Goal: Task Accomplishment & Management: Manage account settings

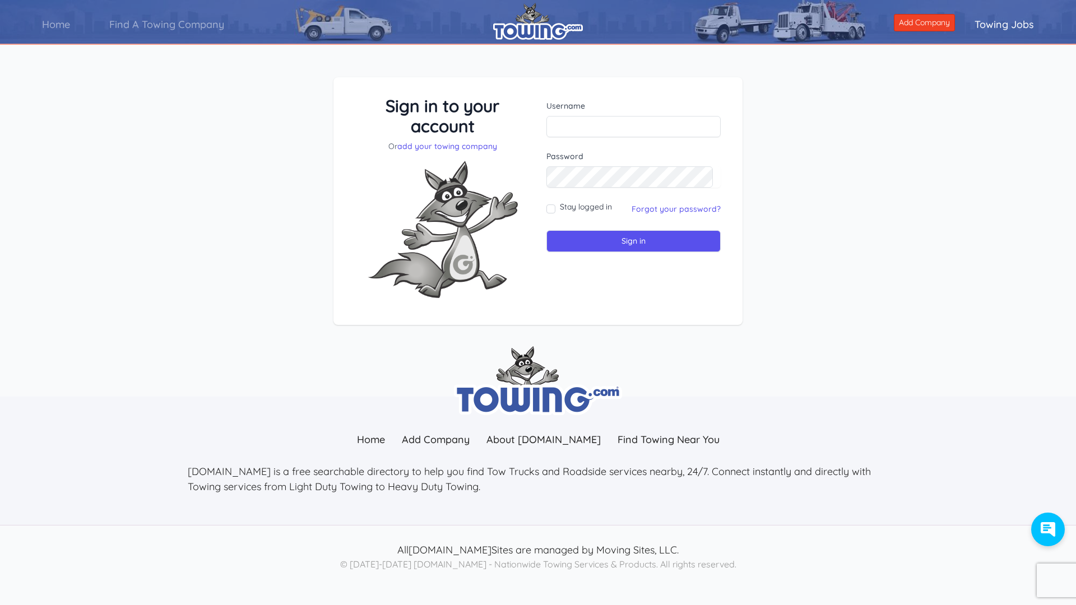
click at [617, 140] on form "Username Password Stay logged in" at bounding box center [633, 176] width 174 height 152
click at [617, 134] on input "text" at bounding box center [633, 126] width 174 height 21
click at [617, 127] on input "text" at bounding box center [633, 126] width 174 height 21
click at [614, 84] on div "Sign in to your account Or add your towing company Username Sign in" at bounding box center [537, 201] width 409 height 248
click at [575, 123] on input "text" at bounding box center [633, 126] width 174 height 21
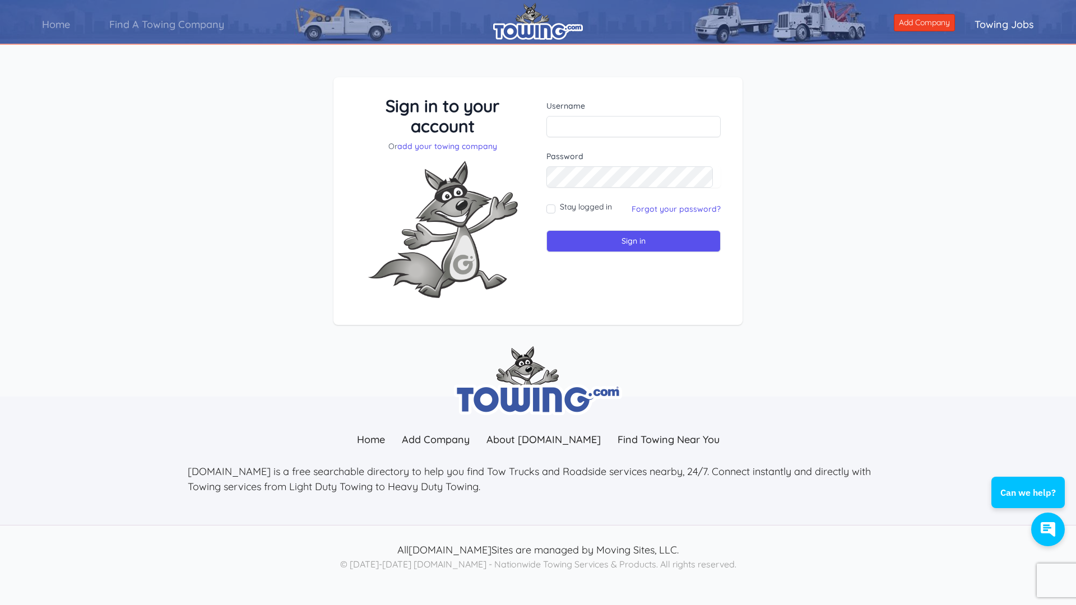
click at [526, 198] on img at bounding box center [443, 229] width 168 height 155
click at [599, 132] on input "text" at bounding box center [633, 126] width 174 height 21
click at [572, 118] on input "text" at bounding box center [633, 126] width 174 height 21
type input "cbroadsideassistance@proton.me"
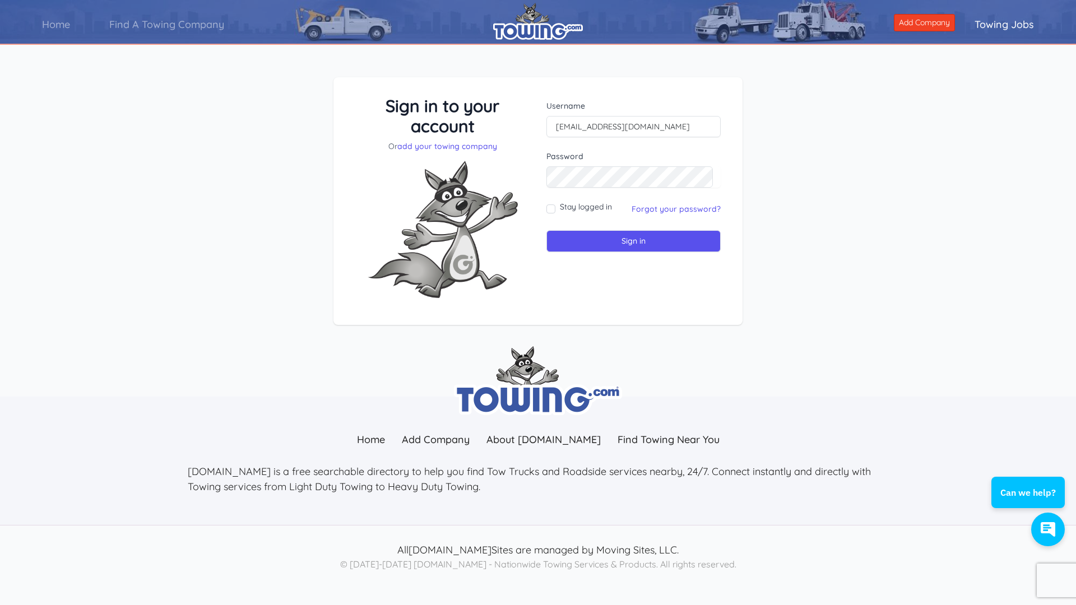
click at [544, 212] on div "Username cbroadsideassistance@proton.me Password Stay logged in" at bounding box center [633, 201] width 191 height 211
click at [556, 206] on div "Stay logged in" at bounding box center [579, 209] width 66 height 16
click at [547, 208] on input "Stay logged in" at bounding box center [550, 209] width 9 height 9
checkbox input "true"
click at [583, 238] on input "Sign in" at bounding box center [633, 241] width 174 height 22
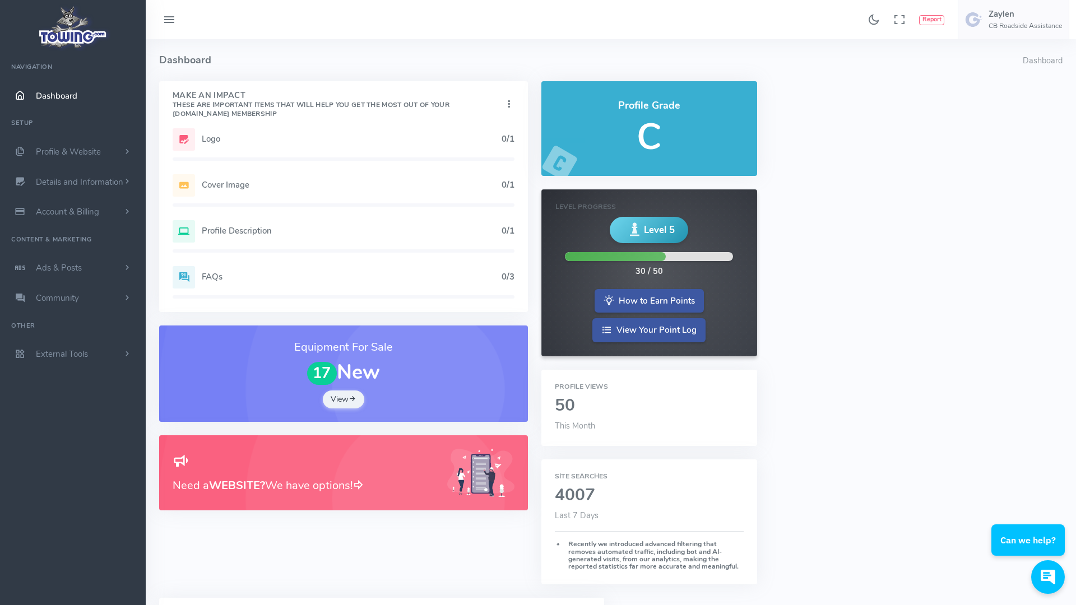
click at [215, 141] on h5 "Logo" at bounding box center [352, 138] width 300 height 9
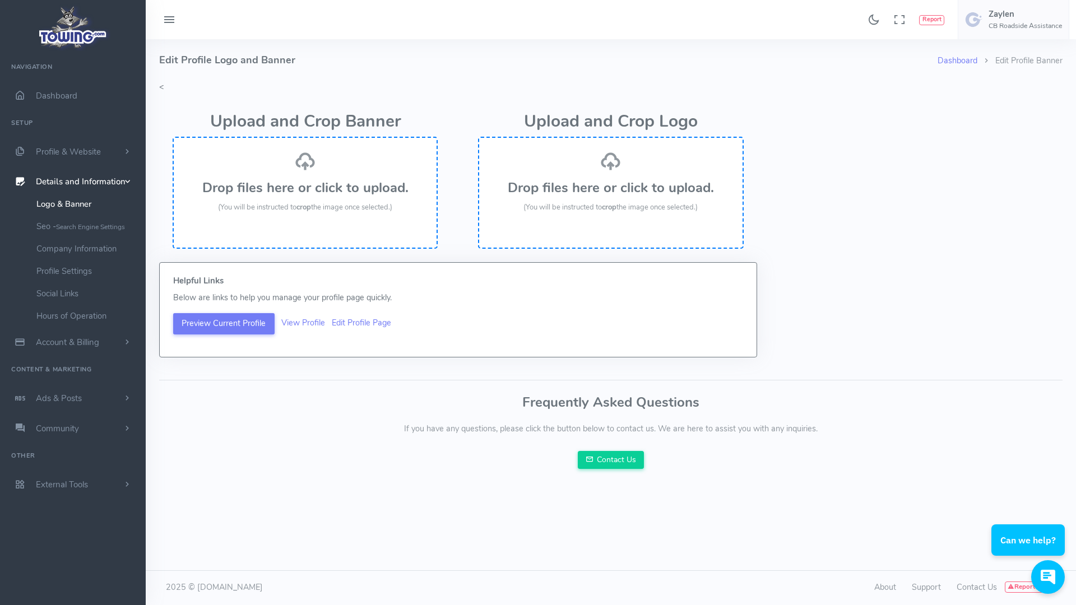
click at [331, 167] on div "Drop files here or click to upload. (You will be instructed to crop the image o…" at bounding box center [305, 182] width 240 height 63
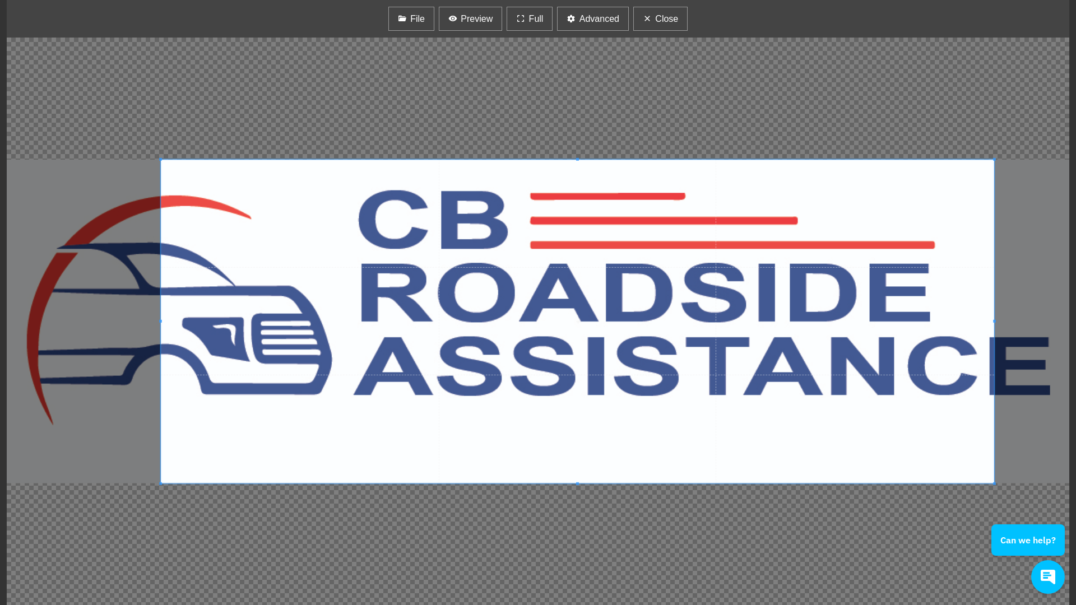
click at [476, 381] on span at bounding box center [577, 321] width 833 height 324
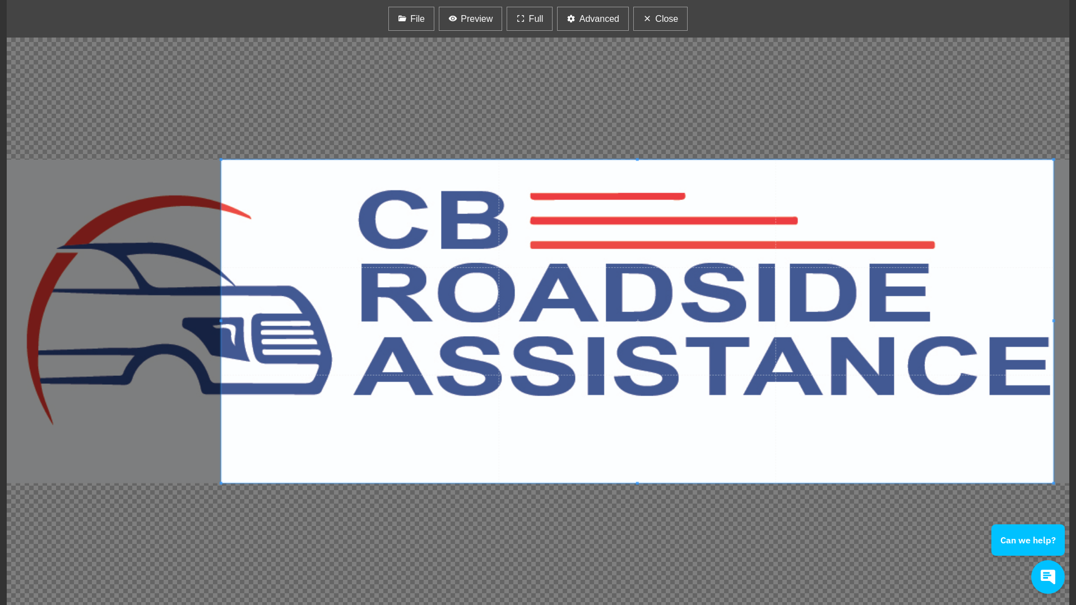
click at [0, 414] on div "File [GEOGRAPHIC_DATA] Full Advanced Close -45 +45 Zoom In Zoom Out Flip X Flip…" at bounding box center [538, 302] width 1076 height 605
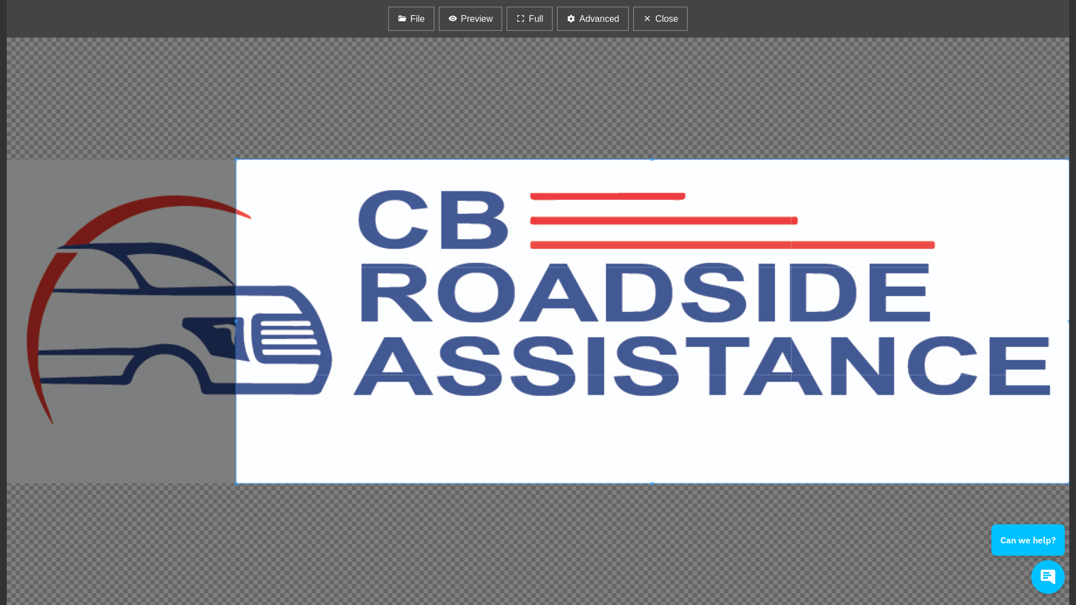
click at [718, 243] on span at bounding box center [652, 321] width 833 height 324
click at [718, 243] on span at bounding box center [652, 322] width 833 height 324
click at [659, 258] on span at bounding box center [652, 321] width 833 height 324
click at [871, 559] on div at bounding box center [538, 322] width 1062 height 568
click at [415, 16] on span "File" at bounding box center [417, 18] width 15 height 13
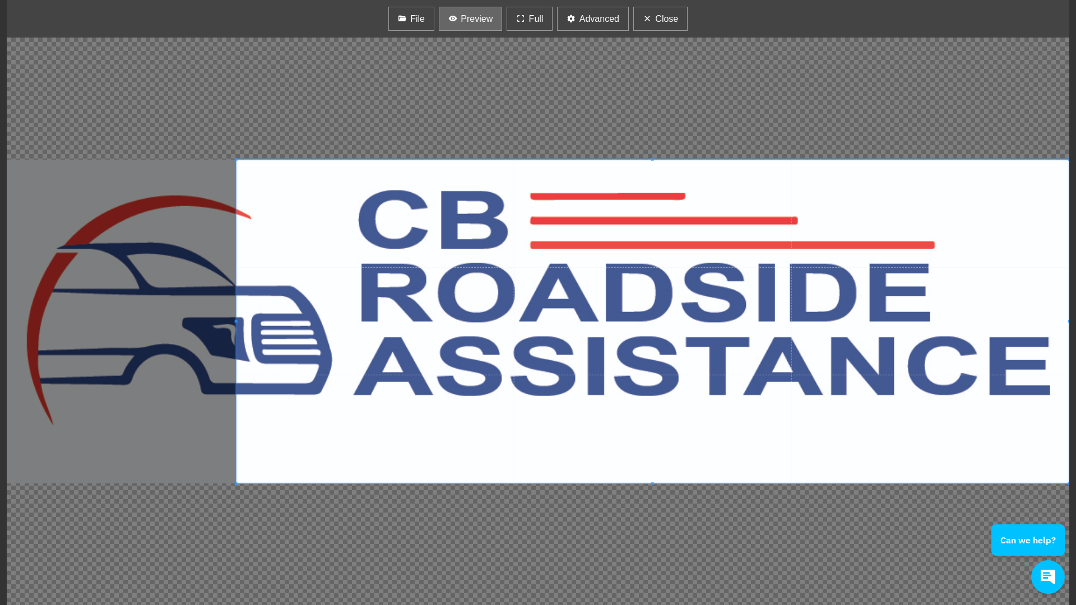
click at [475, 22] on span "Preview" at bounding box center [477, 18] width 32 height 13
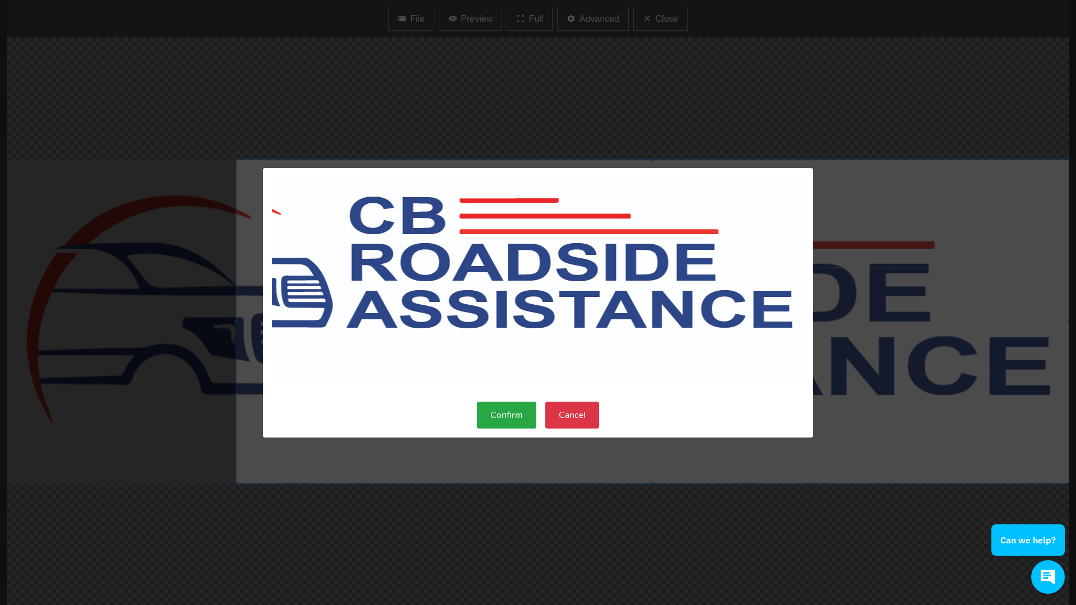
click at [572, 413] on button "Cancel" at bounding box center [572, 415] width 54 height 27
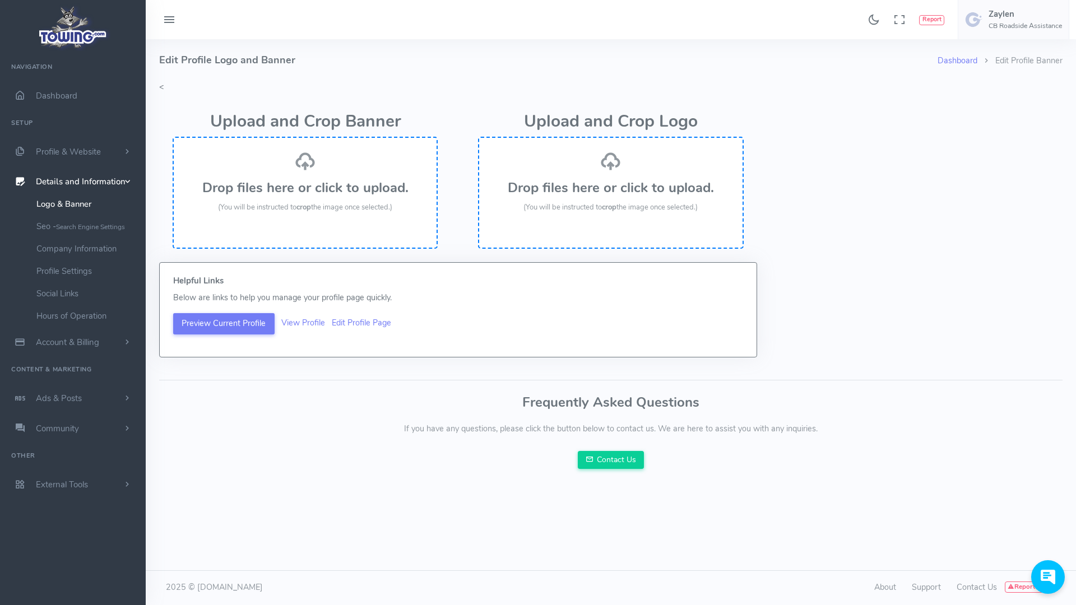
click at [580, 359] on div "Helpful Links Below are links to help you manage your profile page quickly. Pre…" at bounding box center [457, 316] width 611 height 109
click at [327, 236] on div "Drop files here or click to upload. (You will be instructed to crop the image o…" at bounding box center [305, 193] width 265 height 112
click at [593, 180] on h3 "Drop files here or click to upload." at bounding box center [610, 187] width 240 height 15
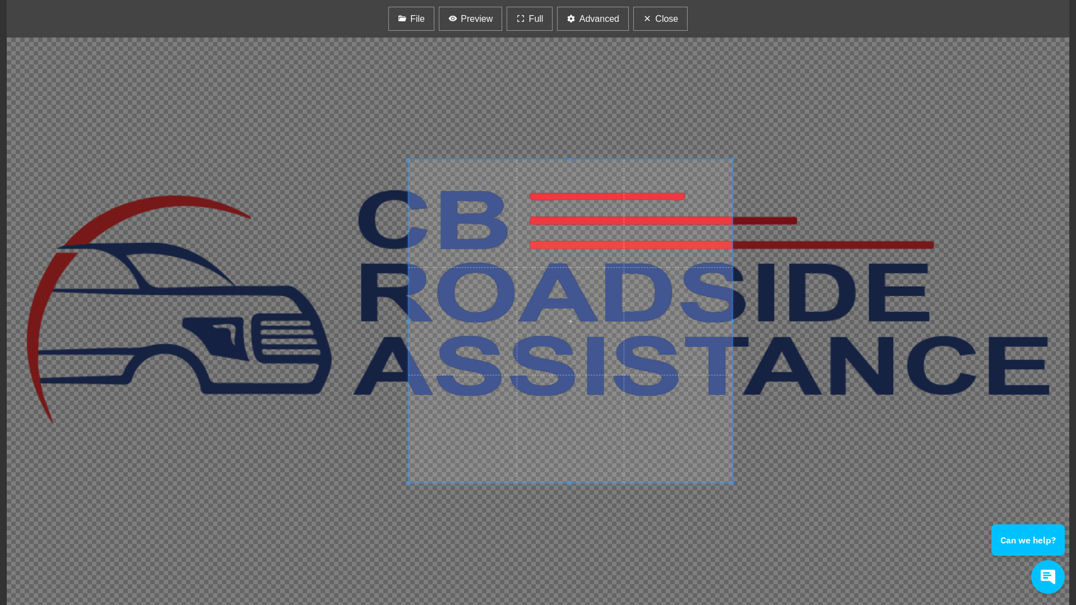
click at [1075, 136] on div "File [GEOGRAPHIC_DATA] Full Advanced Close -45 +45 Zoom In Zoom Out Flip X Flip…" at bounding box center [538, 302] width 1076 height 605
click at [663, 19] on span "Close" at bounding box center [666, 18] width 23 height 13
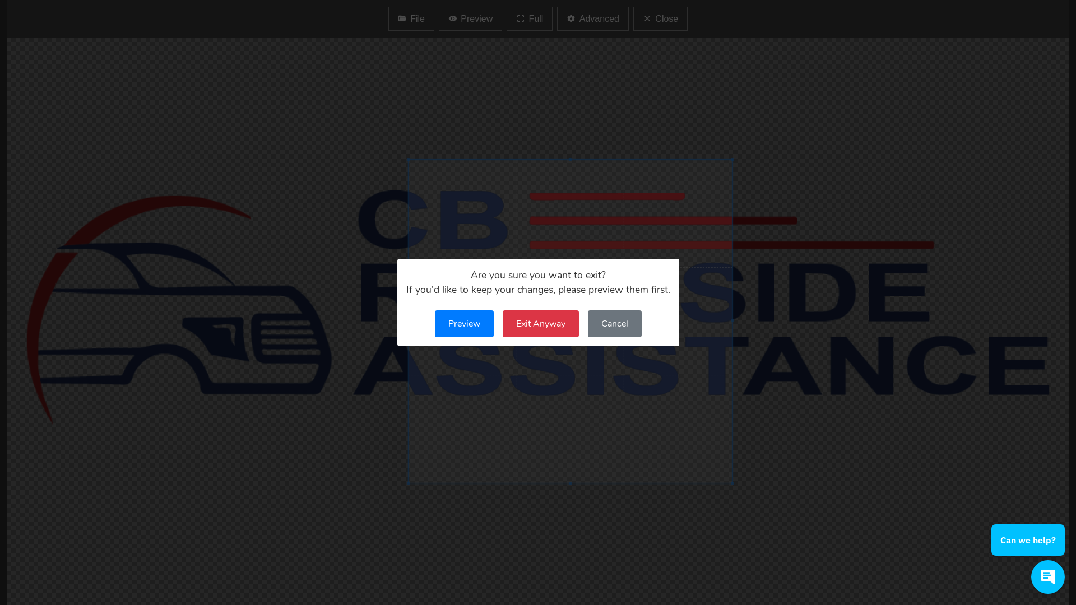
click at [555, 324] on button "Exit Anyway" at bounding box center [541, 323] width 76 height 27
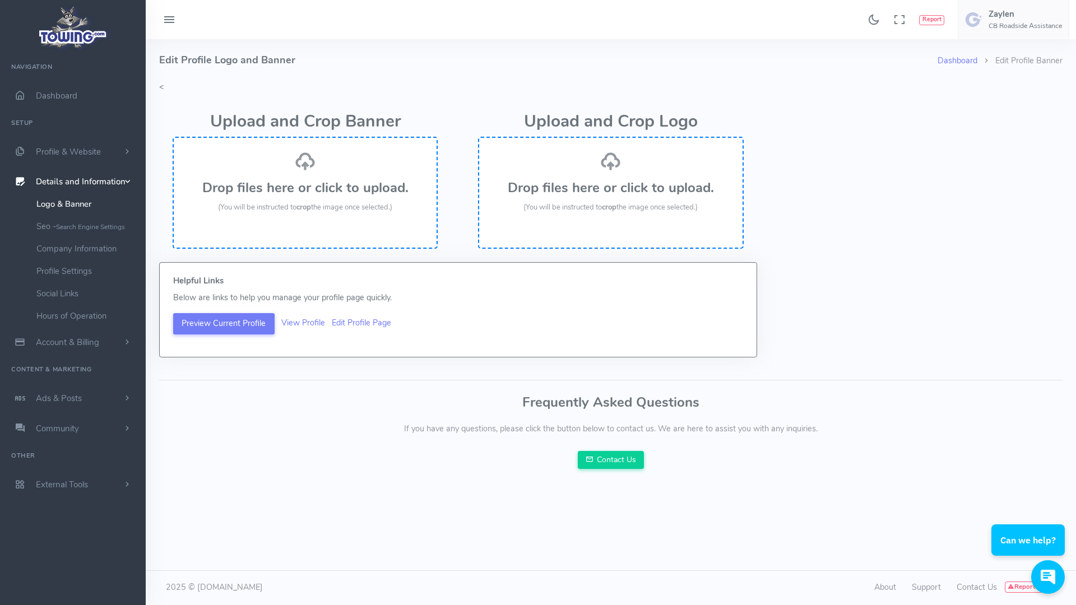
click at [626, 189] on h3 "Drop files here or click to upload." at bounding box center [610, 187] width 240 height 15
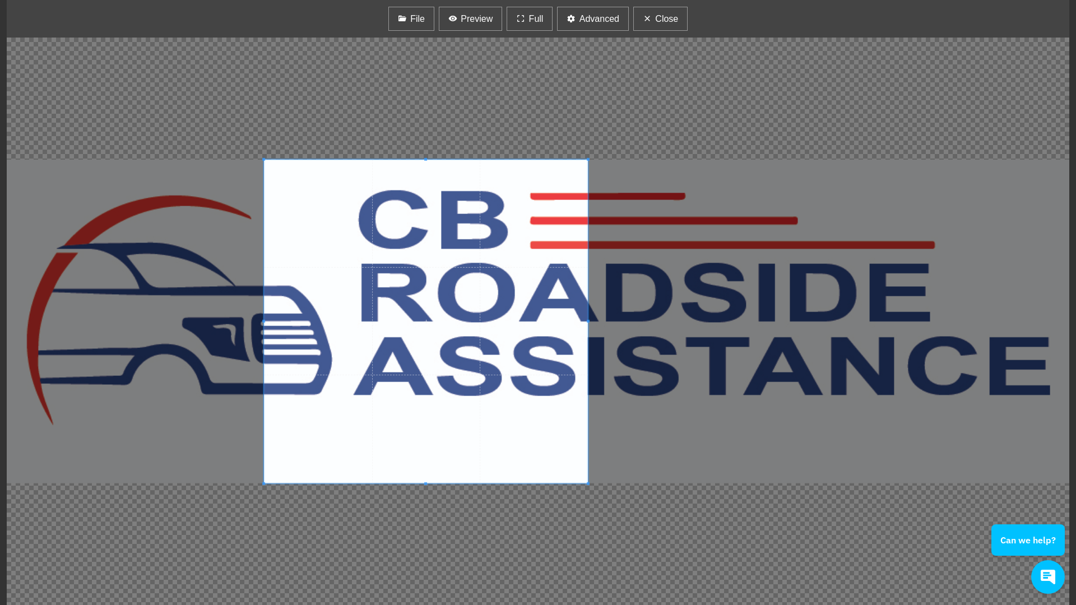
click at [436, 377] on span at bounding box center [426, 321] width 324 height 324
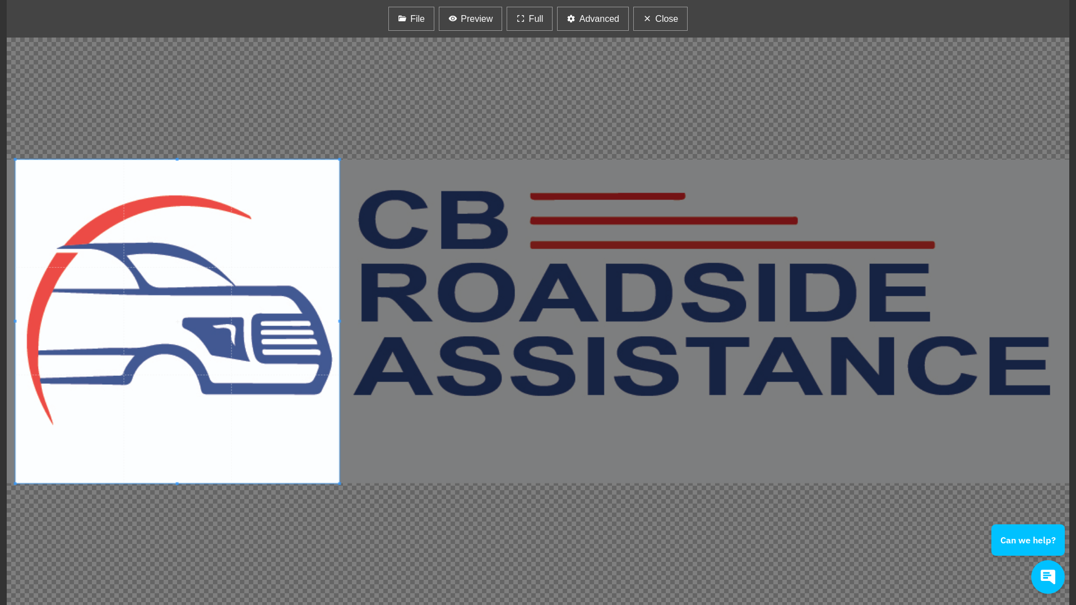
click at [216, 381] on span at bounding box center [178, 321] width 324 height 324
click at [459, 12] on button "Preview" at bounding box center [470, 19] width 63 height 24
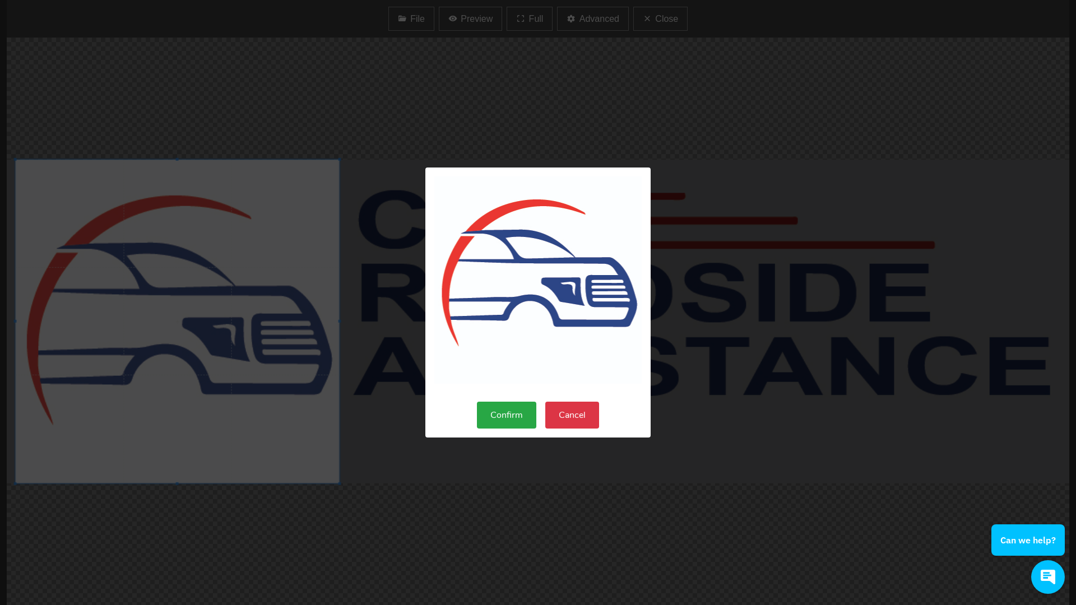
click at [516, 425] on button "Confirm" at bounding box center [506, 415] width 59 height 27
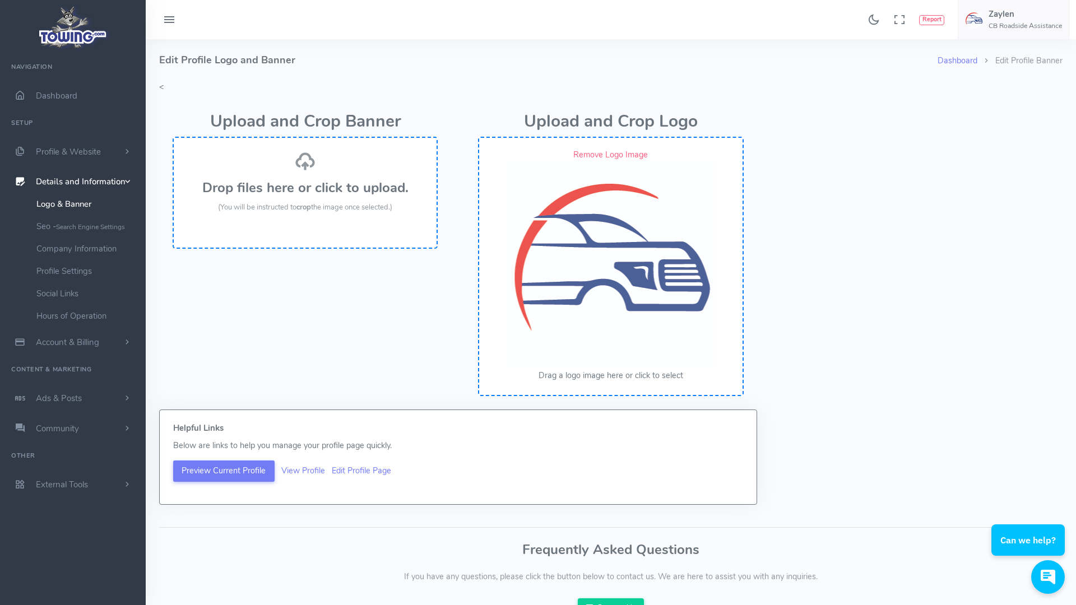
click at [340, 205] on span "(You will be instructed to crop the image once selected.)" at bounding box center [305, 207] width 174 height 10
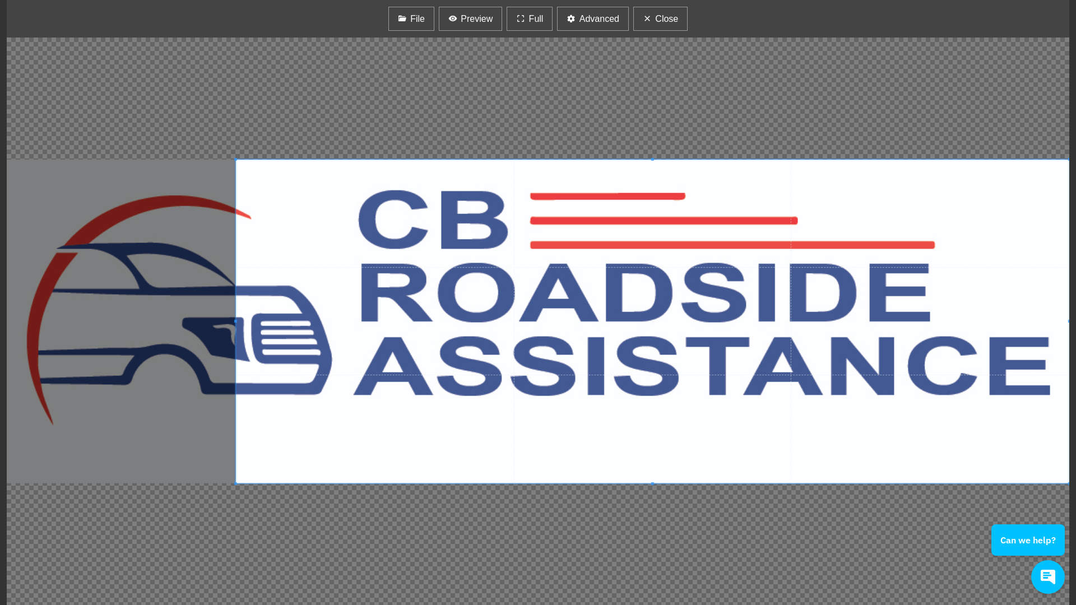
click at [599, 285] on span at bounding box center [652, 321] width 833 height 324
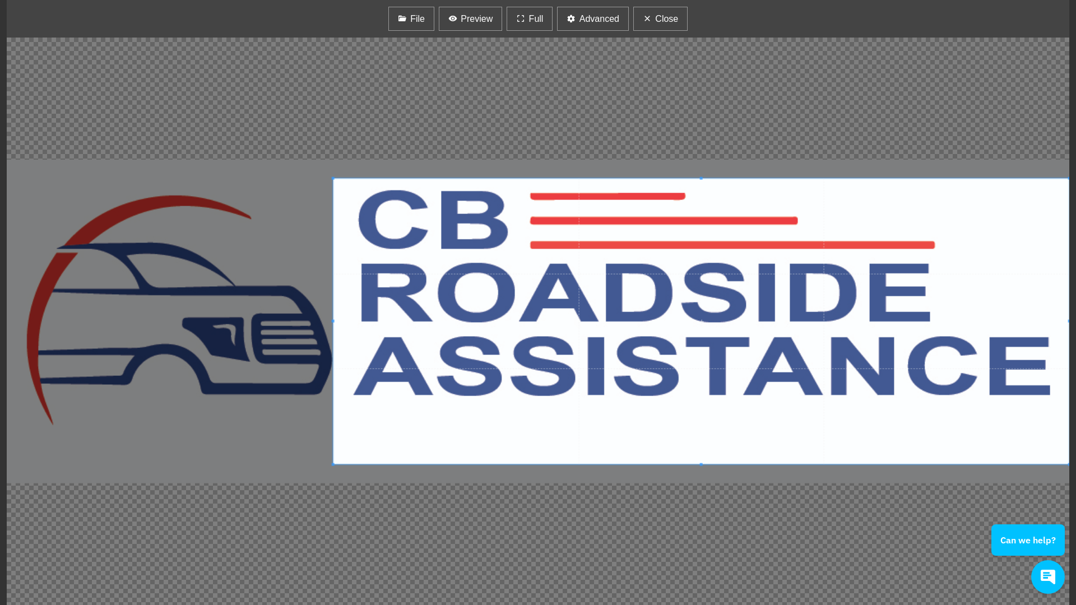
click at [333, 315] on div at bounding box center [701, 321] width 736 height 286
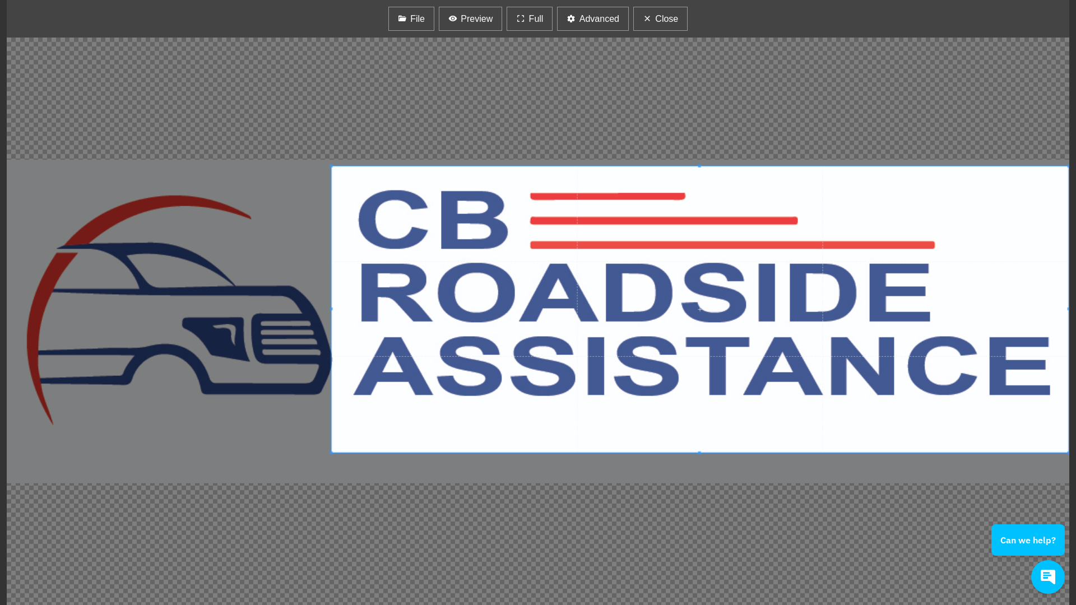
click at [600, 284] on span at bounding box center [700, 309] width 737 height 286
click at [489, 20] on span "Preview" at bounding box center [477, 18] width 32 height 13
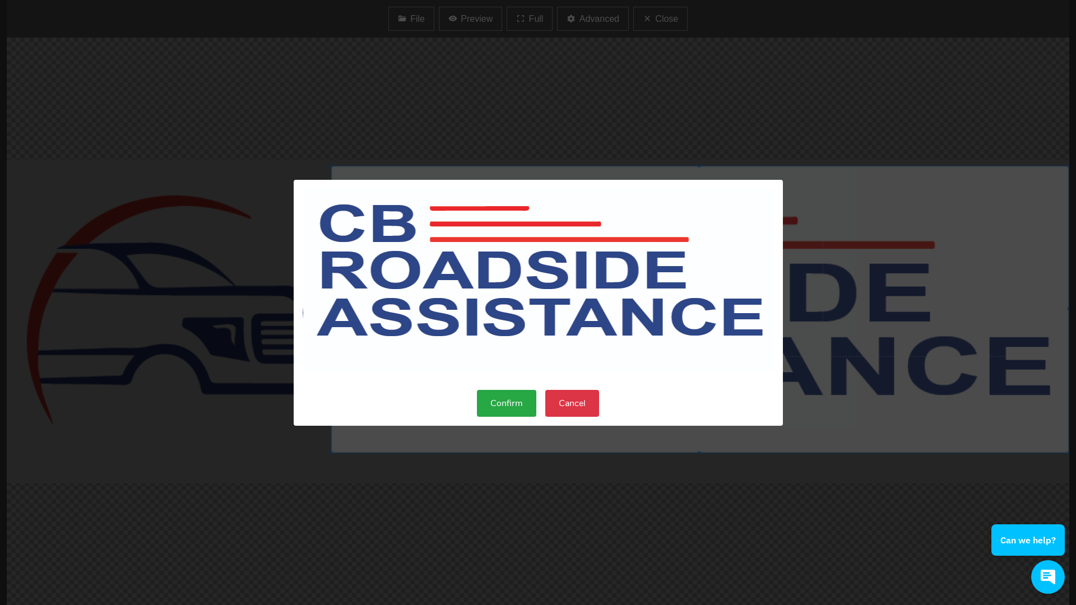
drag, startPoint x: 508, startPoint y: 405, endPoint x: 627, endPoint y: 369, distance: 124.6
click at [627, 369] on div "Confirm Cancel" at bounding box center [538, 303] width 489 height 246
click at [584, 409] on button "Cancel" at bounding box center [572, 403] width 54 height 27
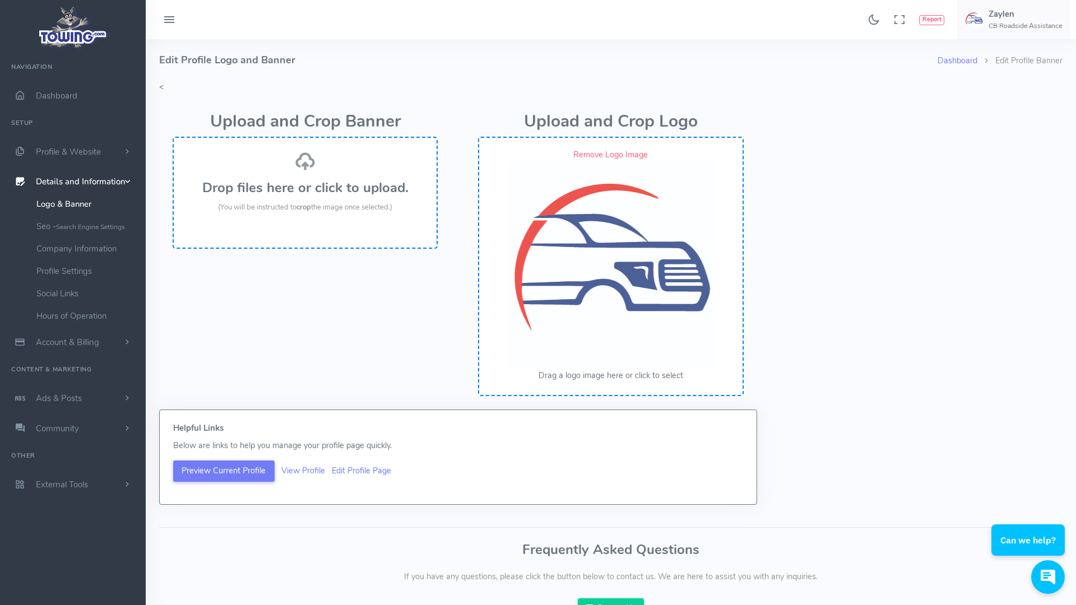
click at [295, 165] on icon at bounding box center [305, 161] width 20 height 20
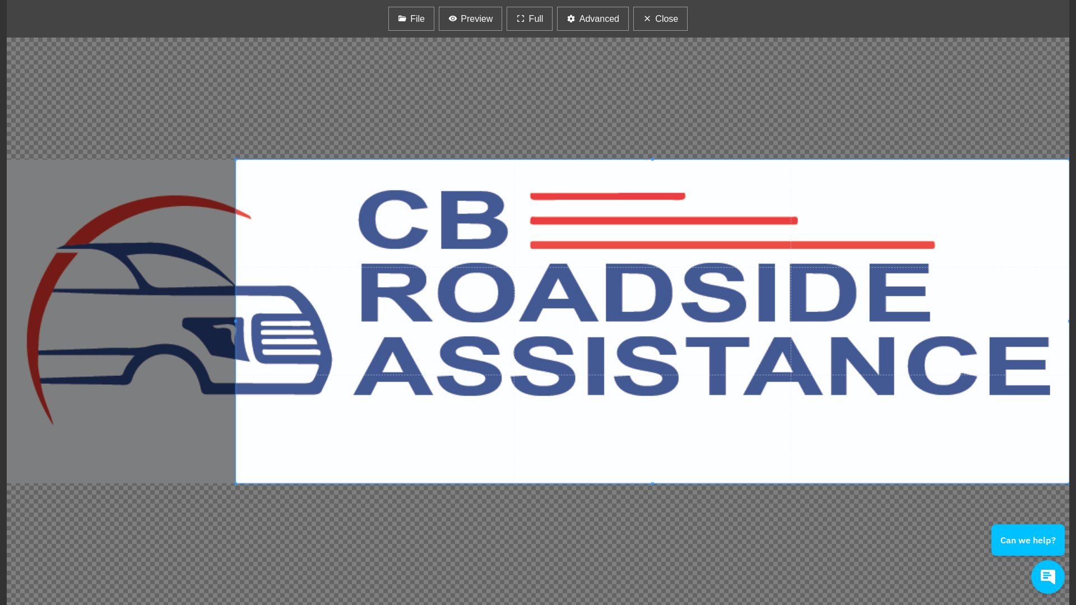
click at [856, 296] on span at bounding box center [652, 321] width 833 height 324
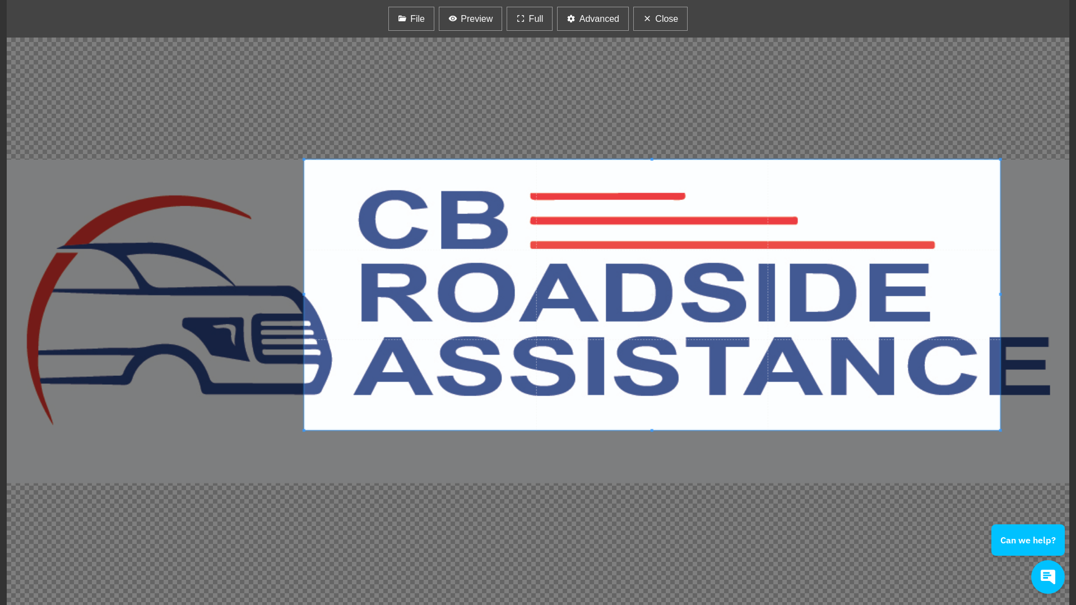
click at [667, 429] on span at bounding box center [652, 430] width 696 height 3
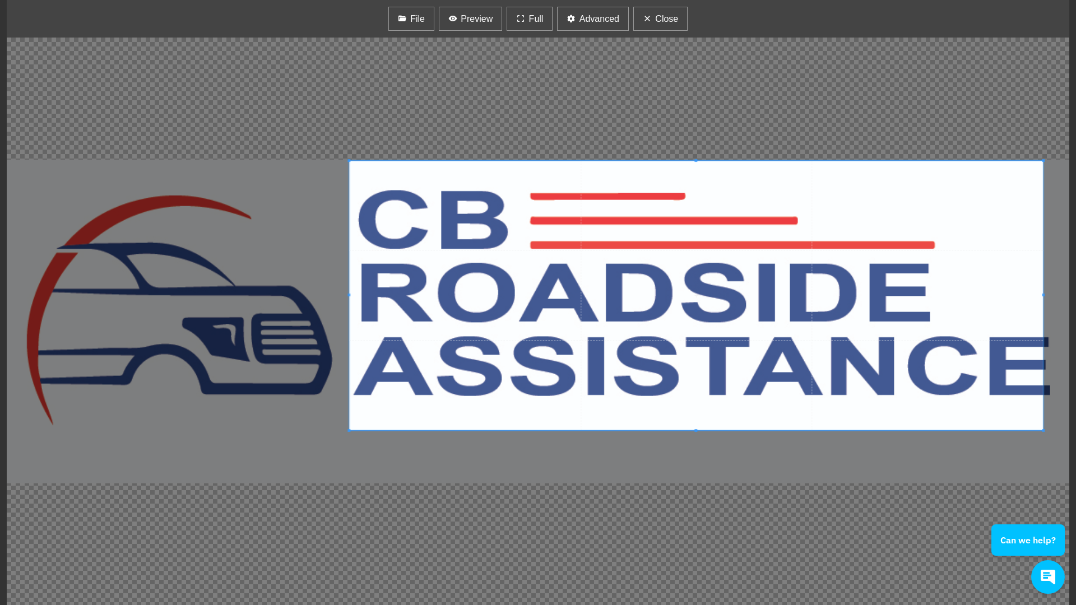
click at [651, 352] on span at bounding box center [696, 296] width 694 height 270
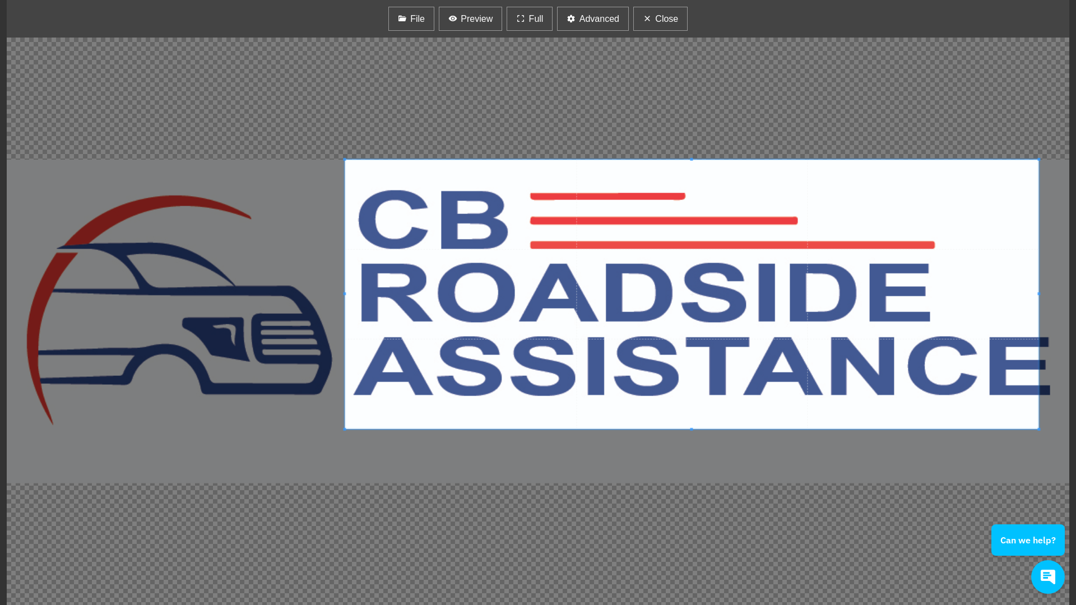
click at [647, 346] on span at bounding box center [692, 294] width 694 height 270
click at [1075, 292] on div "File Preview Full Advanced Close -45 +45 Zoom In Zoom Out Flip X Flip Y Reset" at bounding box center [538, 302] width 1076 height 605
click at [1075, 294] on div "File Preview Full Advanced Close -45 +45 Zoom In Zoom Out Flip X Flip Y Reset" at bounding box center [538, 302] width 1076 height 605
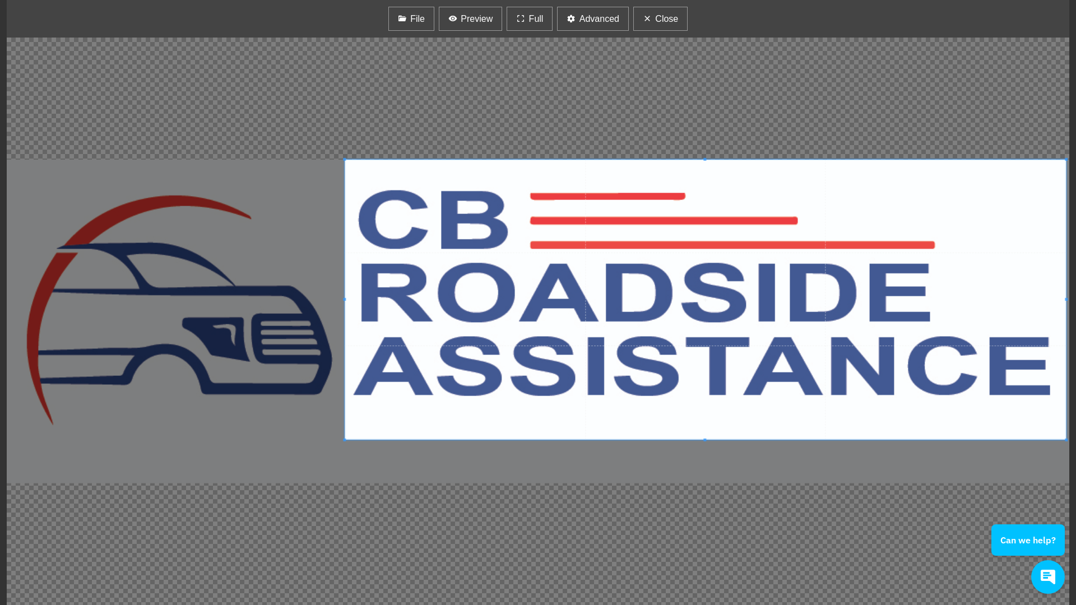
click at [1065, 439] on span at bounding box center [1066, 440] width 3 height 3
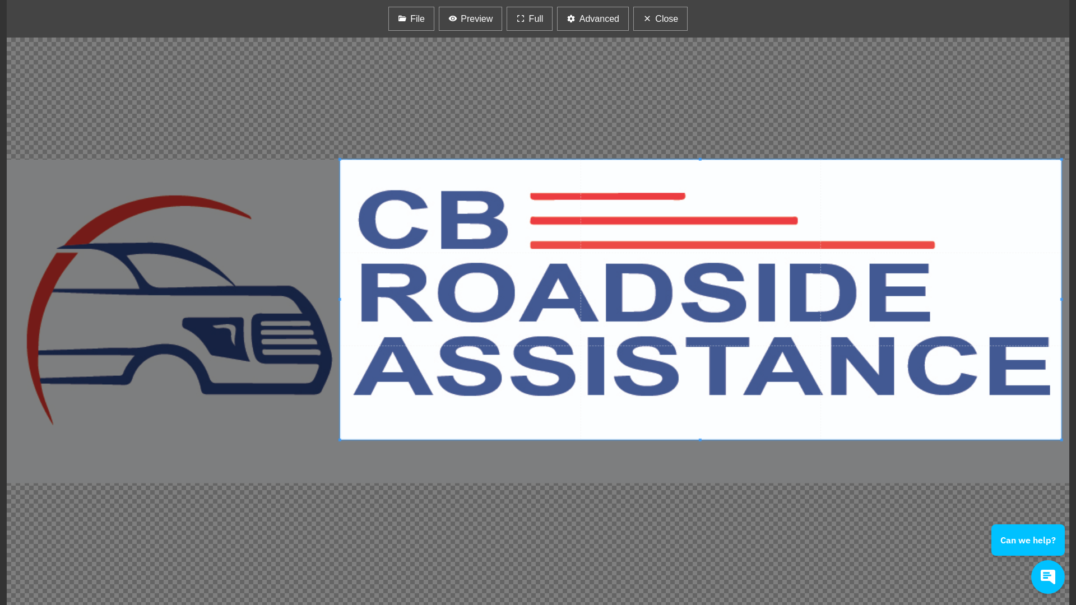
click at [939, 370] on span at bounding box center [700, 299] width 721 height 280
click at [468, 22] on span "Preview" at bounding box center [477, 18] width 32 height 13
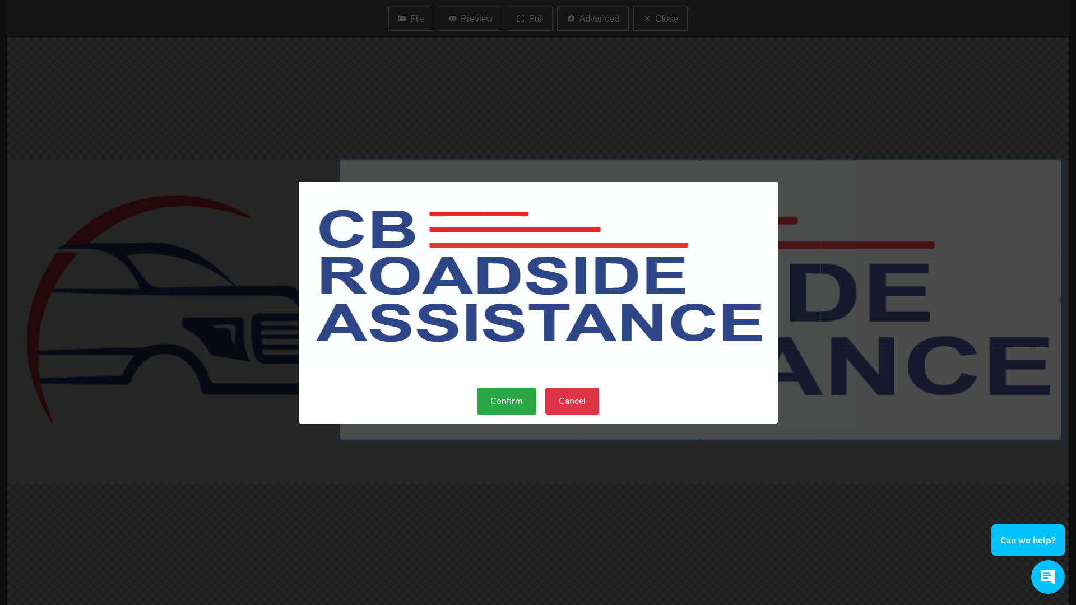
click at [514, 401] on button "Confirm" at bounding box center [506, 401] width 59 height 27
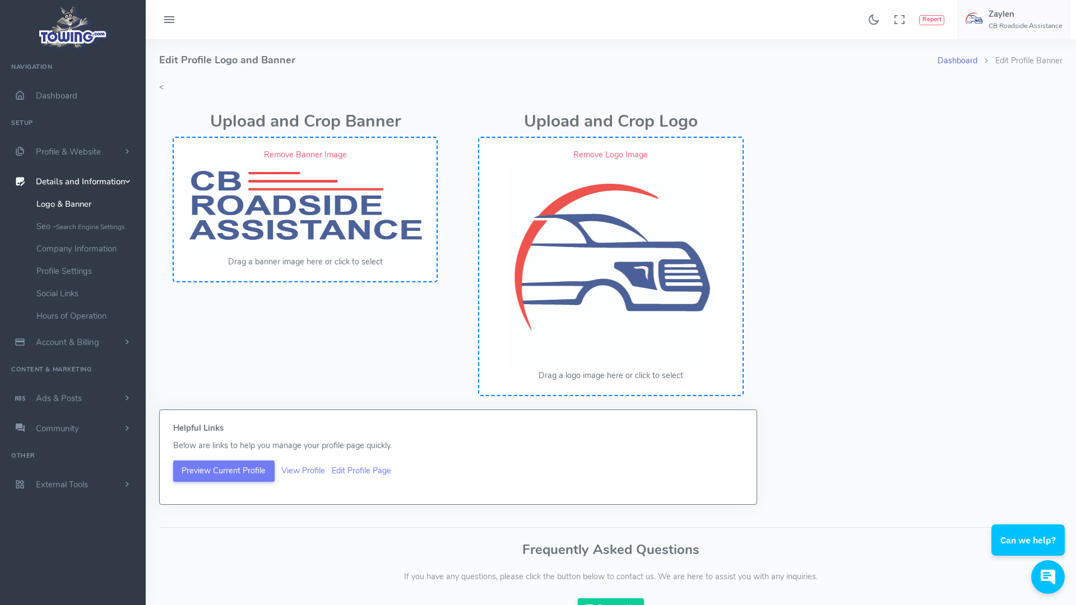
click at [967, 62] on link "Dashboard" at bounding box center [957, 60] width 40 height 11
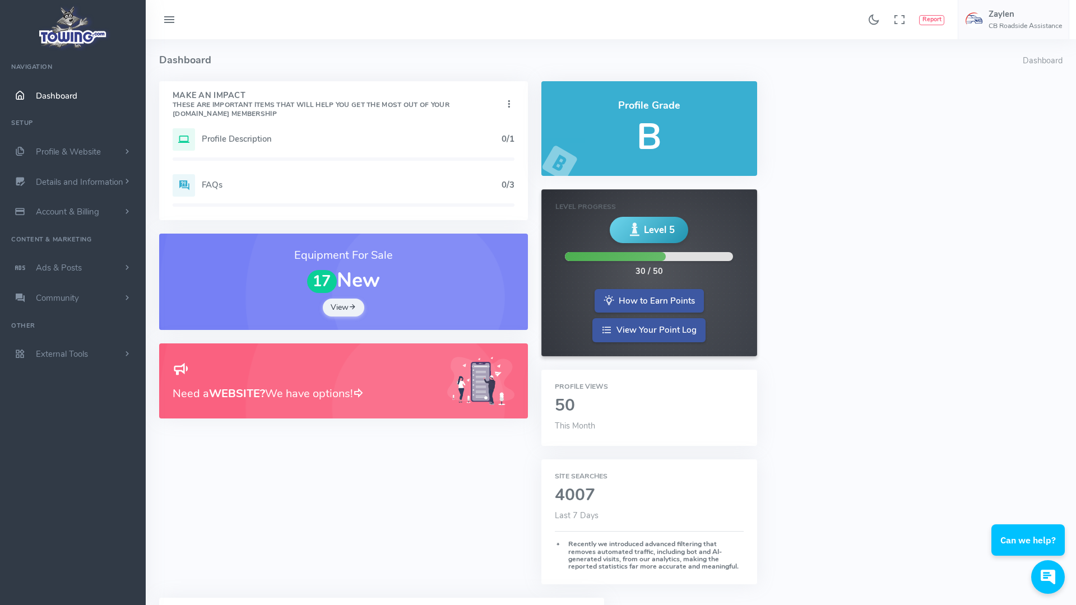
click at [248, 141] on h5 "Profile Description" at bounding box center [352, 138] width 300 height 9
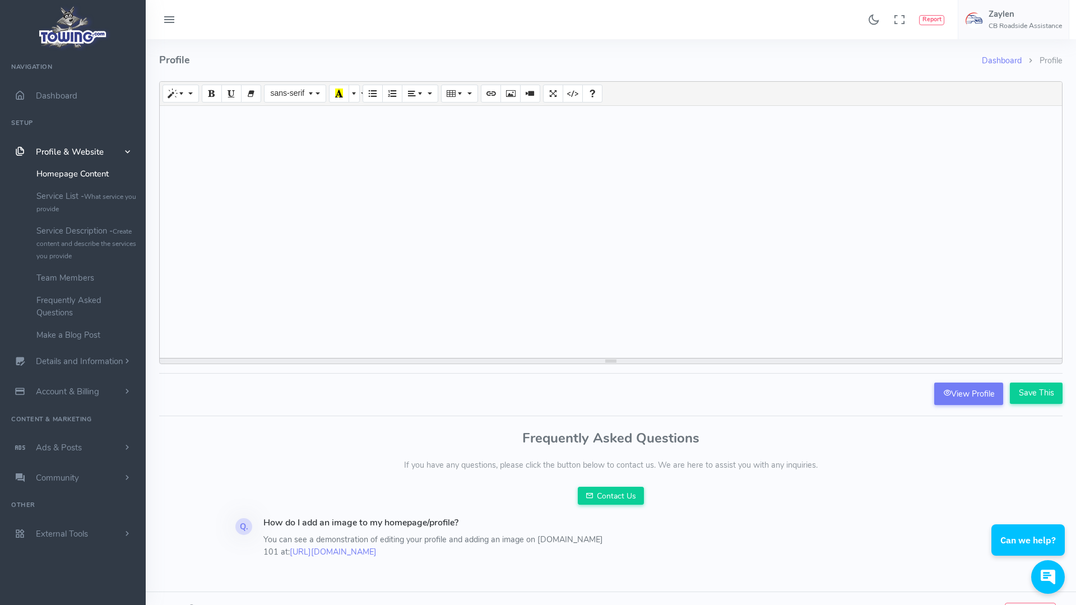
click at [248, 141] on div at bounding box center [611, 232] width 902 height 252
click at [660, 207] on div at bounding box center [611, 232] width 902 height 252
paste div
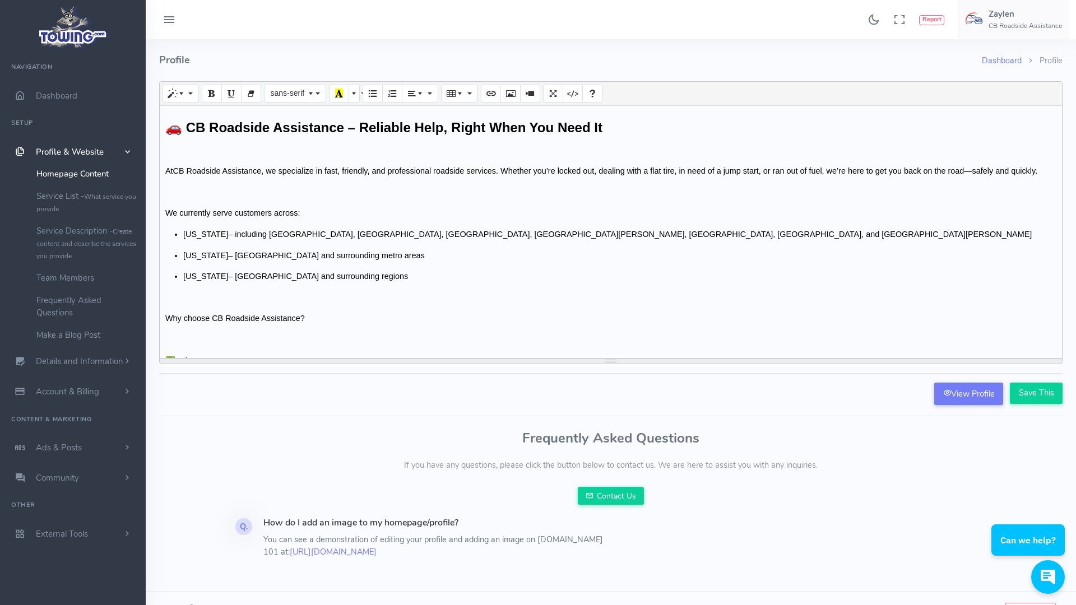
click at [343, 241] on ul "California – including Pleasanton, Dublin, Livermore, San Ramon, Oakland, San F…" at bounding box center [610, 256] width 891 height 54
click at [183, 258] on span "Nevada" at bounding box center [205, 255] width 45 height 9
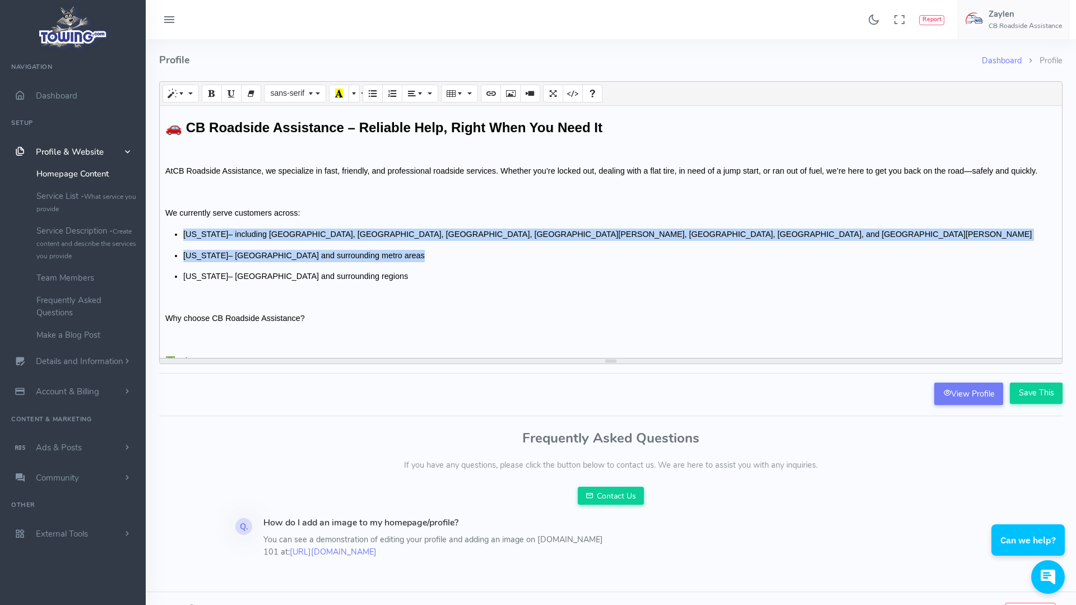
drag, startPoint x: 183, startPoint y: 258, endPoint x: 161, endPoint y: 239, distance: 29.4
click at [161, 239] on div "🚗 CB Roadside Assistance – Reliable Help, Right When You Need It At CB Roadside…" at bounding box center [611, 232] width 902 height 252
click at [170, 267] on ul "California – including Pleasanton, Dublin, Livermore, San Ramon, Oakland, San F…" at bounding box center [610, 256] width 891 height 54
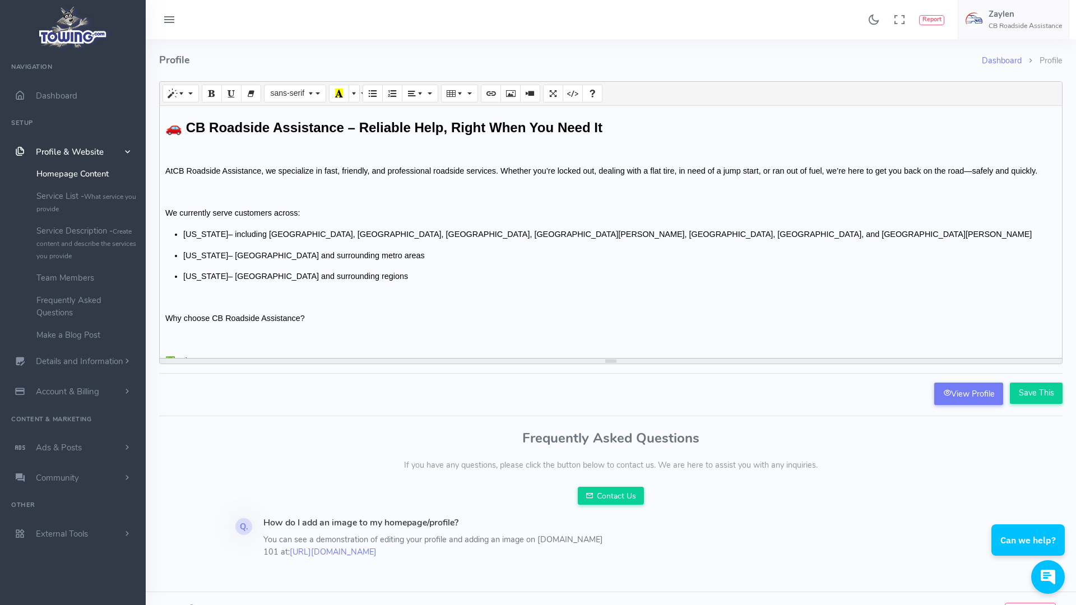
click at [180, 266] on ul "California – including Pleasanton, Dublin, Livermore, San Ramon, Oakland, San F…" at bounding box center [610, 256] width 891 height 54
click at [178, 193] on p at bounding box center [610, 193] width 891 height 12
click at [946, 390] on icon at bounding box center [947, 393] width 8 height 8
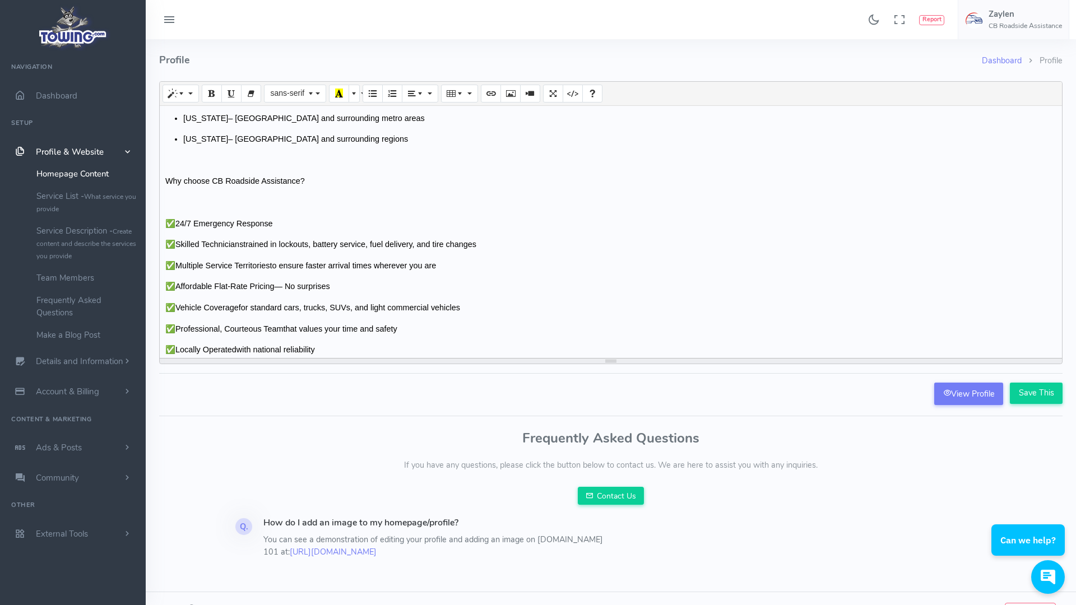
scroll to position [234, 0]
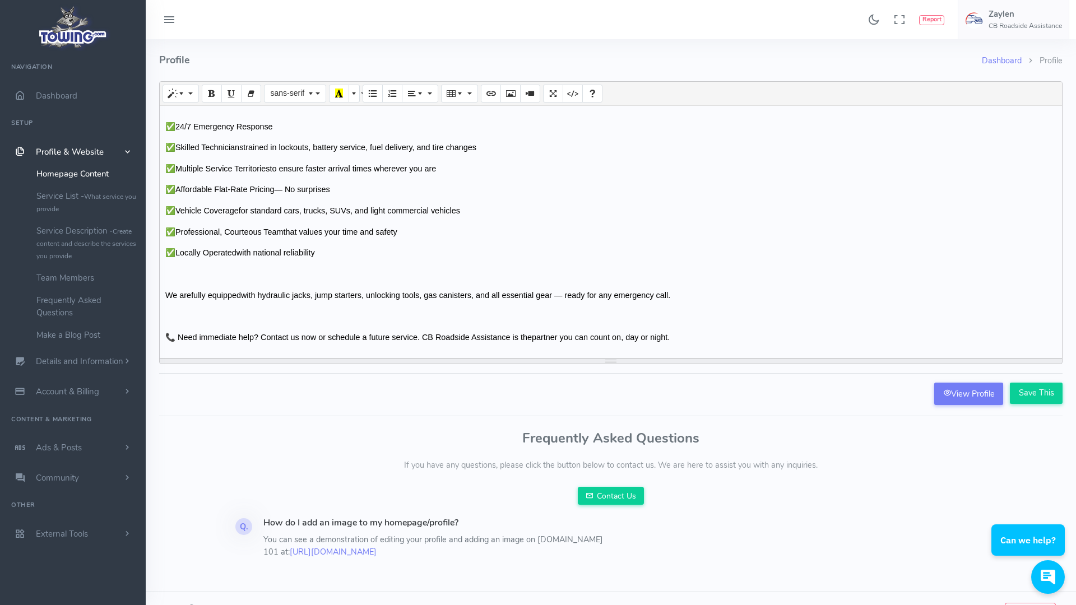
click at [322, 350] on div "🚗 CB Roadside Assistance – Reliable Help, Right When You Need It At CB Roadside…" at bounding box center [611, 232] width 902 height 252
click at [293, 324] on div "🚗 CB Roadside Assistance – Reliable Help, Right When You Need It At CB Roadside…" at bounding box center [611, 232] width 902 height 252
click at [276, 318] on p at bounding box center [610, 316] width 891 height 12
click at [258, 305] on div "🚗 CB Roadside Assistance – Reliable Help, Right When You Need It At CB Roadside…" at bounding box center [611, 232] width 902 height 252
click at [249, 323] on div "🚗 CB Roadside Assistance – Reliable Help, Right When You Need It At CB Roadside…" at bounding box center [611, 232] width 902 height 252
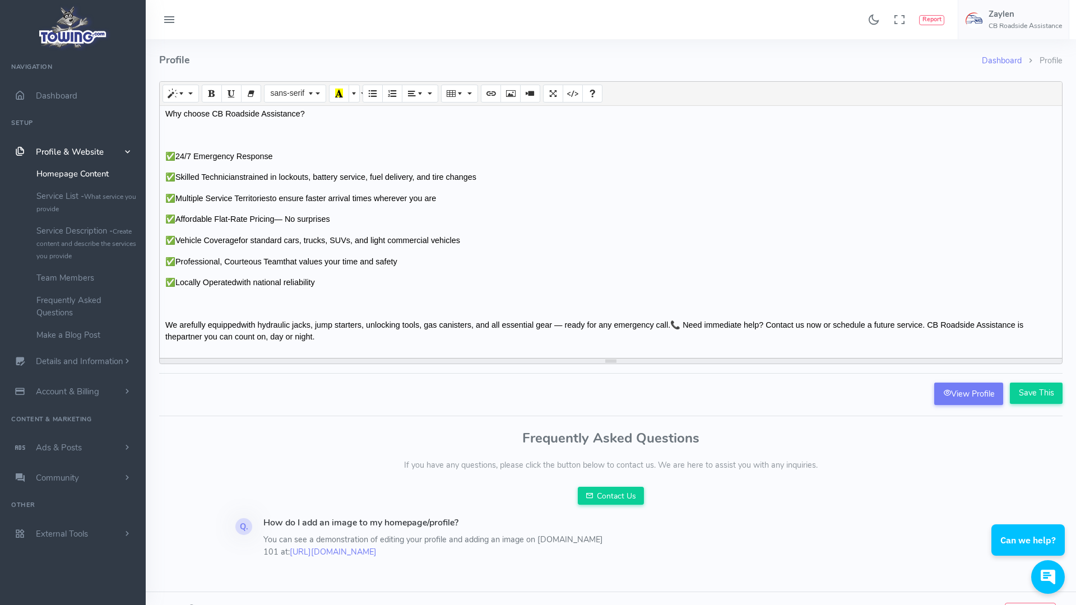
scroll to position [204, 0]
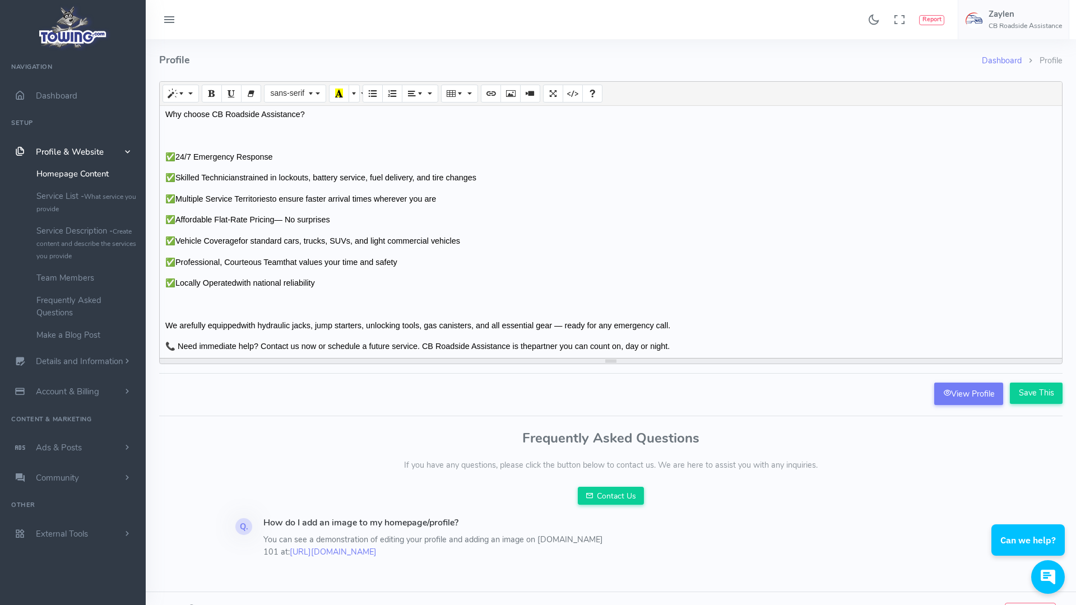
click at [180, 306] on p at bounding box center [610, 305] width 891 height 12
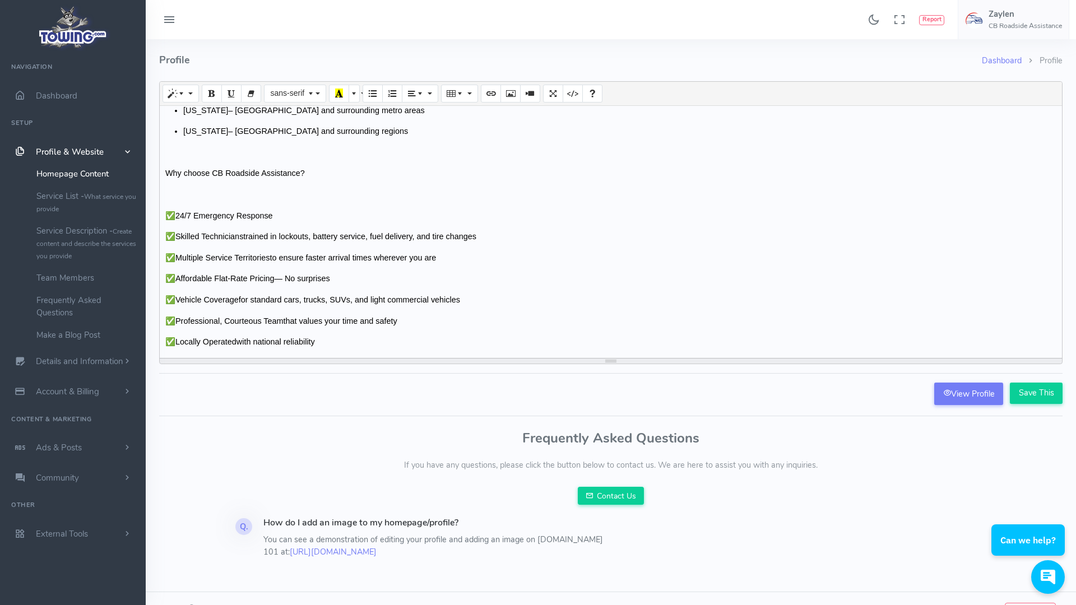
scroll to position [131, 0]
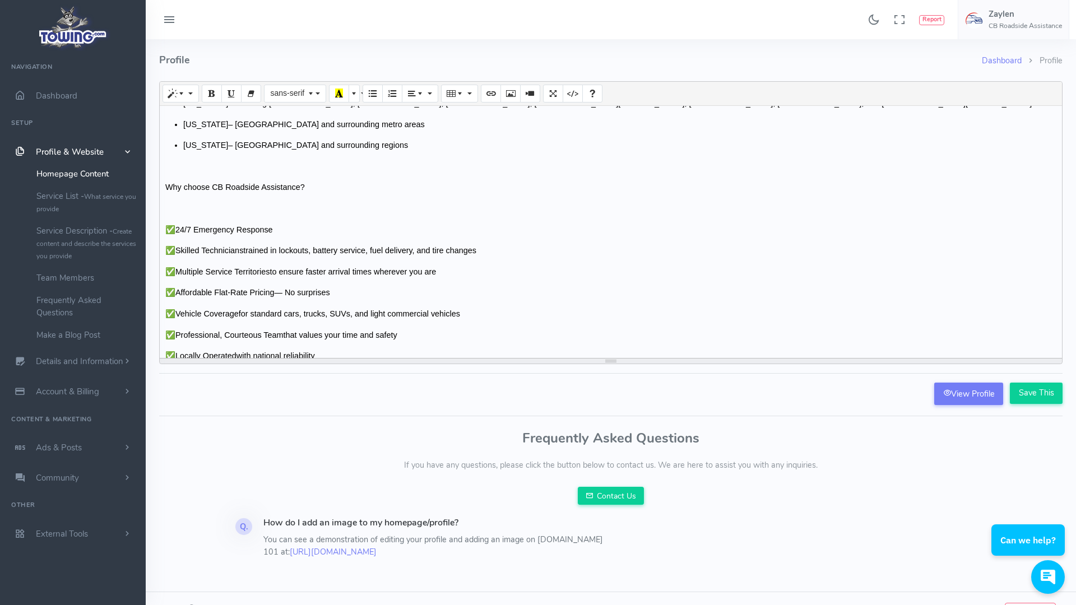
click at [184, 212] on p at bounding box center [610, 209] width 891 height 12
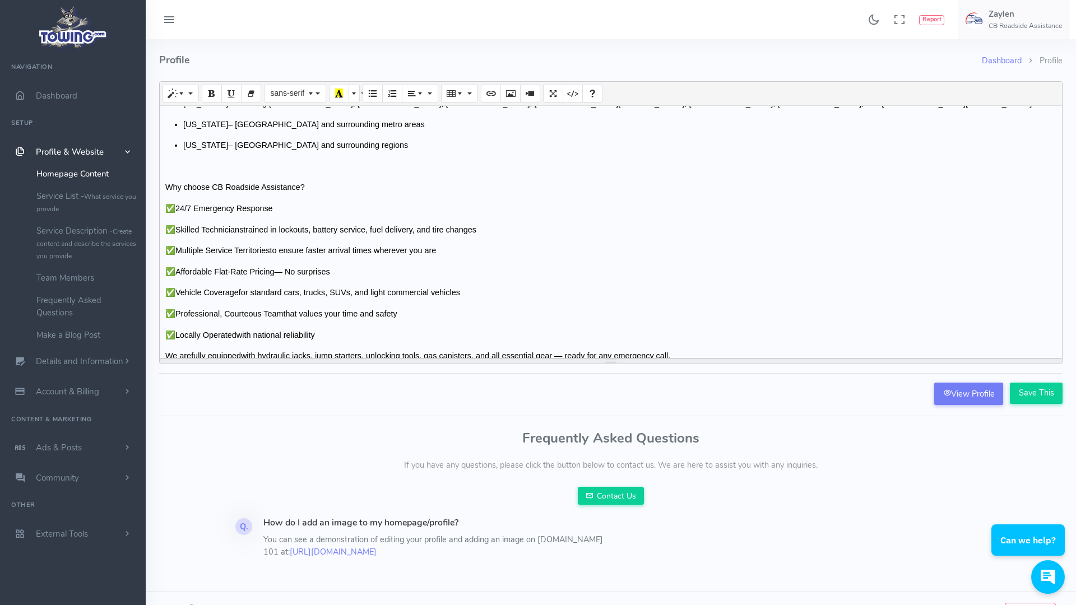
scroll to position [72, 0]
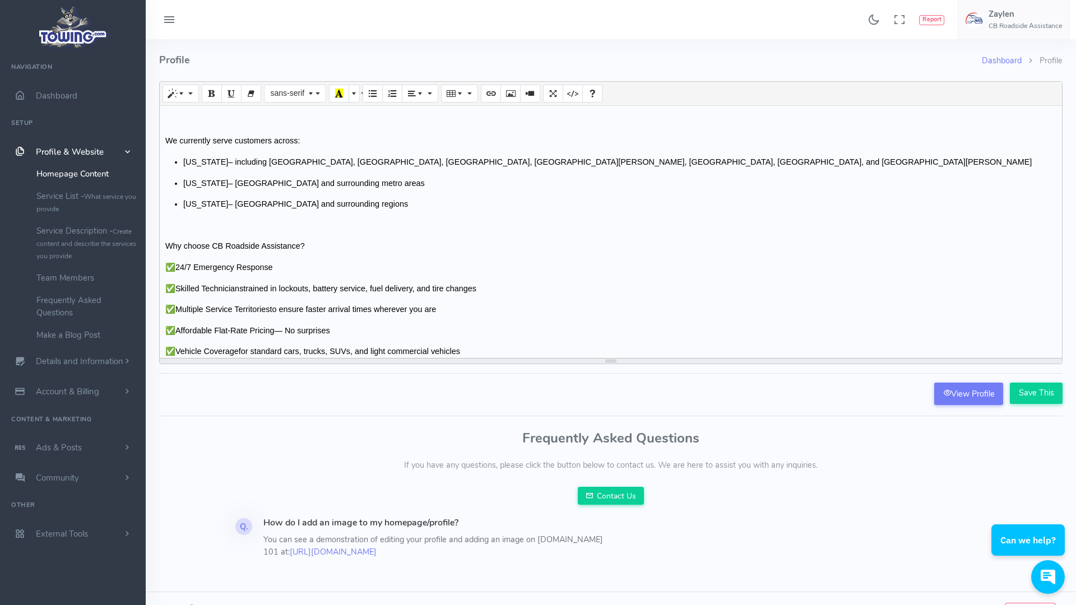
click at [195, 223] on p at bounding box center [610, 226] width 891 height 12
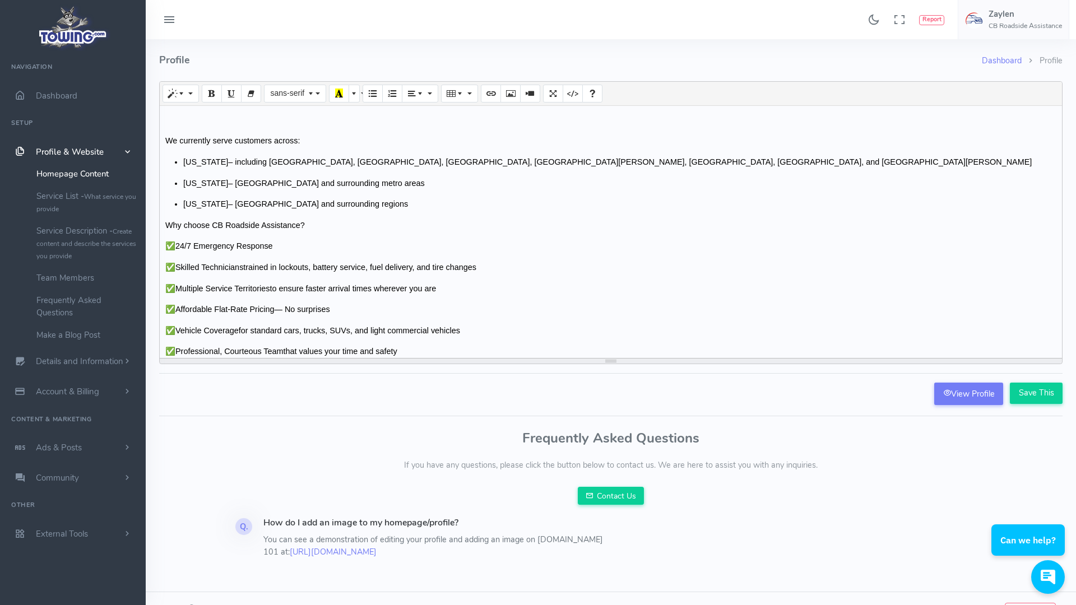
scroll to position [0, 0]
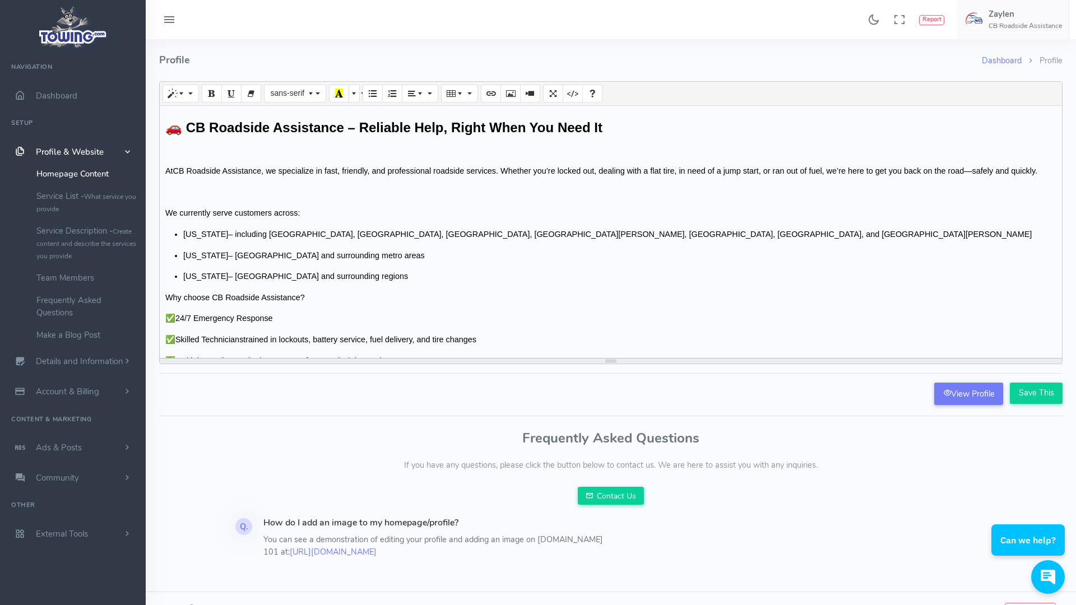
click at [198, 192] on p at bounding box center [610, 193] width 891 height 12
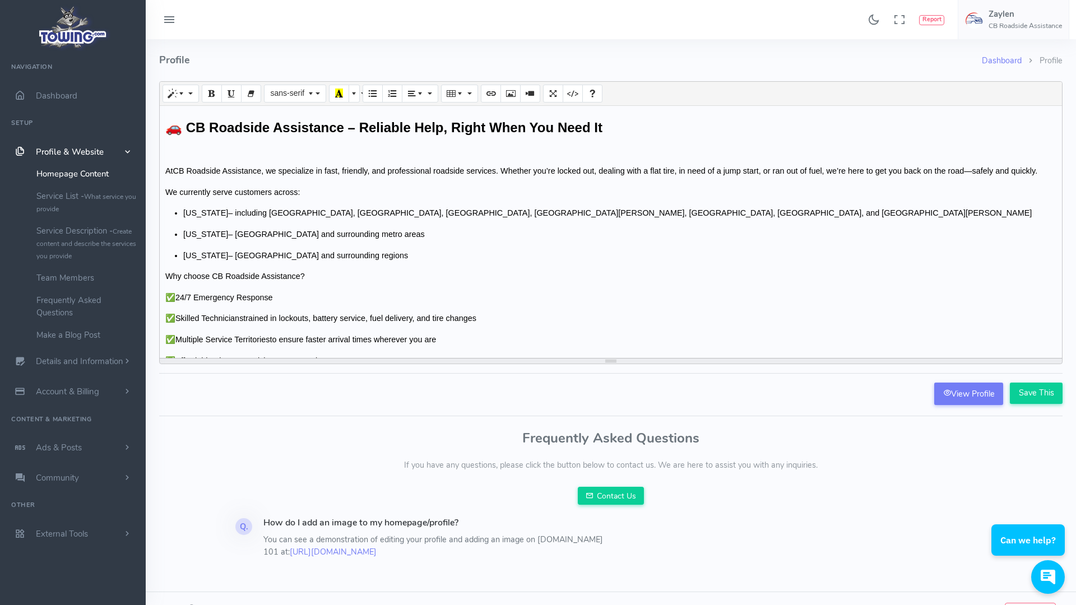
click at [189, 159] on div "🚗 CB Roadside Assistance – Reliable Help, Right When You Need It At CB Roadside…" at bounding box center [611, 232] width 902 height 252
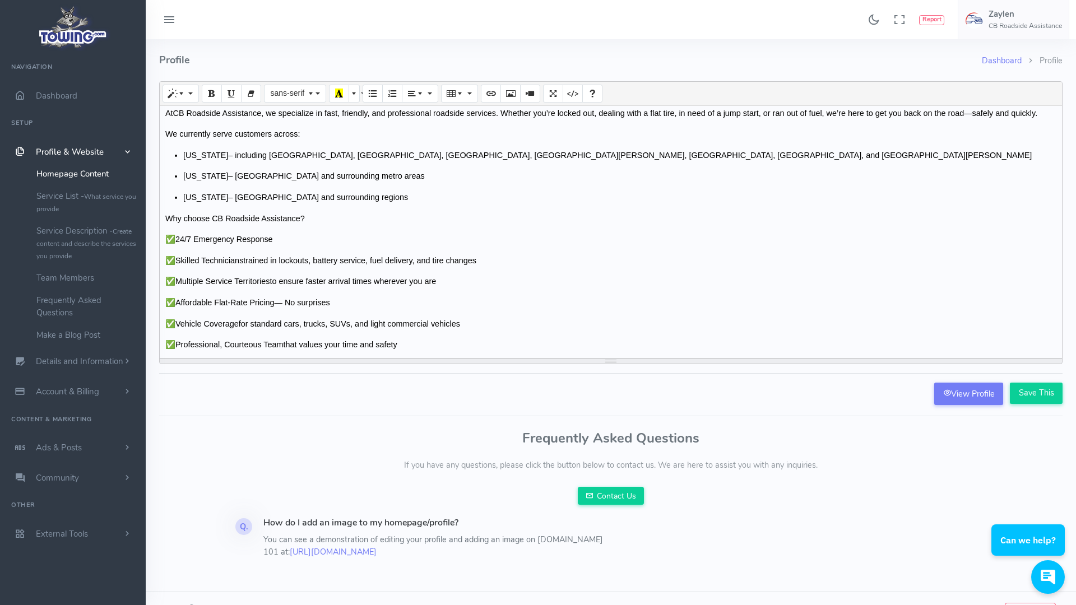
scroll to position [108, 0]
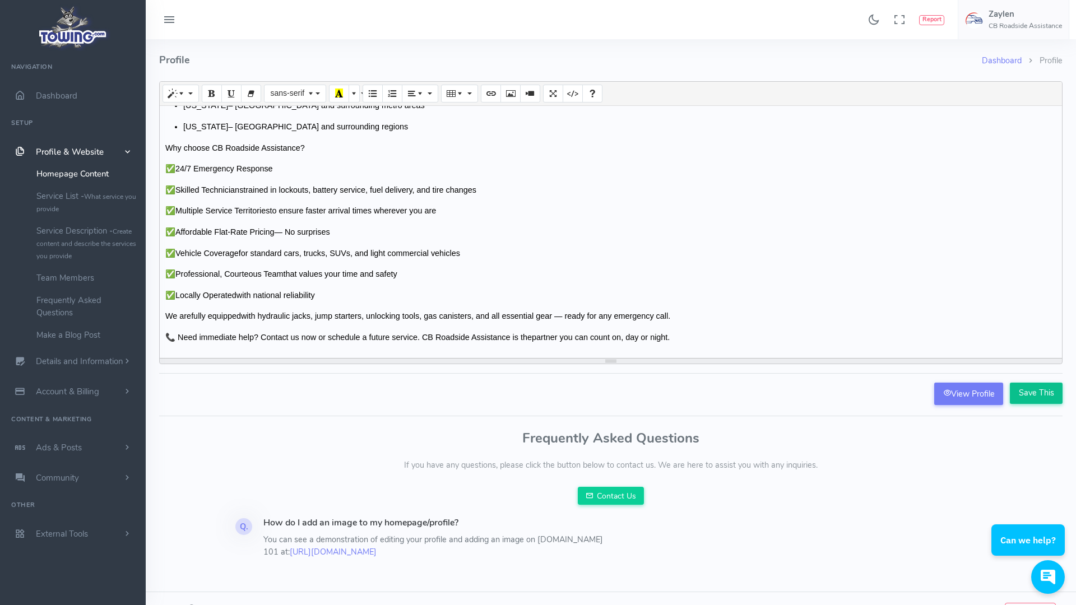
click at [1031, 393] on input "Save This" at bounding box center [1036, 393] width 53 height 21
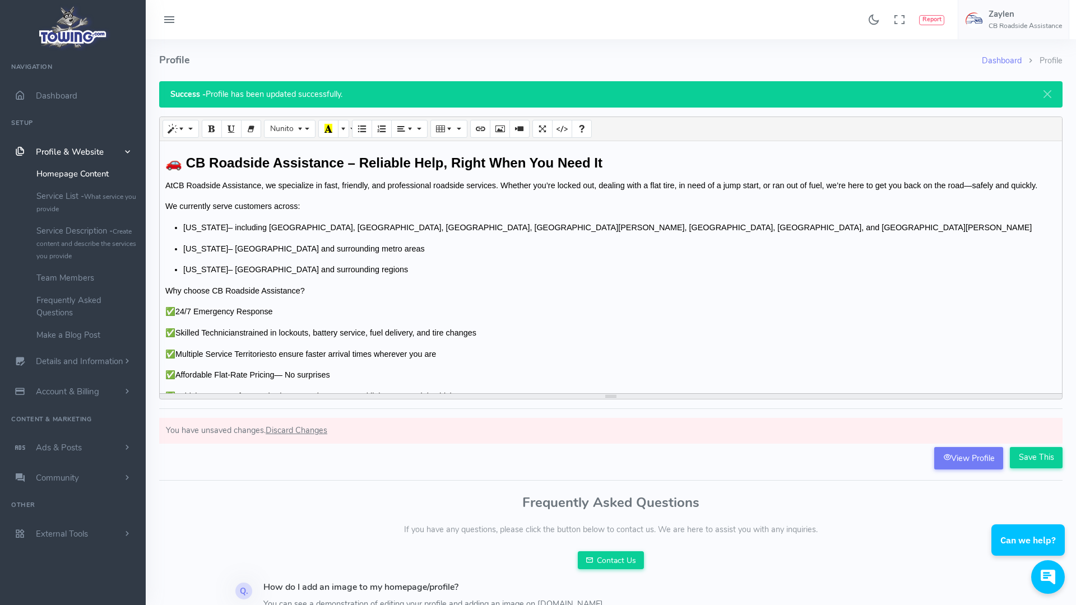
click at [82, 148] on span "Profile & Website" at bounding box center [70, 151] width 68 height 11
click at [55, 93] on span "Dashboard" at bounding box center [56, 95] width 41 height 11
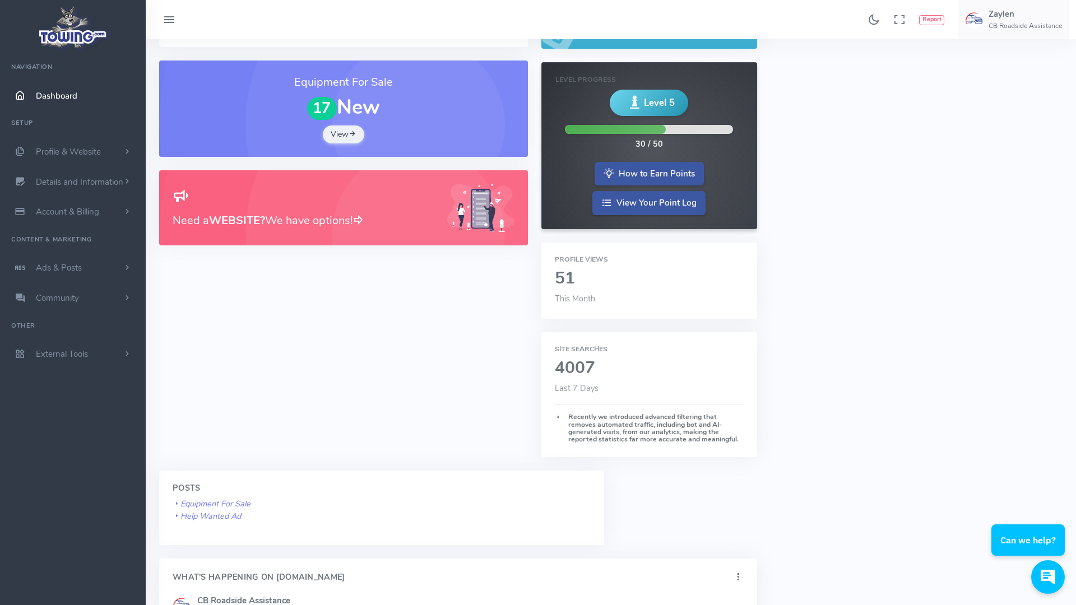
scroll to position [151, 0]
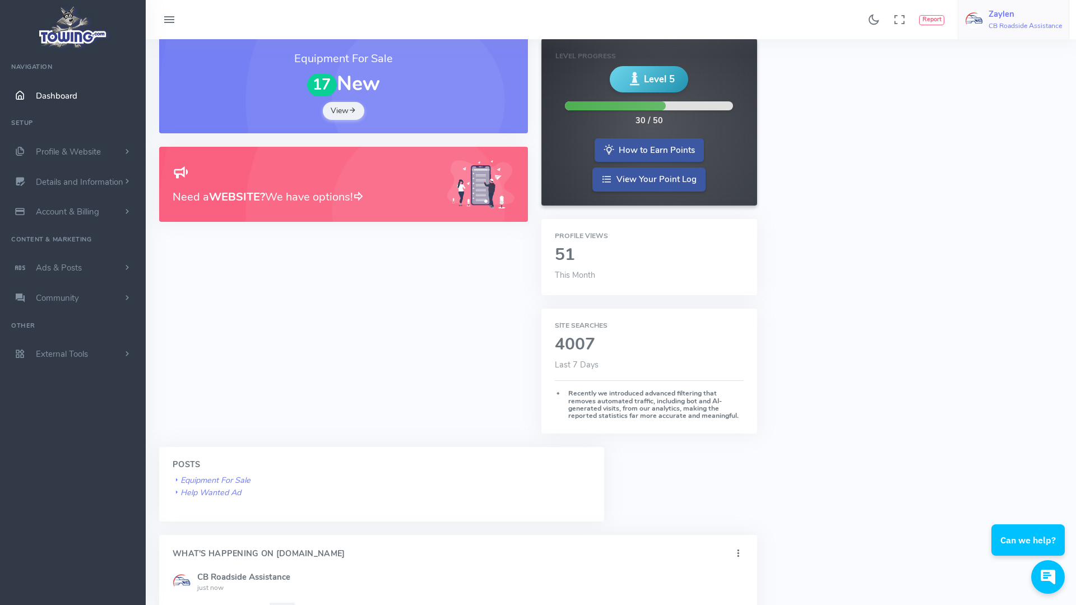
click at [986, 16] on link "Zaylen CB Roadside Assistance" at bounding box center [1014, 19] width 112 height 39
click at [1028, 70] on span "Account Settings" at bounding box center [1017, 67] width 62 height 11
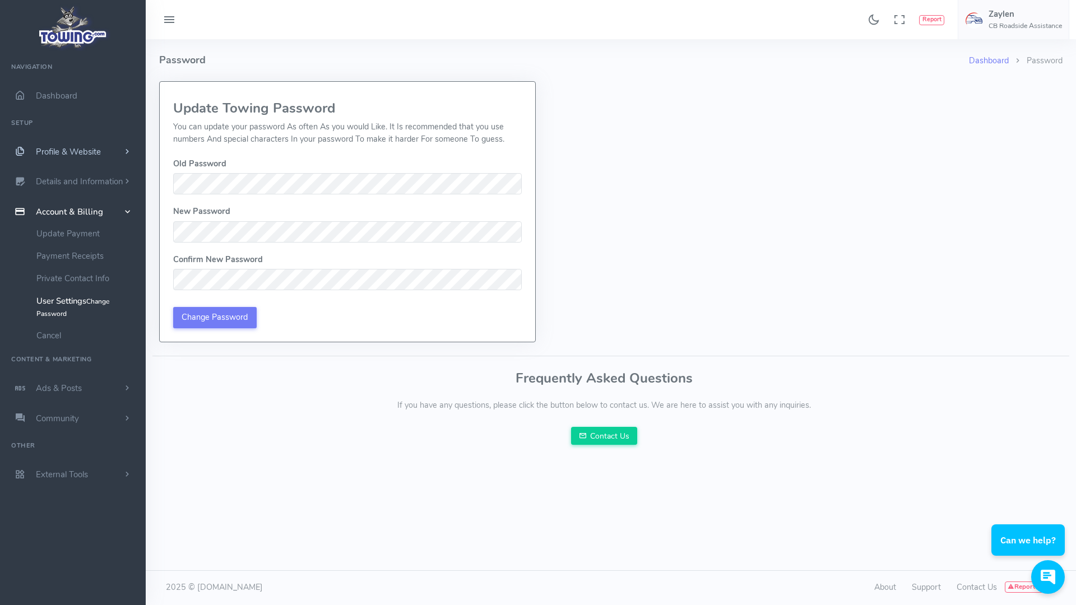
click at [86, 157] on span "Profile & Website" at bounding box center [68, 151] width 65 height 11
click at [85, 174] on link "Homepage Content" at bounding box center [87, 173] width 118 height 22
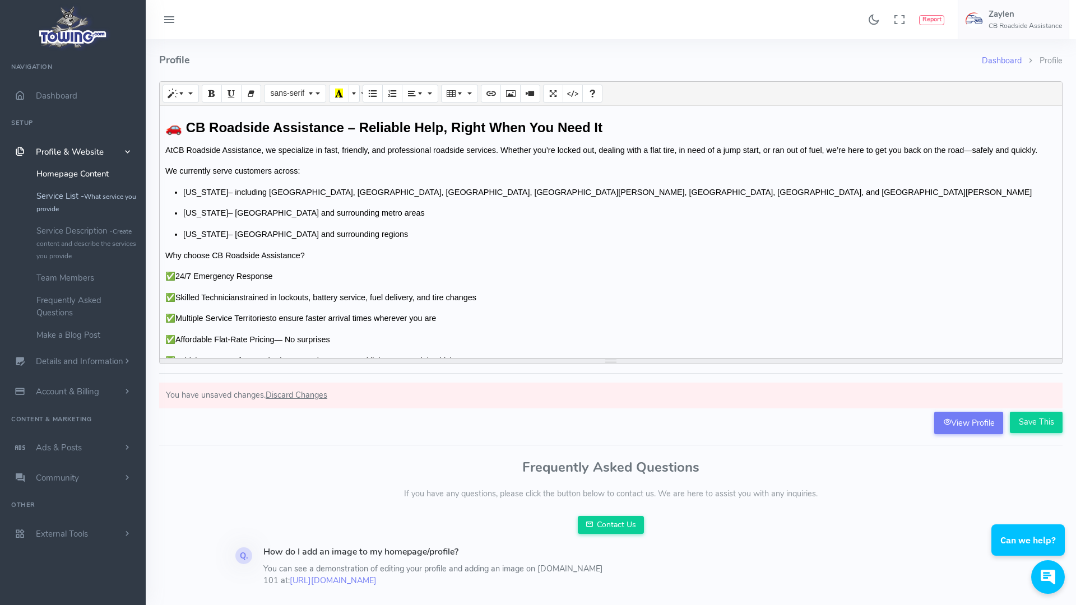
click at [98, 196] on small "What service you provide" at bounding box center [86, 202] width 100 height 21
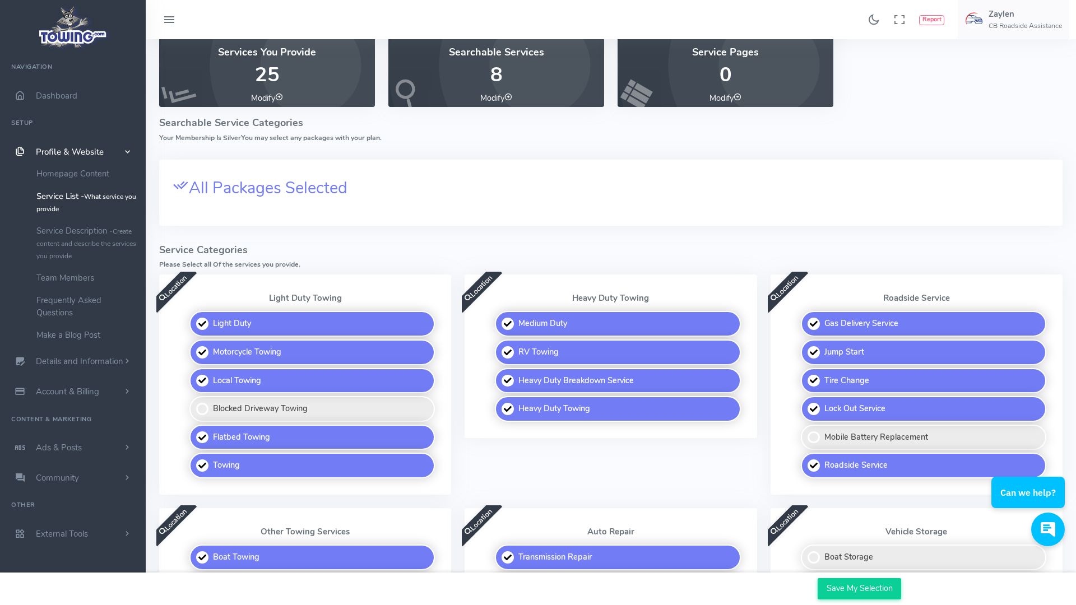
scroll to position [54, 0]
click at [202, 321] on label "Light Duty" at bounding box center [311, 323] width 245 height 26
click at [194, 318] on input "Light Duty" at bounding box center [190, 313] width 7 height 7
checkbox input "false"
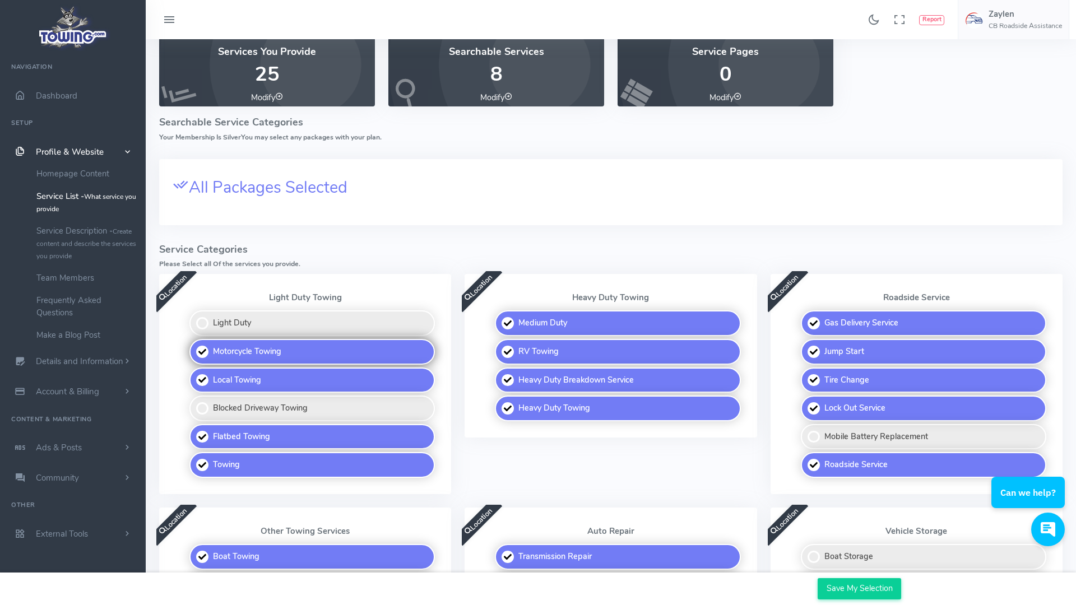
click at [204, 355] on label "Motorcycle Towing" at bounding box center [311, 352] width 245 height 26
click at [194, 346] on input "Motorcycle Towing" at bounding box center [190, 342] width 7 height 7
checkbox input "false"
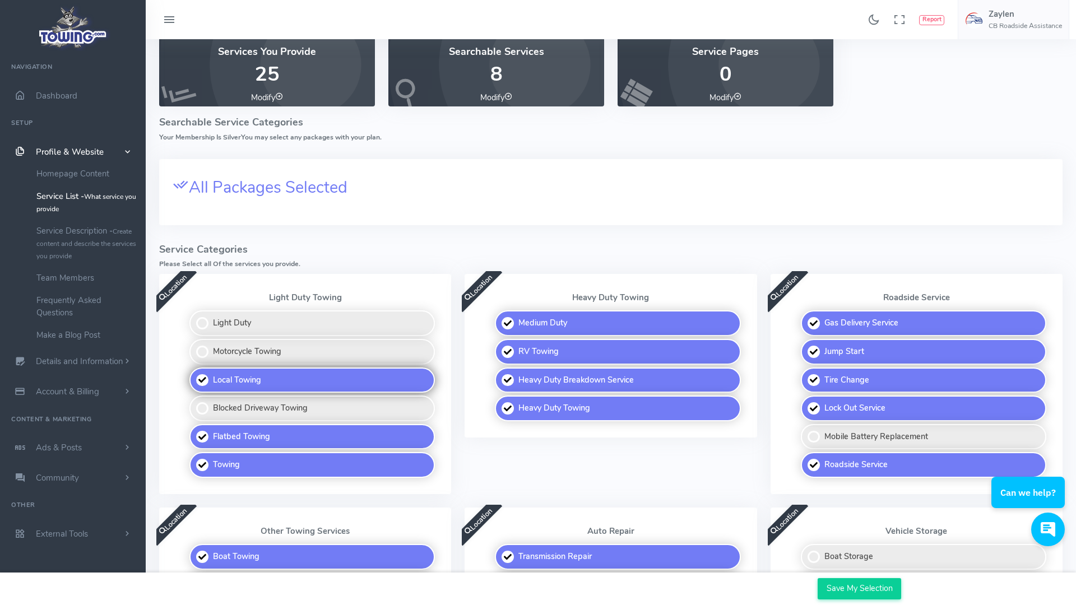
click at [206, 379] on label "Local Towing" at bounding box center [311, 381] width 245 height 26
click at [194, 375] on input "Local Towing" at bounding box center [190, 371] width 7 height 7
checkbox input "false"
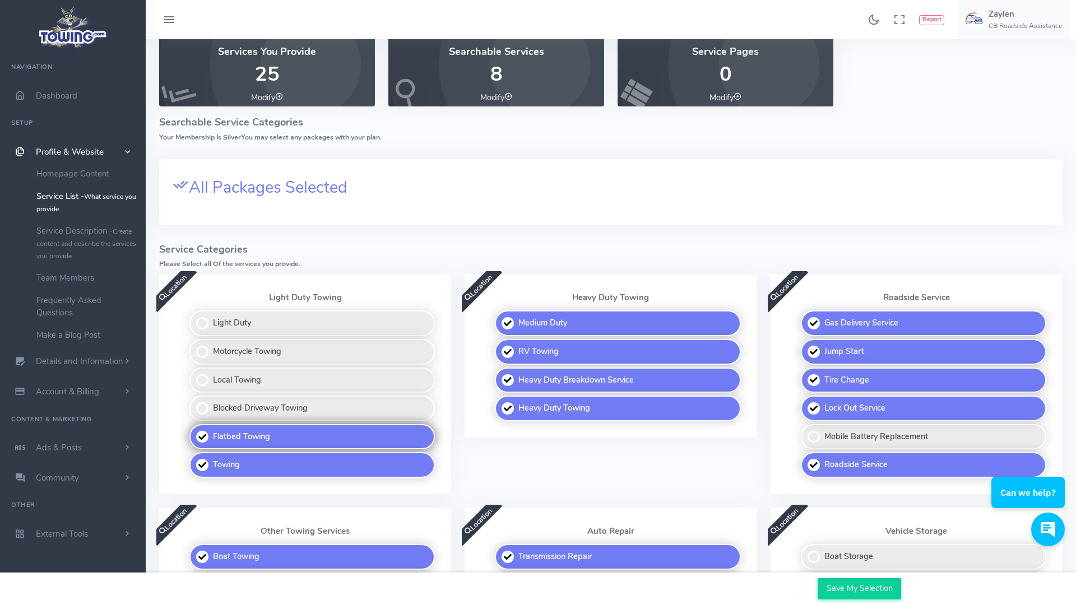
click at [202, 443] on label "Flatbed Towing" at bounding box center [311, 437] width 245 height 26
click at [194, 431] on input "Flatbed Towing" at bounding box center [190, 427] width 7 height 7
checkbox input "false"
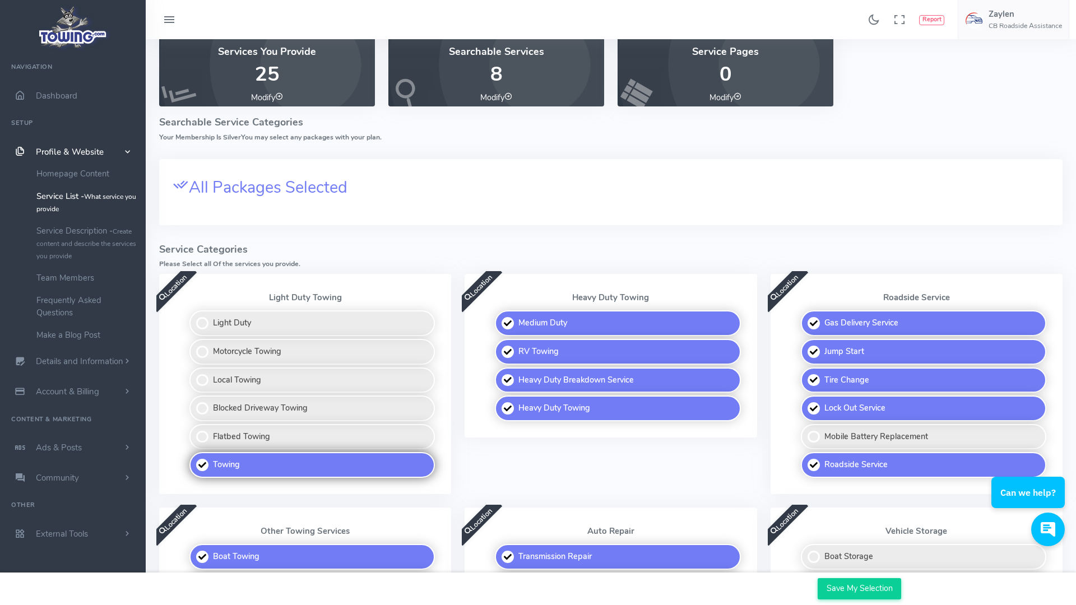
click at [205, 461] on label "Towing" at bounding box center [311, 465] width 245 height 26
click at [194, 459] on input "Towing" at bounding box center [190, 455] width 7 height 7
checkbox input "false"
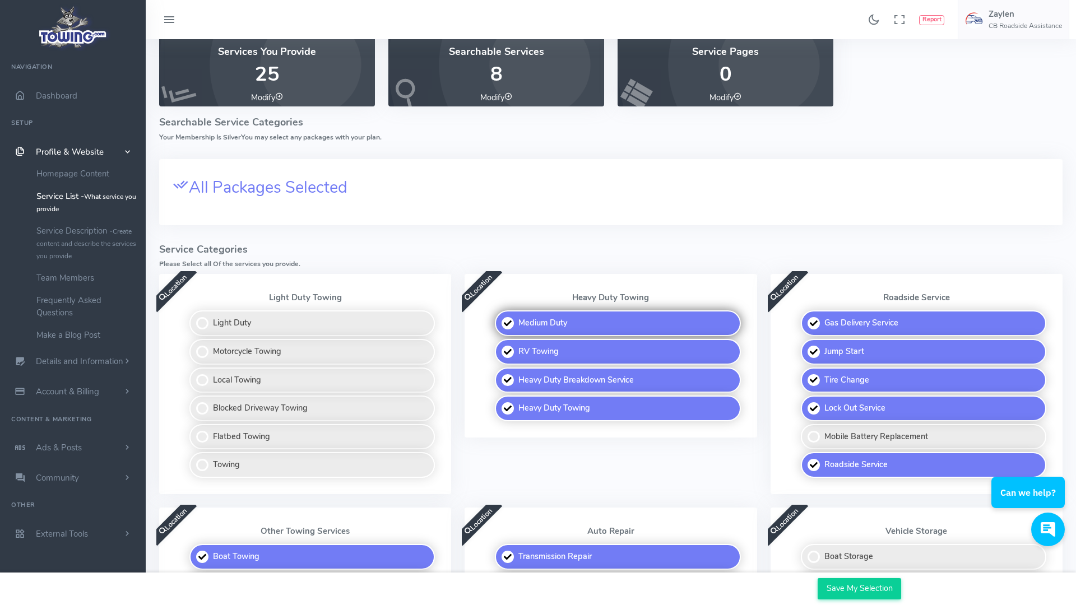
click at [511, 322] on label "Medium Duty" at bounding box center [617, 323] width 245 height 26
click at [499, 318] on input "Medium Duty" at bounding box center [495, 313] width 7 height 7
checkbox input "false"
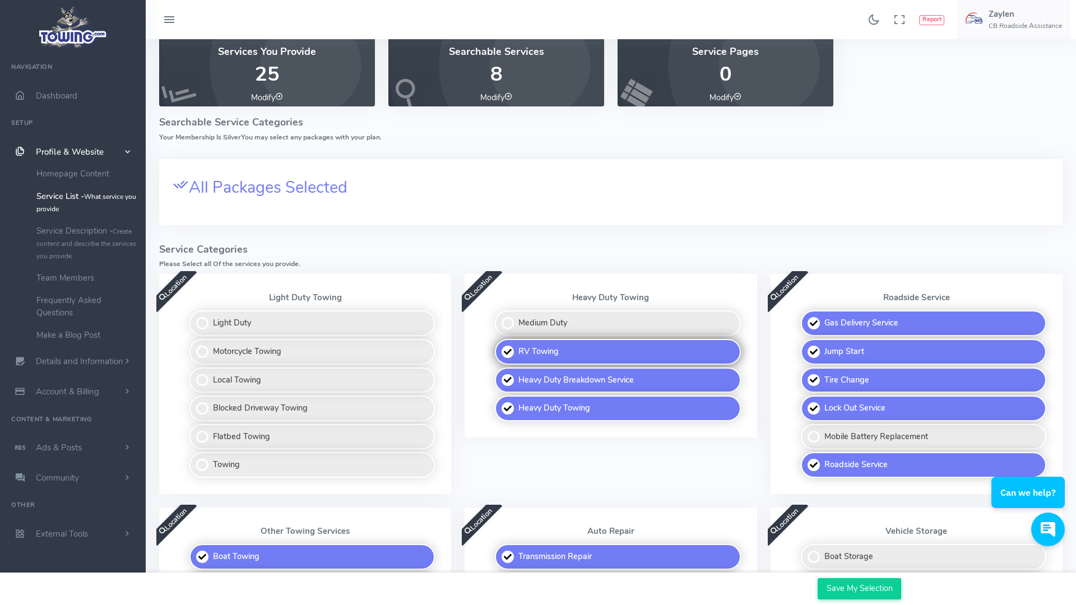
click at [513, 354] on label "RV Towing" at bounding box center [617, 352] width 245 height 26
click at [499, 346] on input "RV Towing" at bounding box center [495, 342] width 7 height 7
checkbox input "false"
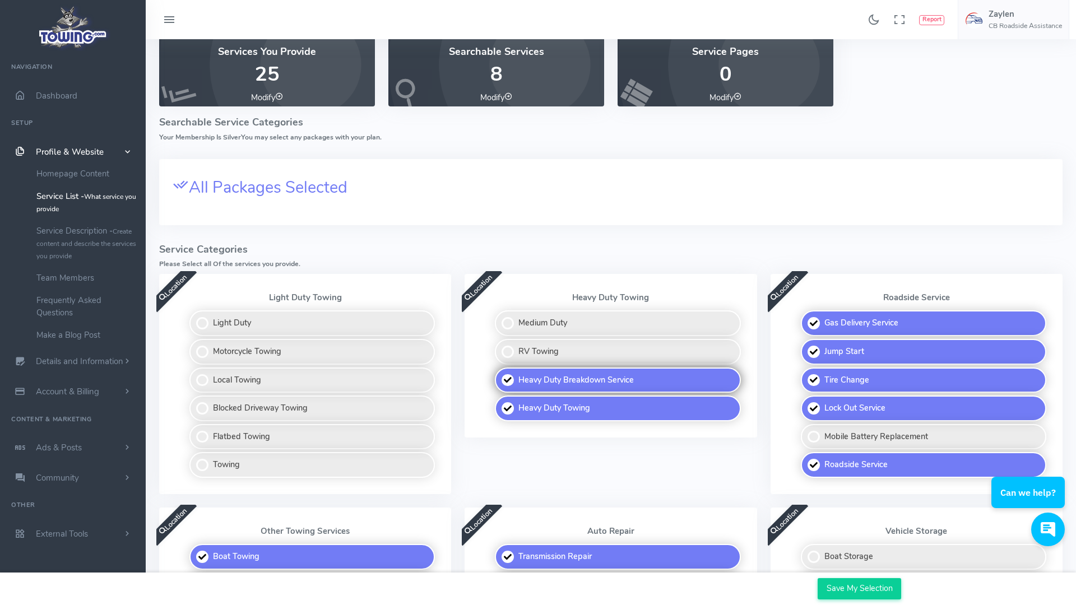
click at [517, 376] on label "Heavy Duty Breakdown Service" at bounding box center [617, 381] width 245 height 26
click at [499, 375] on input "Heavy Duty Breakdown Service" at bounding box center [495, 371] width 7 height 7
checkbox input "false"
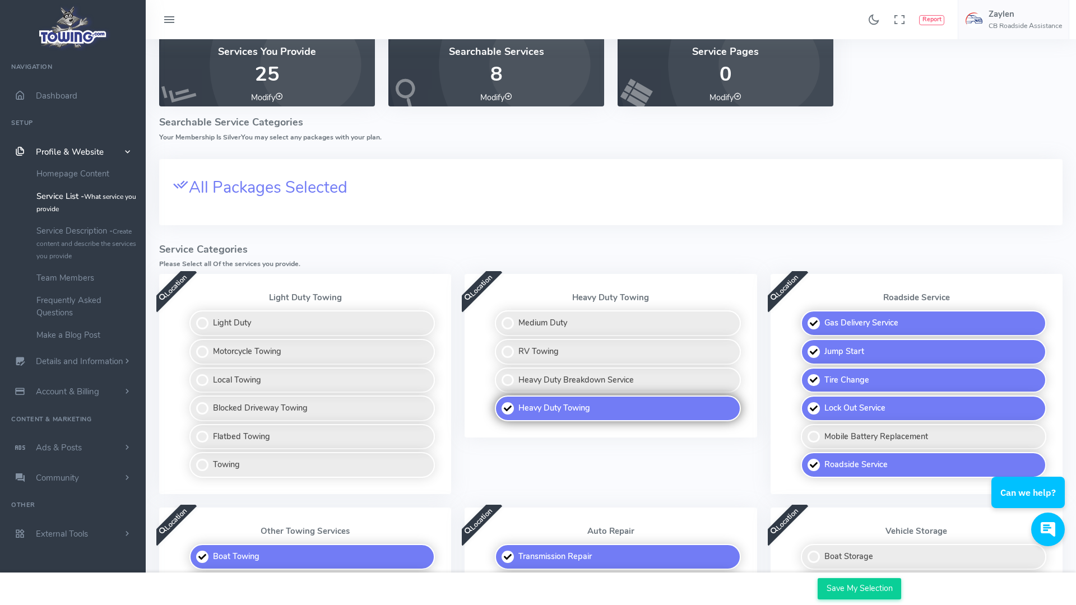
click at [516, 411] on label "Heavy Duty Towing" at bounding box center [617, 409] width 245 height 26
click at [499, 403] on input "Heavy Duty Towing" at bounding box center [495, 399] width 7 height 7
checkbox input "false"
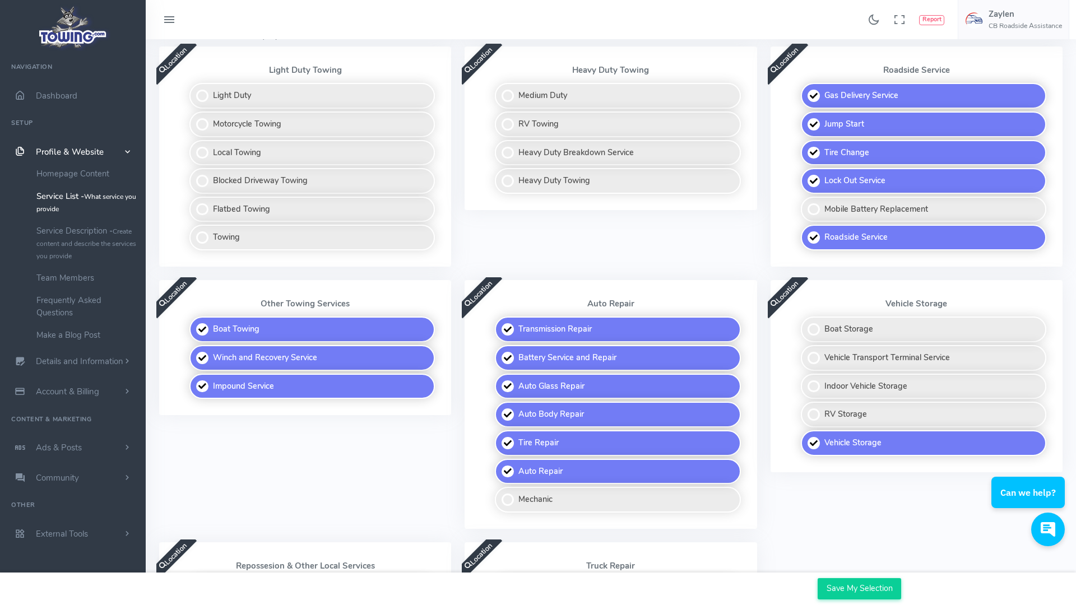
scroll to position [284, 0]
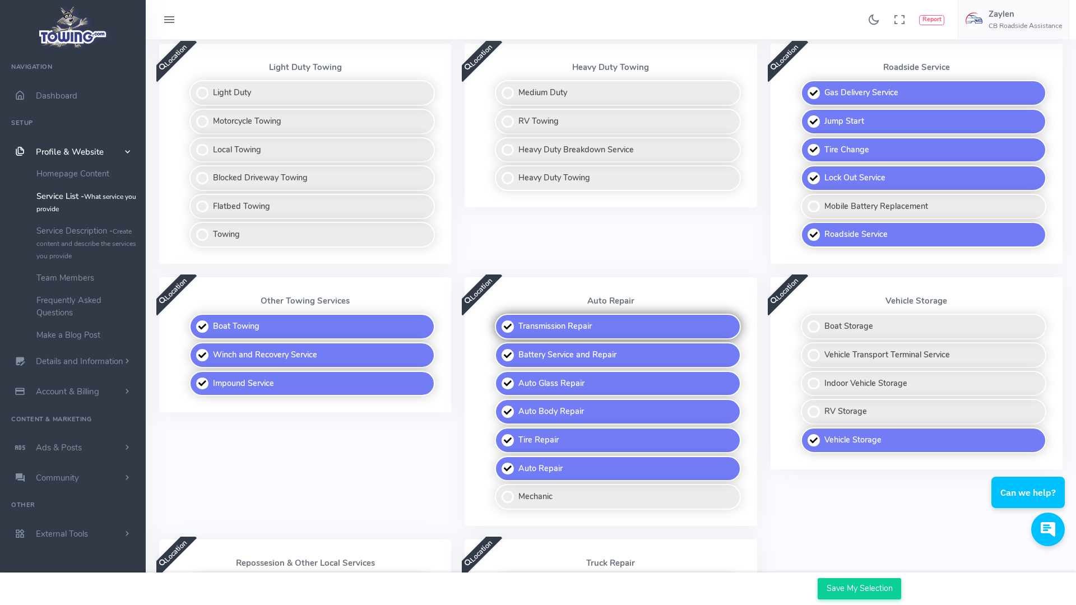
click at [507, 323] on label "Transmission Repair" at bounding box center [617, 327] width 245 height 26
click at [499, 321] on input "Transmission Repair" at bounding box center [495, 317] width 7 height 7
checkbox input "false"
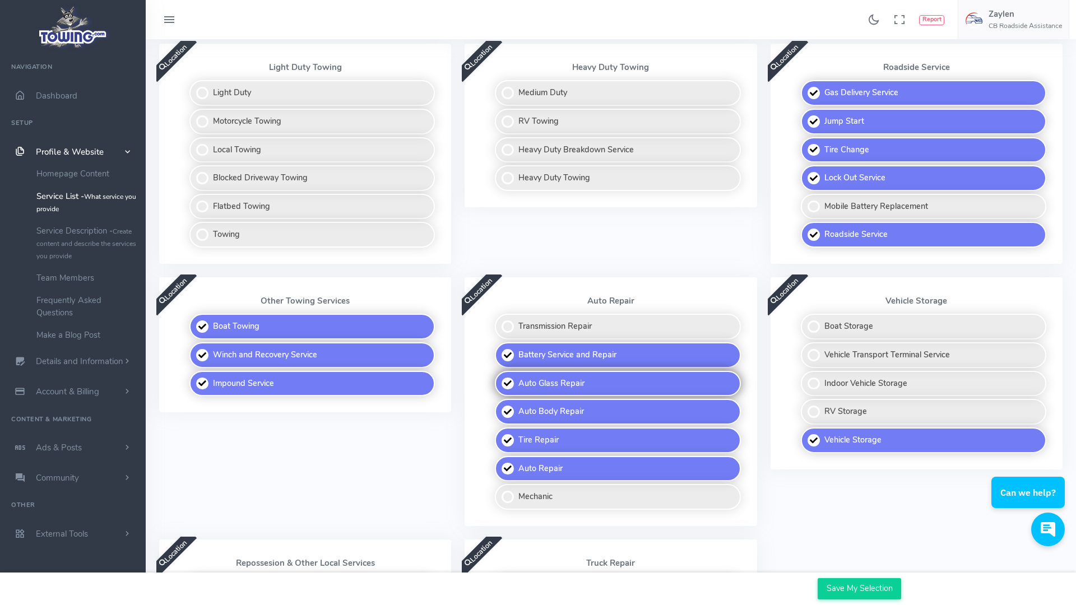
click at [512, 394] on label "Auto Glass Repair" at bounding box center [617, 384] width 245 height 26
click at [499, 378] on input "Auto Glass Repair" at bounding box center [495, 374] width 7 height 7
checkbox input "false"
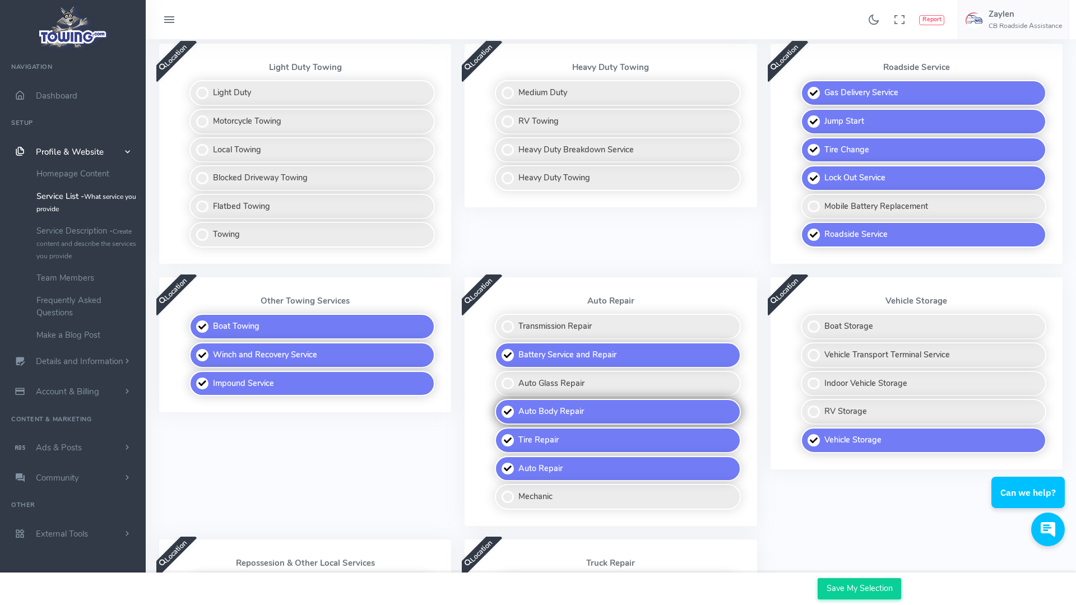
click at [512, 411] on label "Auto Body Repair" at bounding box center [617, 412] width 245 height 26
click at [499, 406] on input "Auto Body Repair" at bounding box center [495, 402] width 7 height 7
checkbox input "false"
click at [517, 445] on label "Tire Repair" at bounding box center [617, 441] width 245 height 26
click at [499, 435] on input "Tire Repair" at bounding box center [495, 431] width 7 height 7
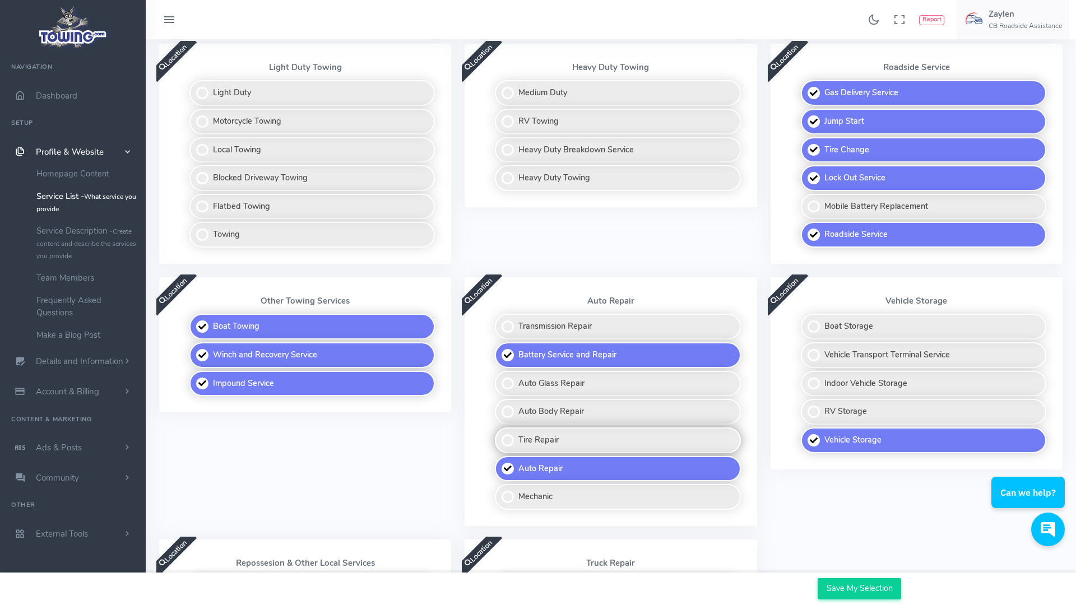
click at [508, 438] on label "Tire Repair" at bounding box center [617, 441] width 245 height 26
click at [499, 435] on input "Tire Repair" at bounding box center [495, 431] width 7 height 7
checkbox input "true"
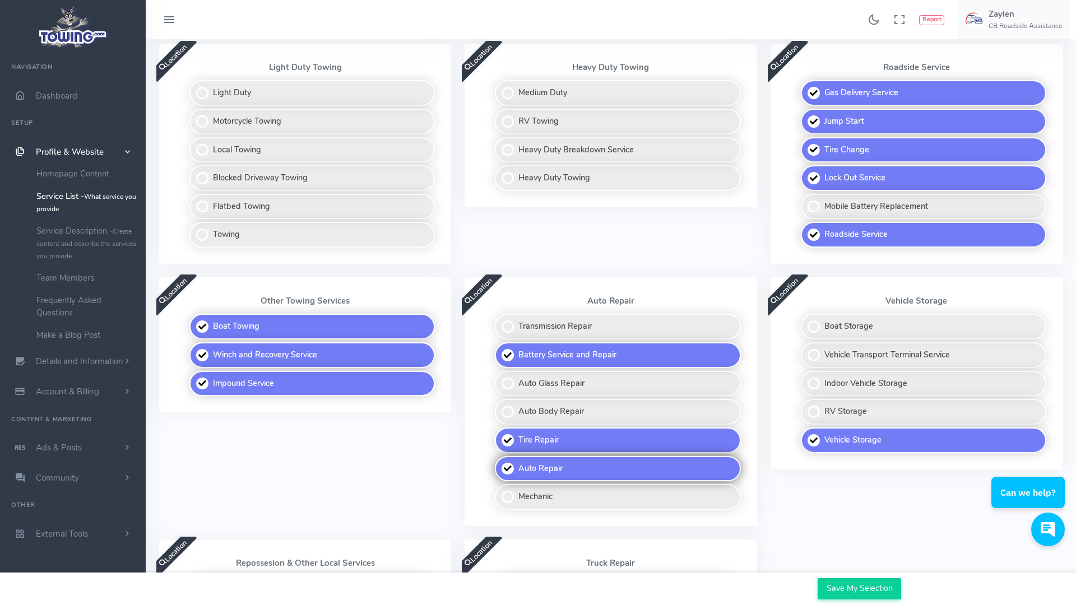
click at [512, 470] on label "Auto Repair" at bounding box center [617, 469] width 245 height 26
click at [499, 463] on input "Auto Repair" at bounding box center [495, 459] width 7 height 7
checkbox input "false"
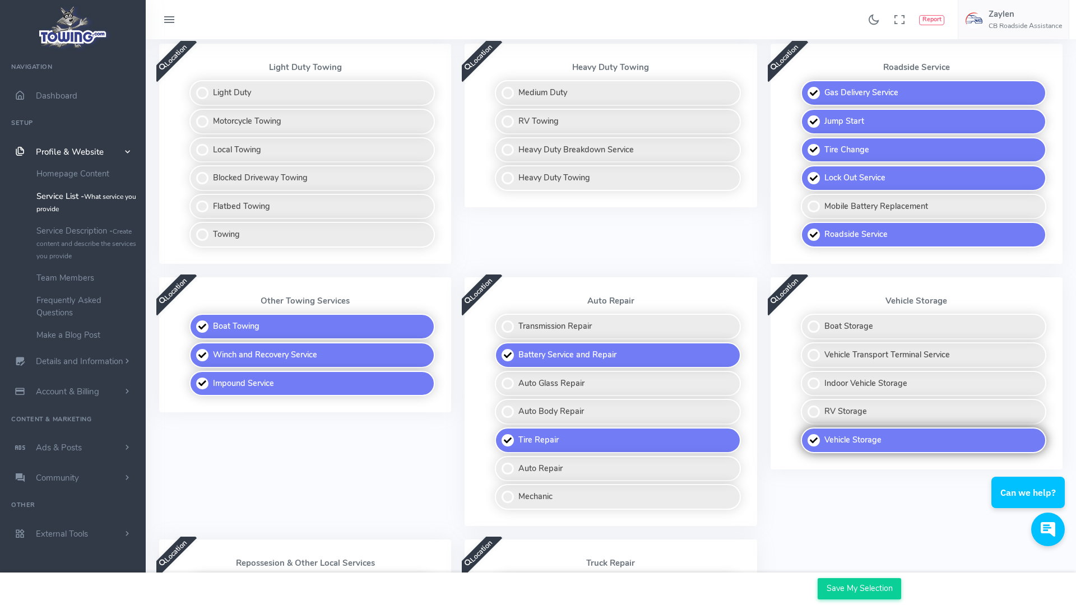
click at [812, 439] on label "Vehicle Storage" at bounding box center [923, 441] width 245 height 26
click at [805, 435] on input "Vehicle Storage" at bounding box center [801, 431] width 7 height 7
checkbox input "false"
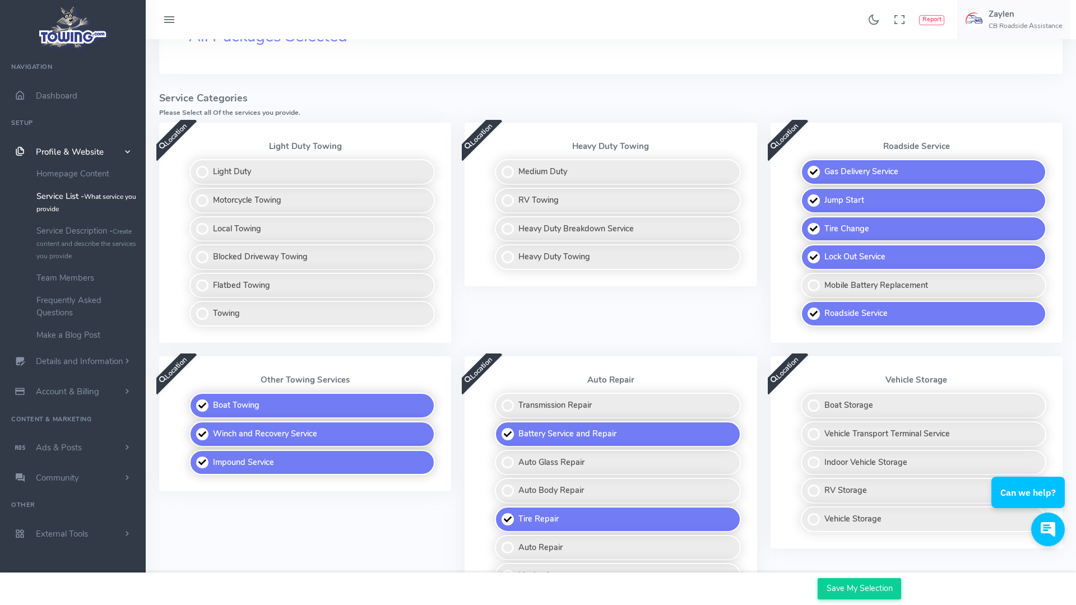
scroll to position [198, 0]
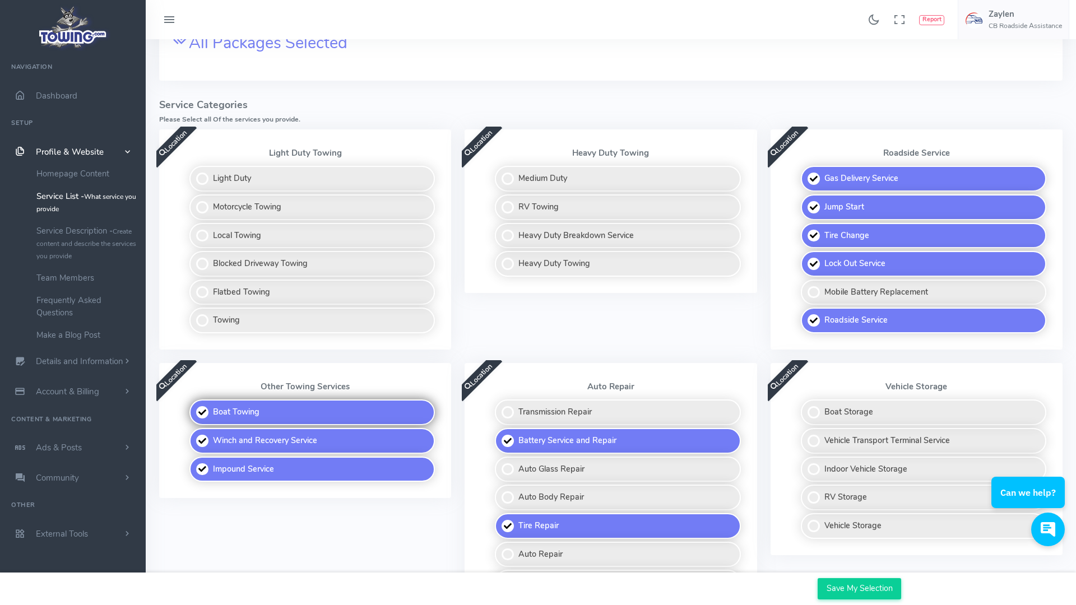
click at [200, 411] on label "Boat Towing" at bounding box center [311, 413] width 245 height 26
click at [194, 407] on input "Boat Towing" at bounding box center [190, 403] width 7 height 7
checkbox input "false"
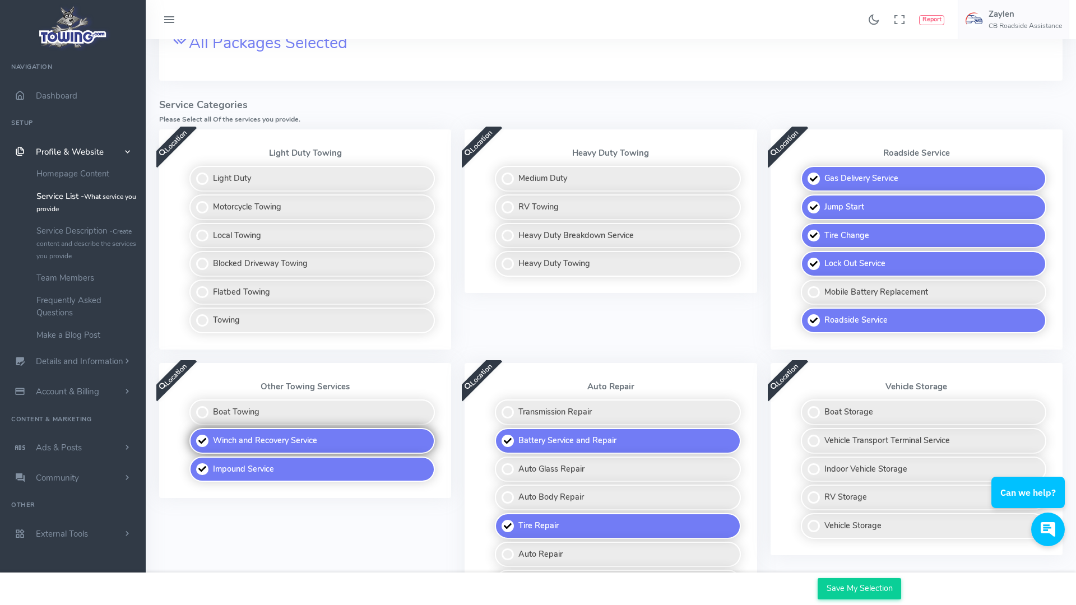
click at [203, 446] on label "Winch and Recovery Service" at bounding box center [311, 441] width 245 height 26
click at [194, 435] on input "Winch and Recovery Service" at bounding box center [190, 431] width 7 height 7
checkbox input "false"
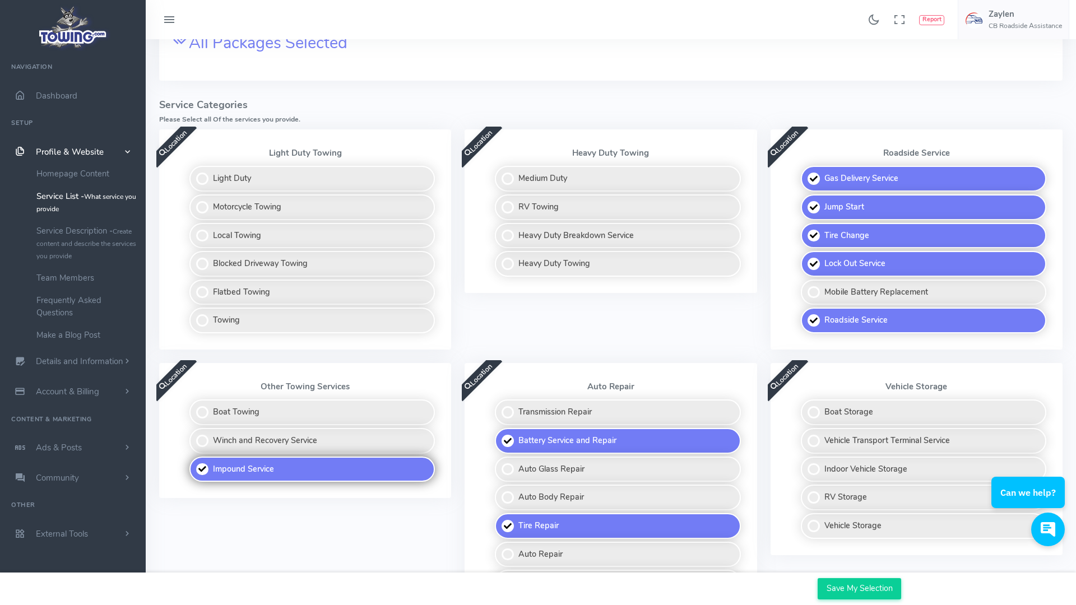
click at [207, 471] on label "Impound Service" at bounding box center [311, 470] width 245 height 26
click at [194, 464] on input "Impound Service" at bounding box center [190, 460] width 7 height 7
checkbox input "false"
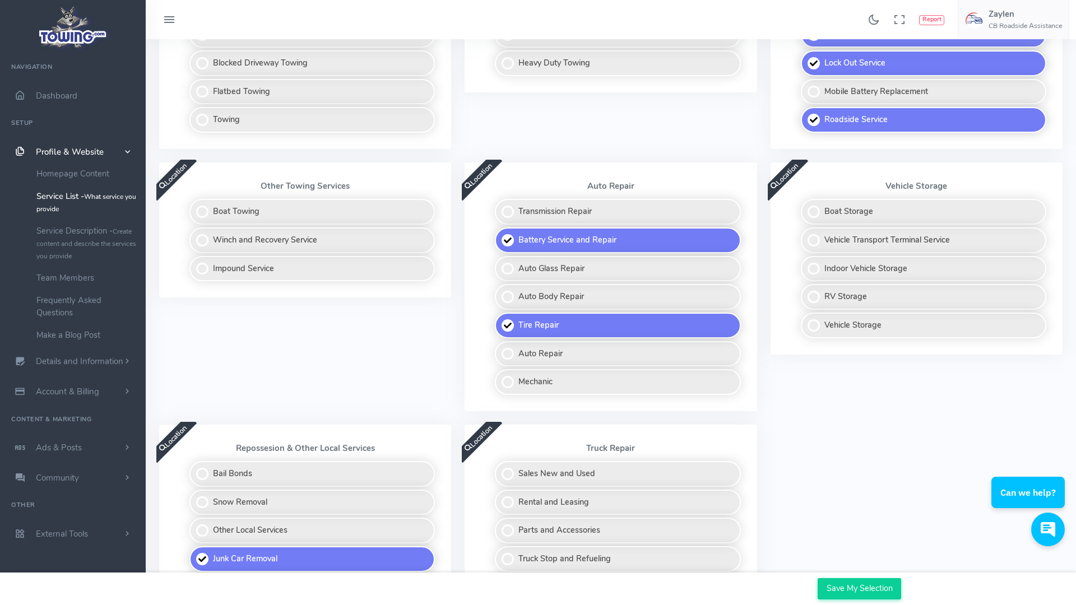
scroll to position [538, 0]
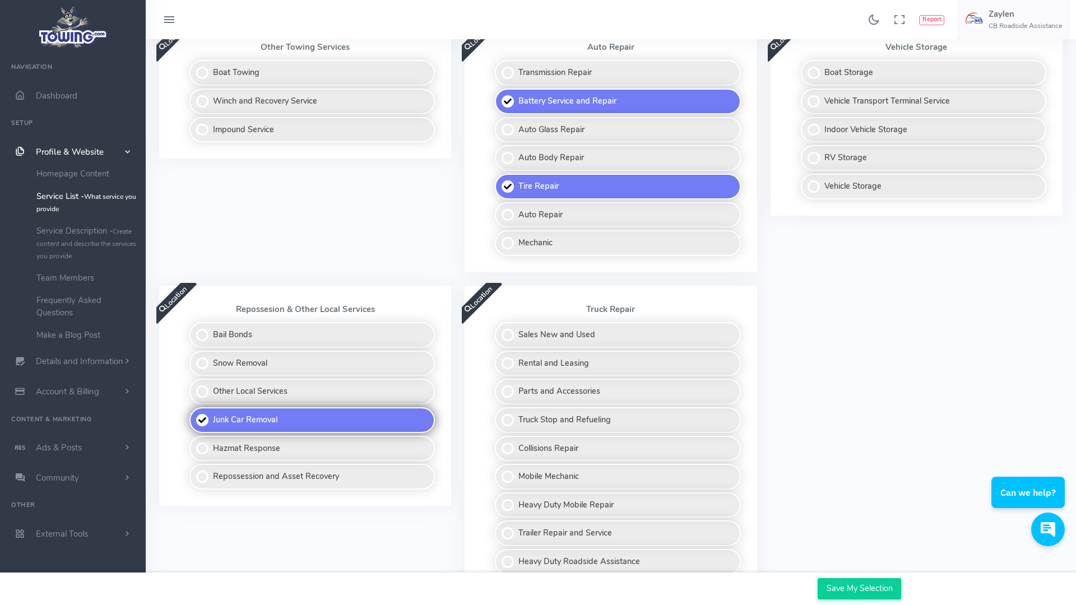
click at [198, 417] on label "Junk Car Removal" at bounding box center [311, 420] width 245 height 26
click at [194, 415] on input "Junk Car Removal" at bounding box center [190, 410] width 7 height 7
checkbox input "false"
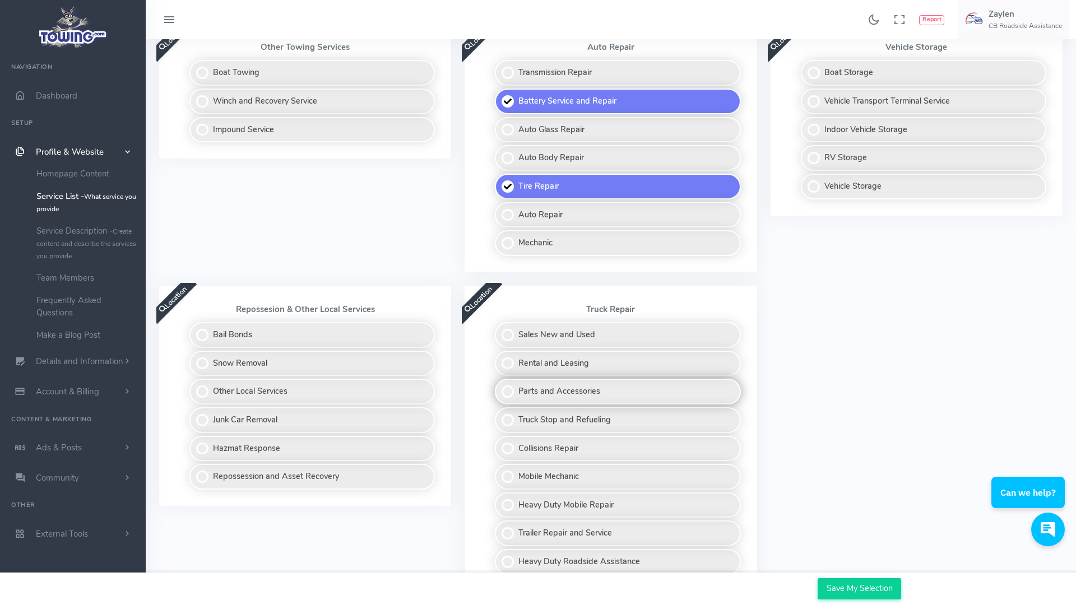
scroll to position [604, 0]
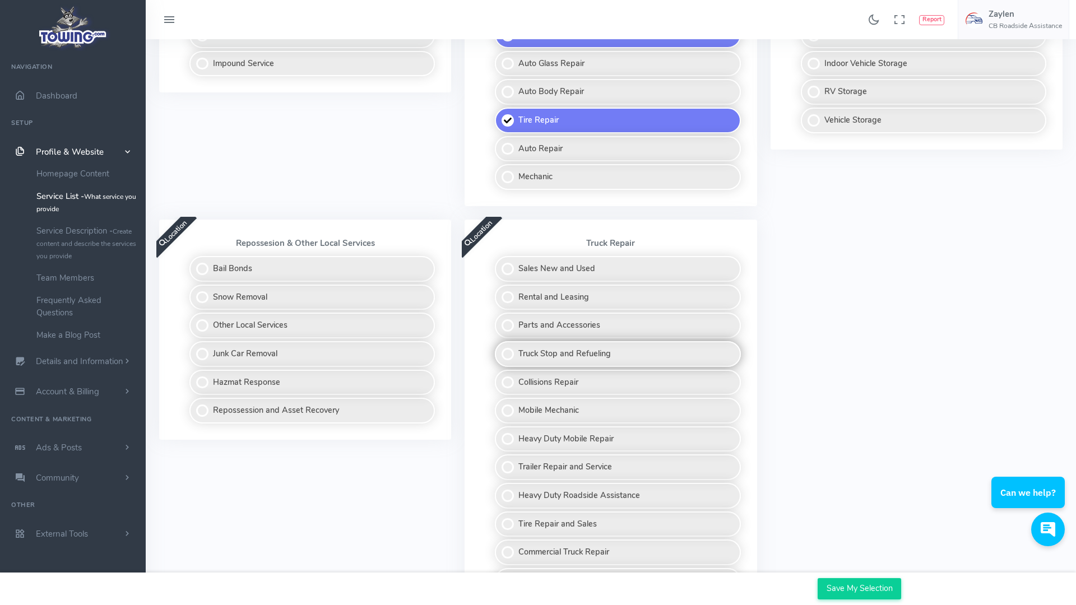
click at [507, 355] on label "Truck Stop and Refueling" at bounding box center [617, 354] width 245 height 26
click at [499, 349] on input "Truck Stop and Refueling" at bounding box center [495, 344] width 7 height 7
checkbox input "true"
click at [519, 494] on label "Heavy Duty Roadside Assistance" at bounding box center [617, 496] width 245 height 26
click at [499, 490] on input "Heavy Duty Roadside Assistance" at bounding box center [495, 486] width 7 height 7
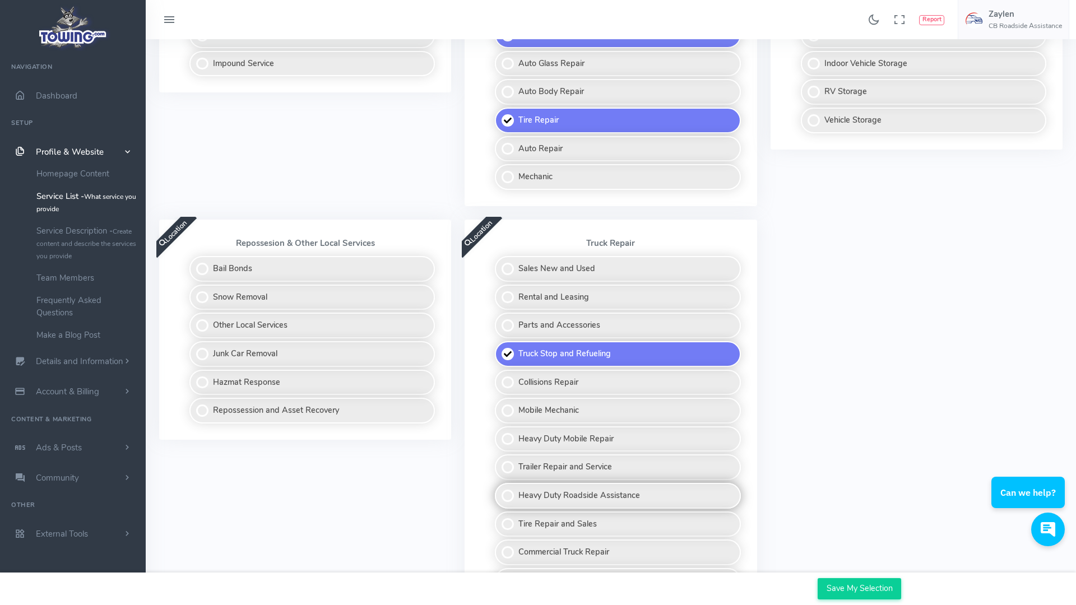
checkbox input "true"
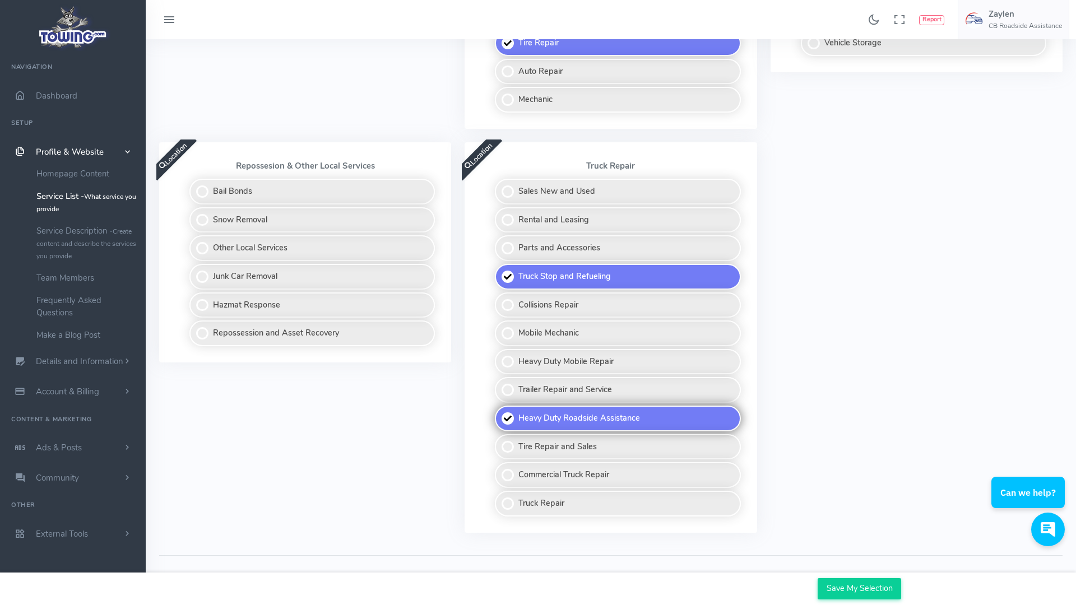
scroll to position [710, 0]
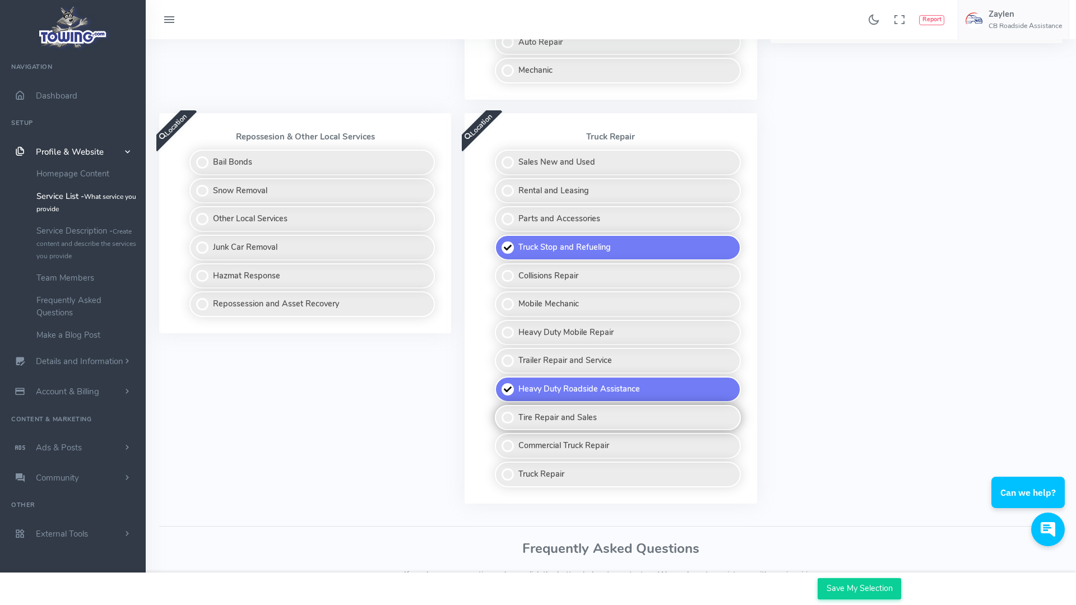
click at [511, 412] on label "Tire Repair and Sales" at bounding box center [617, 418] width 245 height 26
click at [499, 412] on input "Tire Repair and Sales" at bounding box center [495, 408] width 7 height 7
checkbox input "true"
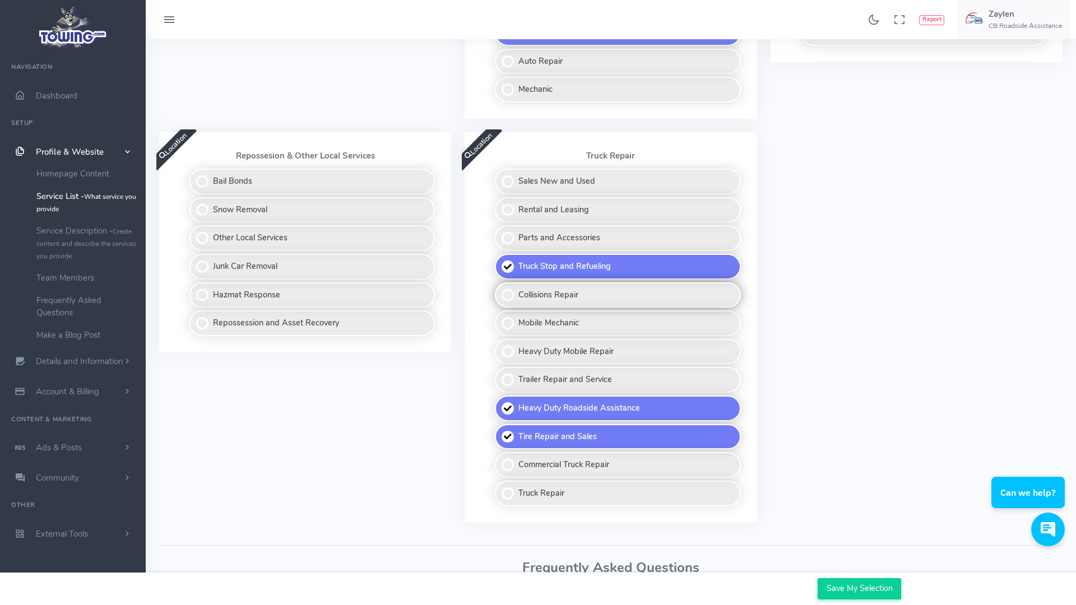
scroll to position [690, 0]
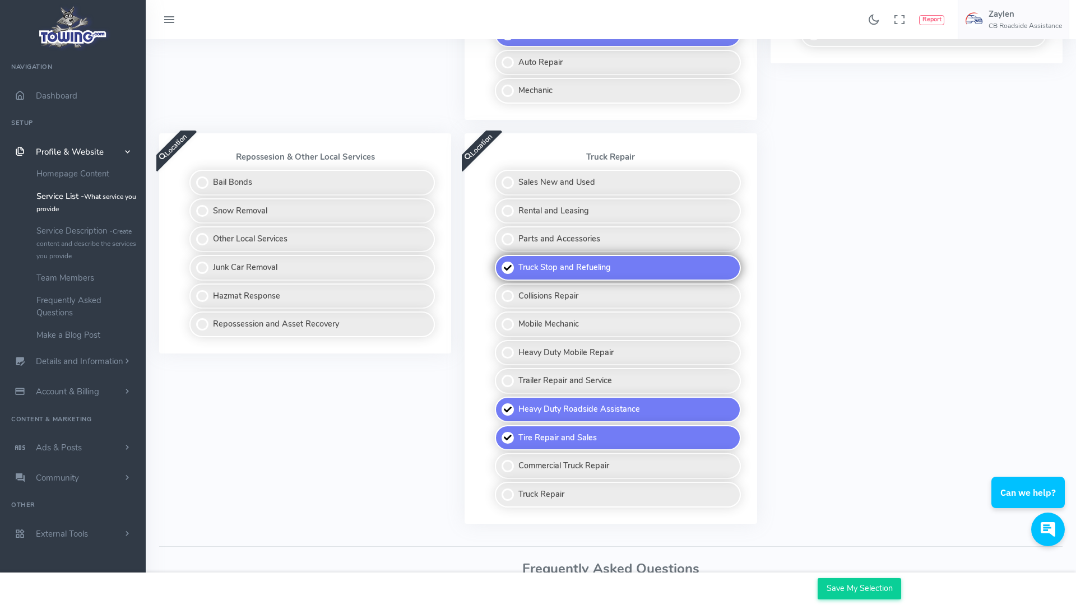
click at [514, 267] on label "Truck Stop and Refueling" at bounding box center [617, 268] width 245 height 26
click at [499, 262] on input "Truck Stop and Refueling" at bounding box center [495, 258] width 7 height 7
checkbox input "false"
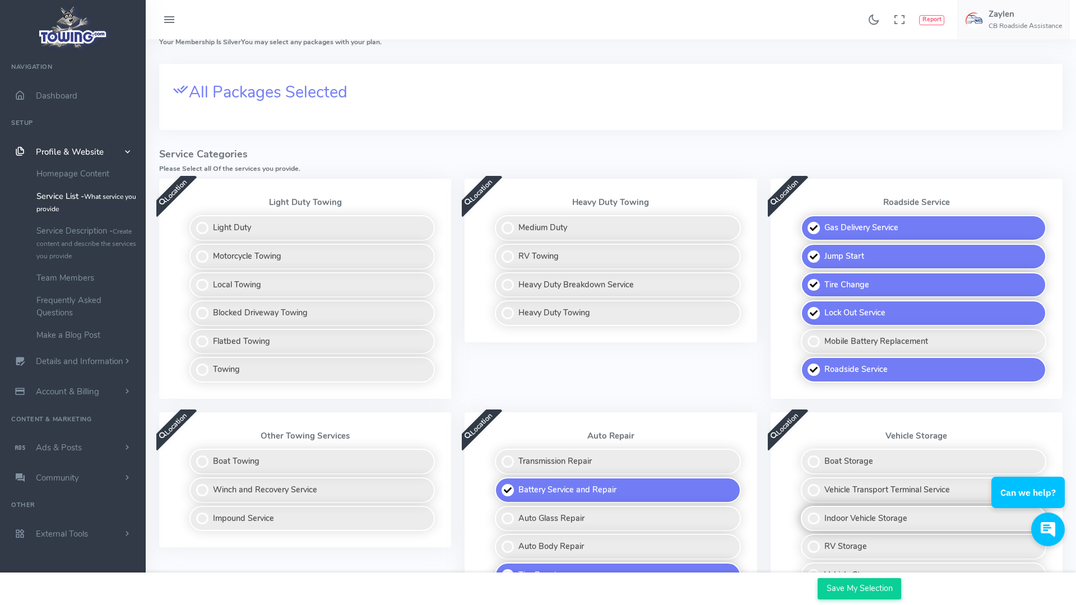
scroll to position [133, 0]
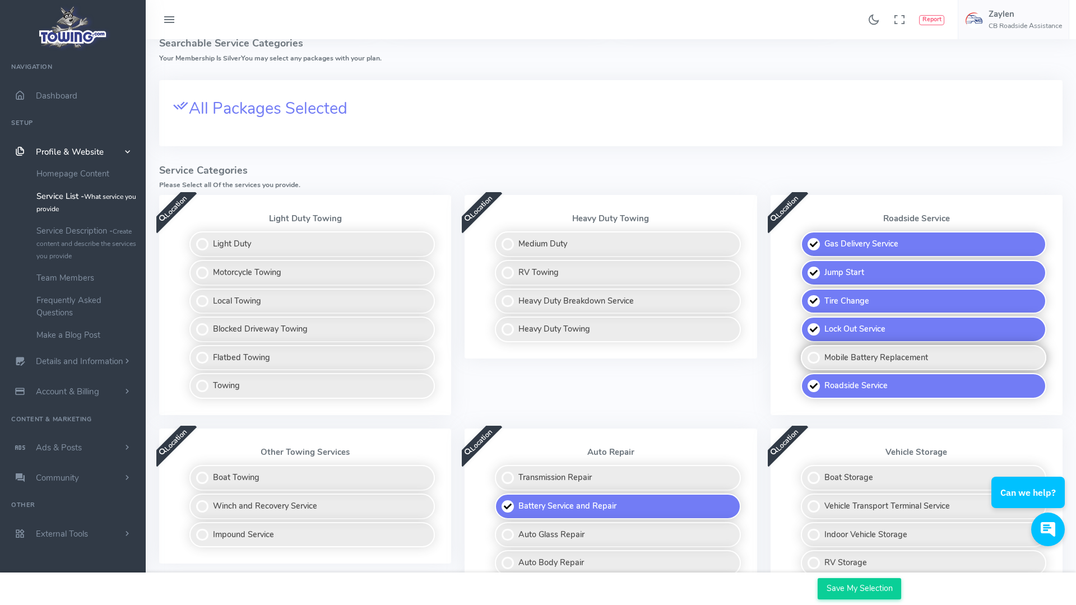
click at [818, 357] on label "Mobile Battery Replacement" at bounding box center [923, 358] width 245 height 26
click at [805, 352] on input "Mobile Battery Replacement" at bounding box center [801, 348] width 7 height 7
checkbox input "true"
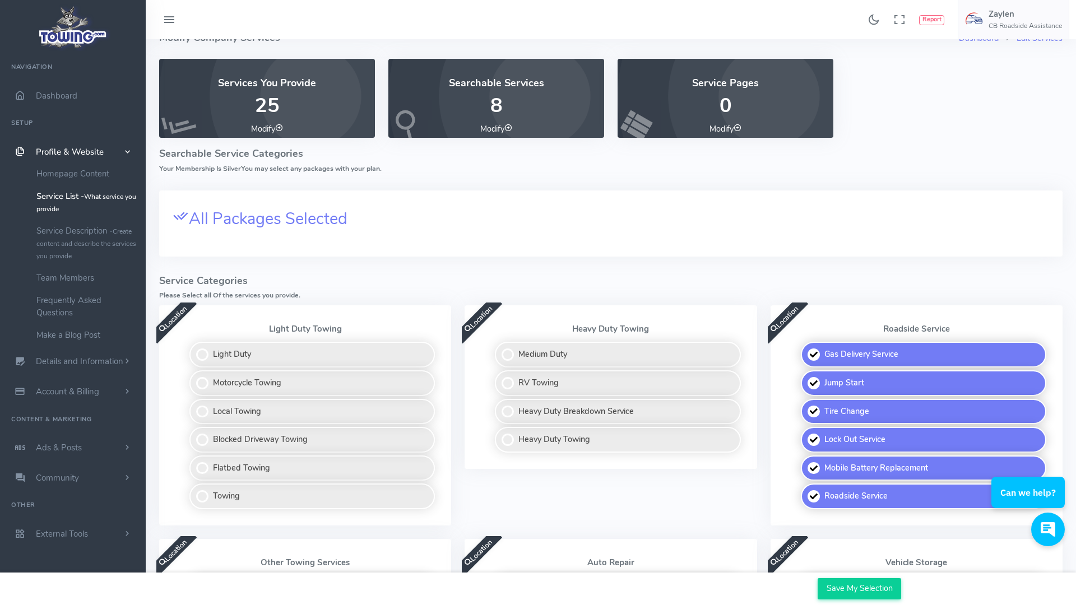
scroll to position [0, 0]
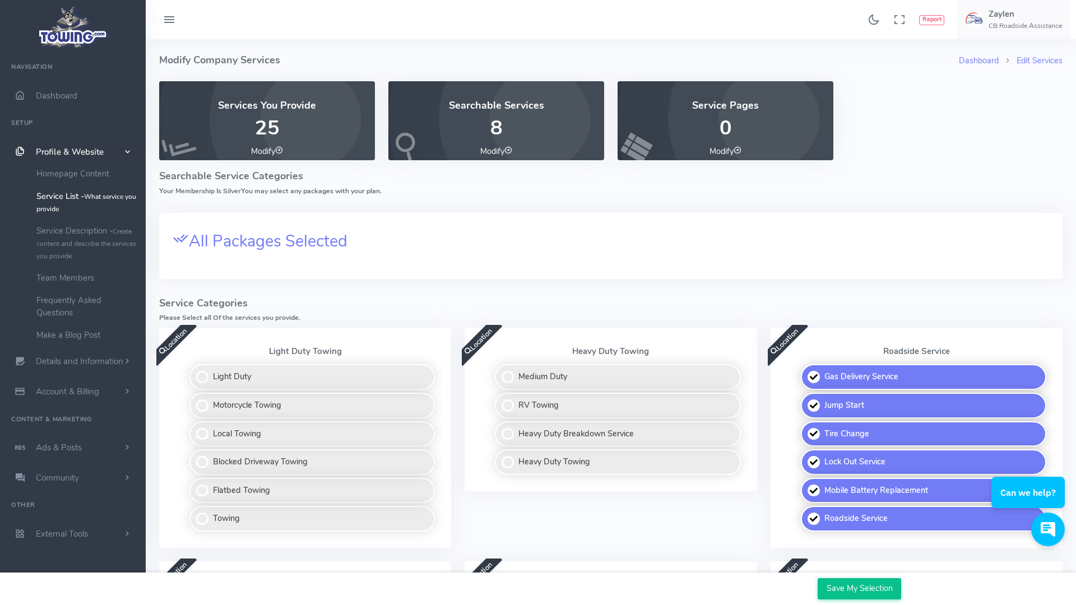
click at [852, 588] on input "Save My Selection" at bounding box center [859, 588] width 83 height 21
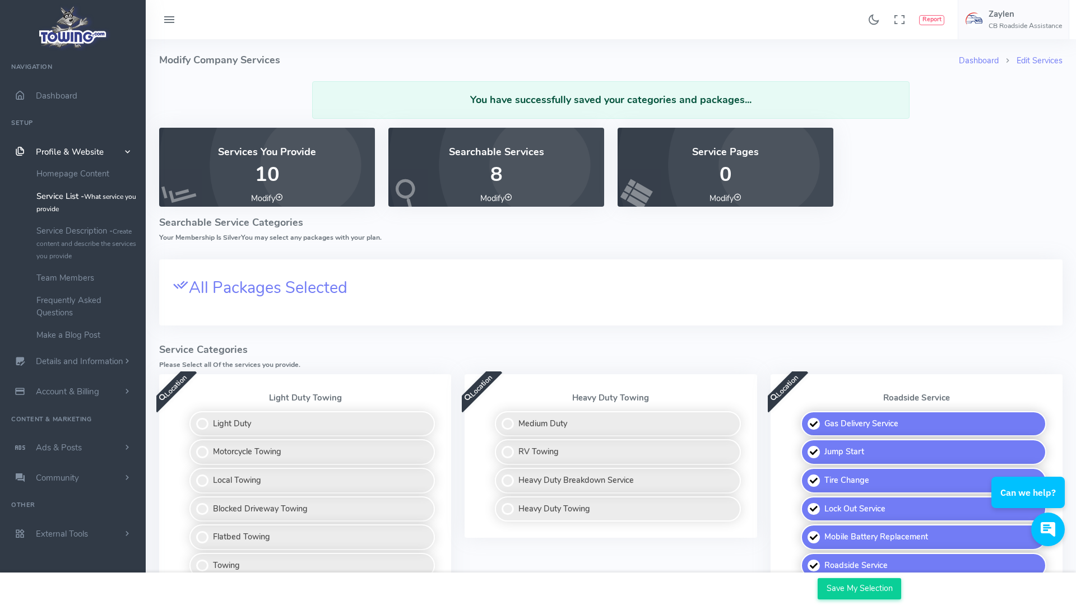
click at [852, 588] on input "Save My Selection" at bounding box center [859, 588] width 83 height 21
click at [493, 171] on p "8" at bounding box center [496, 175] width 189 height 22
click at [105, 148] on link "Profile & Website" at bounding box center [73, 152] width 146 height 30
click at [85, 240] on small "Create content and describe the services you provide" at bounding box center [86, 244] width 100 height 34
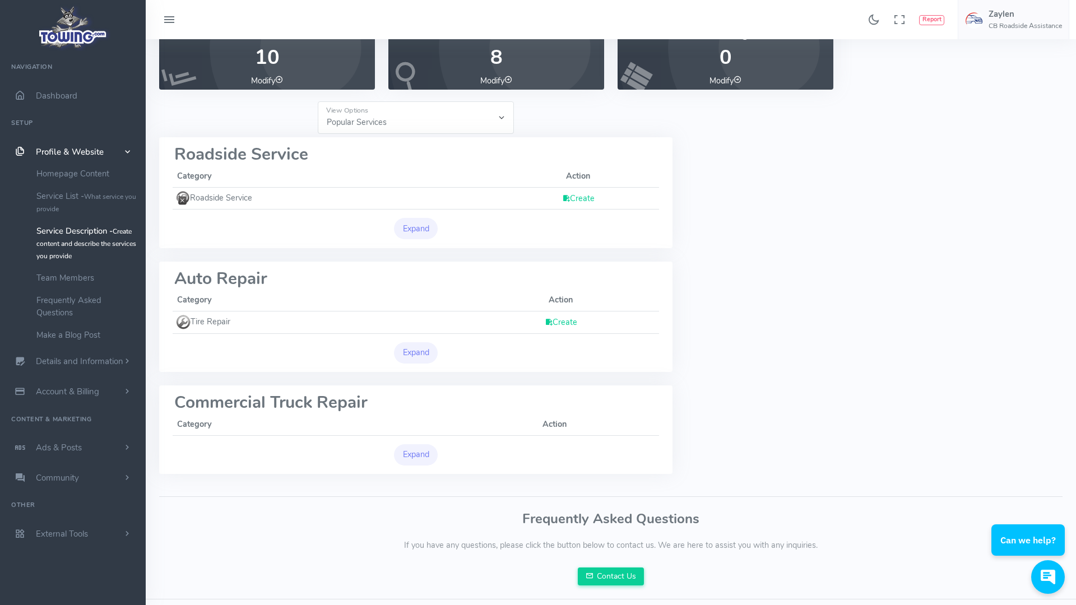
scroll to position [82, 0]
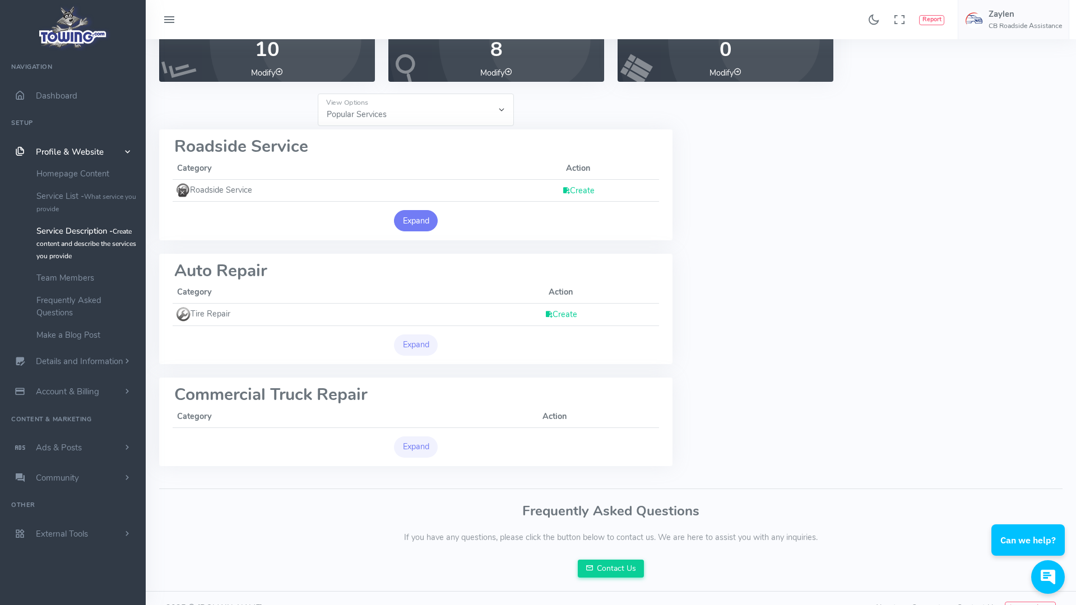
click at [420, 220] on button "Expand" at bounding box center [416, 220] width 44 height 21
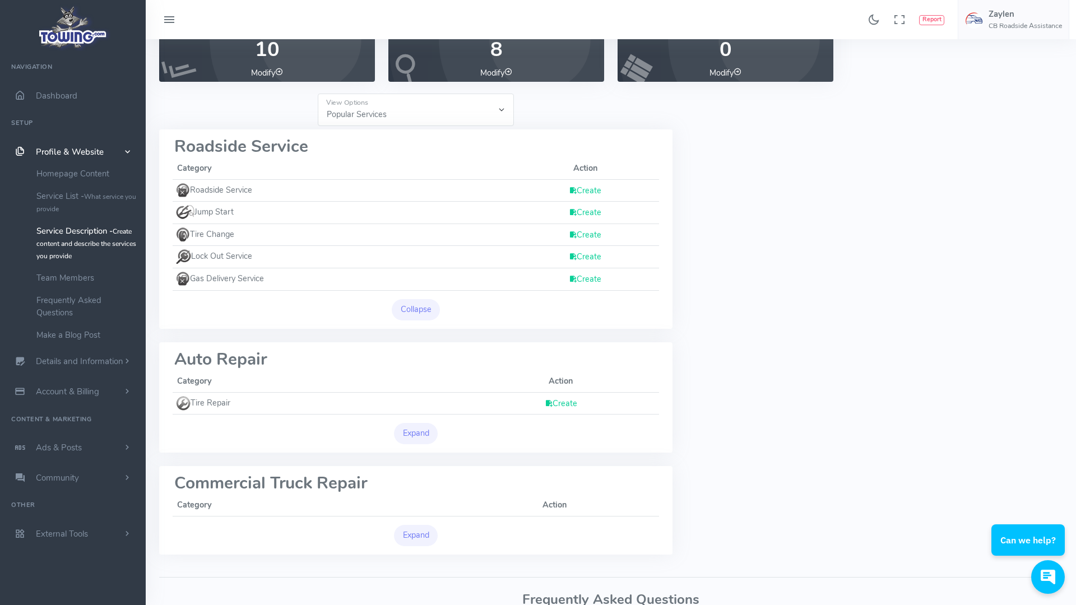
click at [588, 188] on link "Create" at bounding box center [585, 190] width 32 height 11
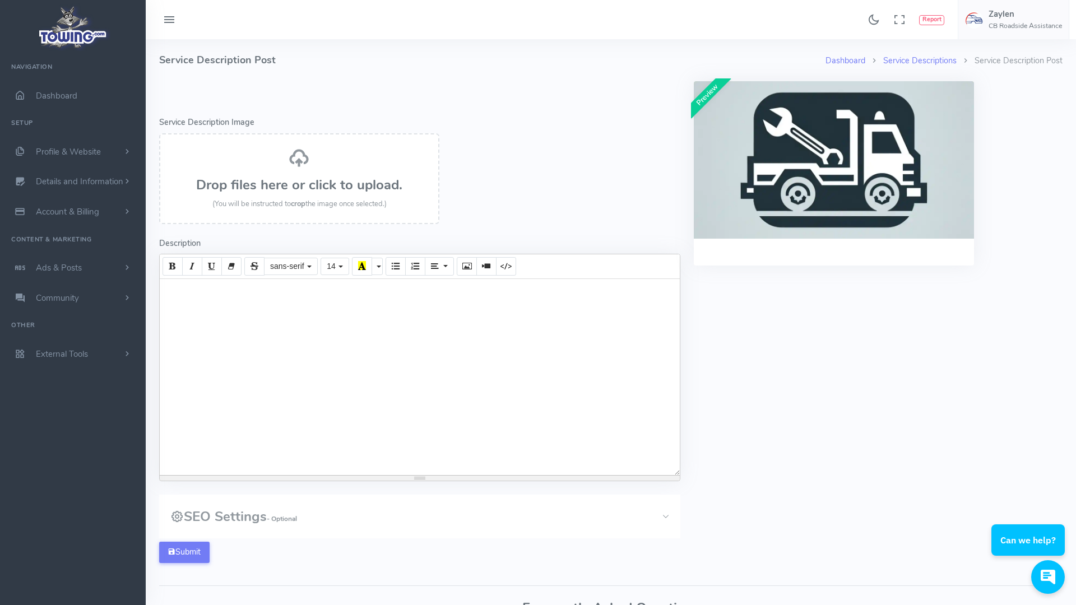
click at [201, 280] on div at bounding box center [420, 377] width 520 height 196
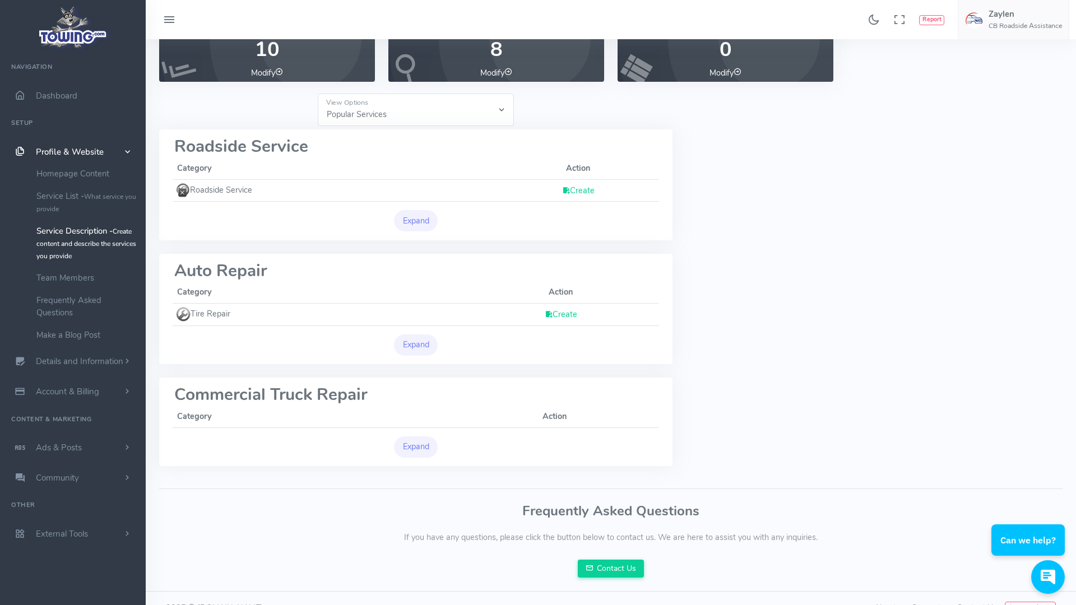
scroll to position [101, 0]
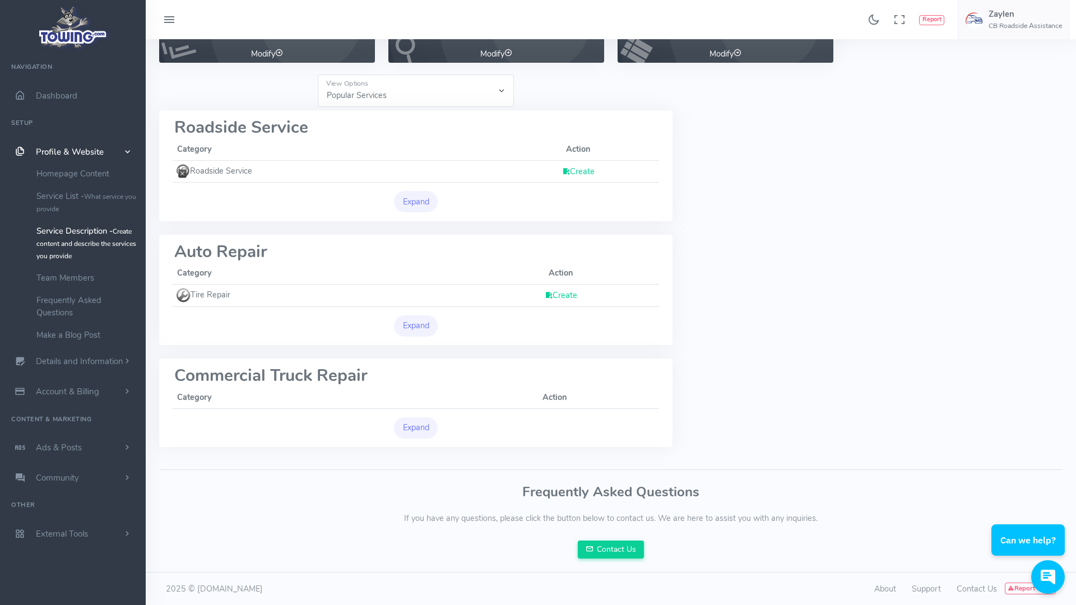
click at [546, 406] on th "Action" at bounding box center [554, 397] width 210 height 21
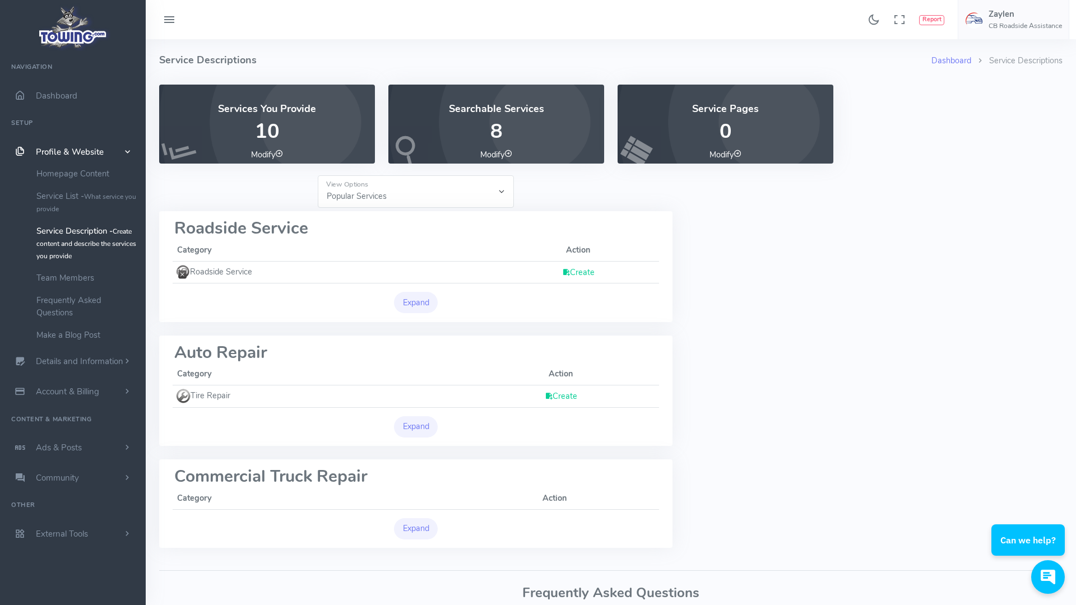
click at [85, 147] on span "Profile & Website" at bounding box center [70, 151] width 68 height 11
click at [83, 173] on link "Homepage Content" at bounding box center [87, 173] width 118 height 22
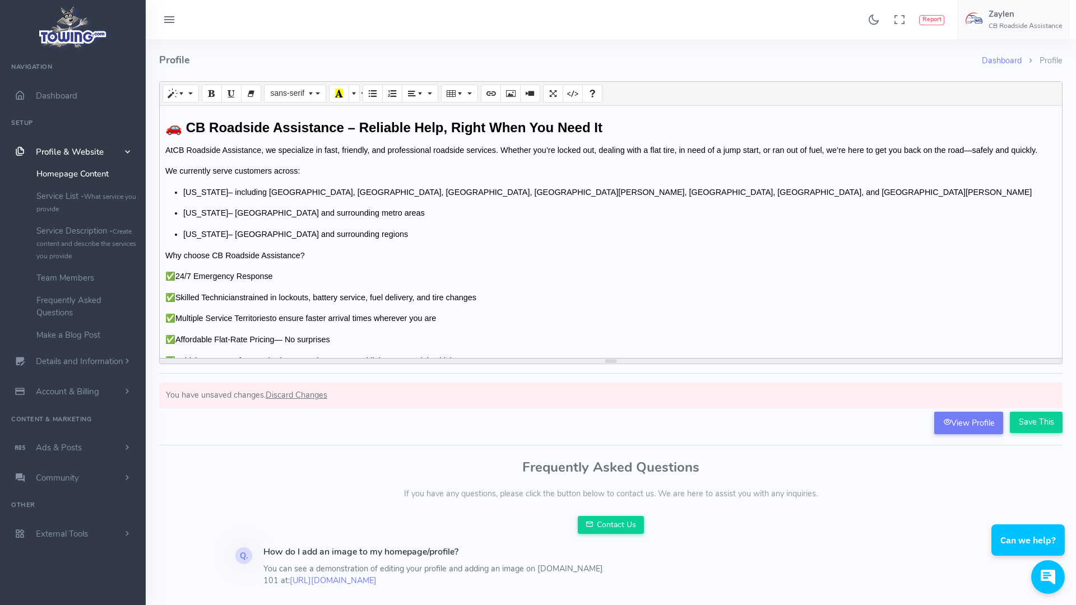
click at [168, 23] on icon at bounding box center [168, 20] width 13 height 18
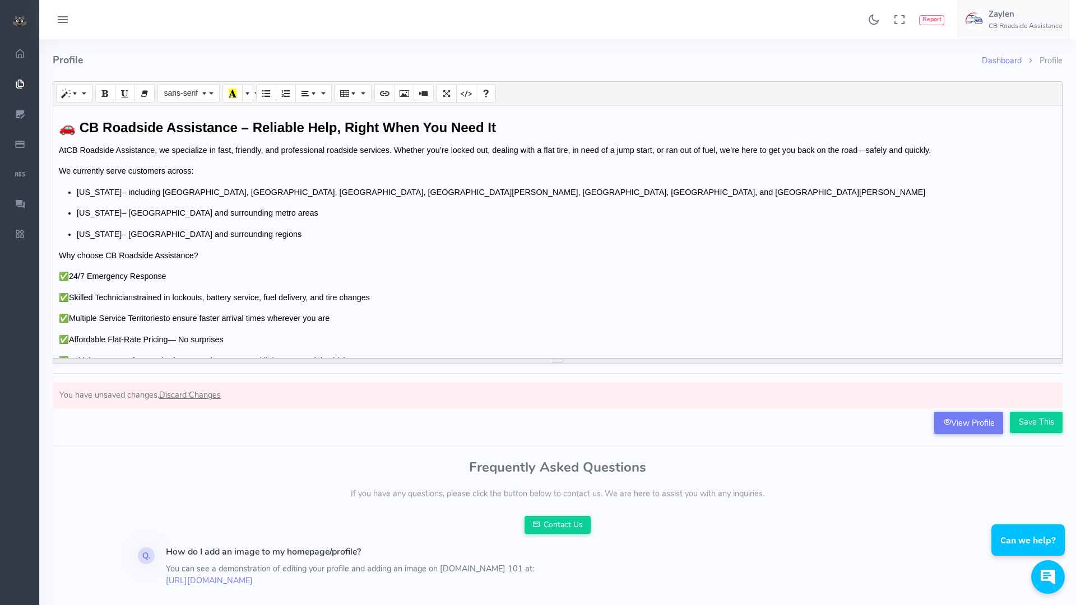
click at [61, 25] on icon at bounding box center [62, 20] width 13 height 18
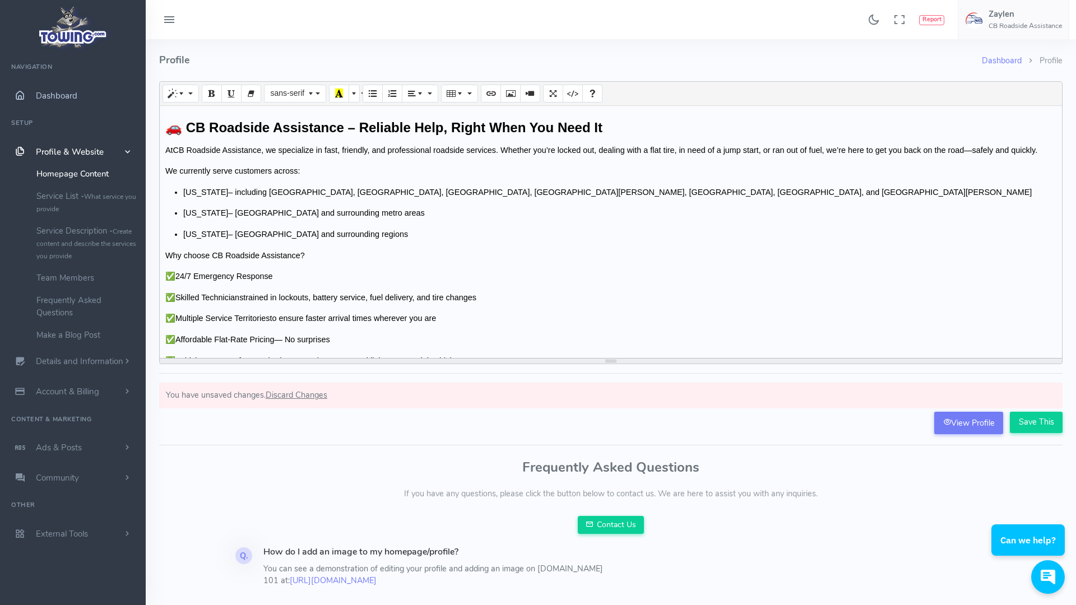
click at [37, 97] on span "Dashboard" at bounding box center [56, 95] width 41 height 11
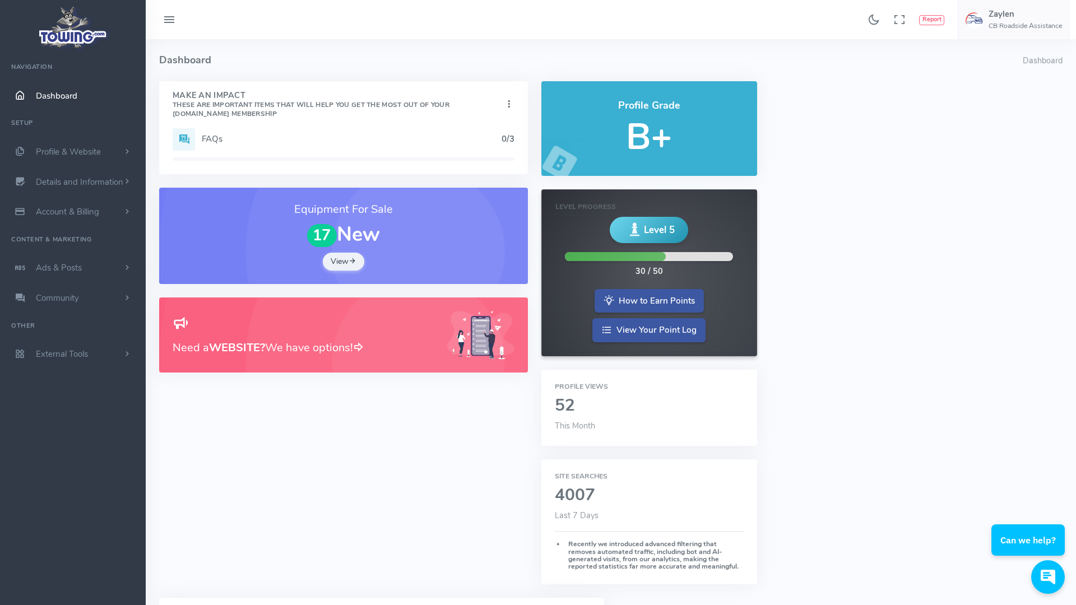
click at [644, 136] on h5 "B+" at bounding box center [649, 137] width 189 height 40
click at [508, 104] on icon at bounding box center [508, 104] width 11 height 15
click at [293, 105] on small "These are important items that will help you get the most out of your Towing.co…" at bounding box center [311, 109] width 277 height 18
click at [256, 106] on small "These are important items that will help you get the most out of your Towing.co…" at bounding box center [311, 109] width 277 height 18
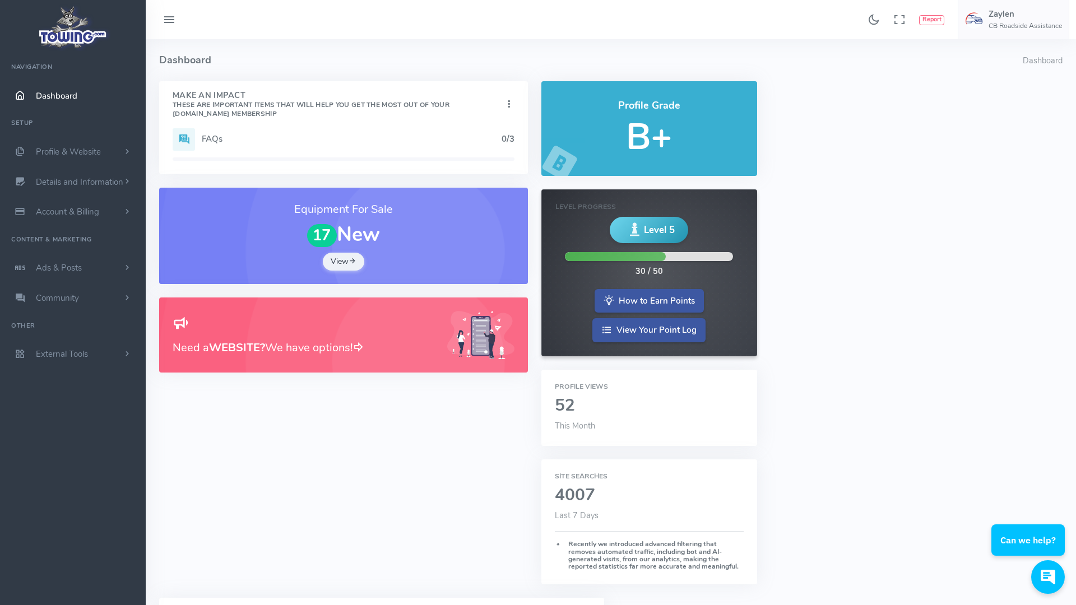
click at [510, 139] on h5 "0/3" at bounding box center [507, 138] width 13 height 9
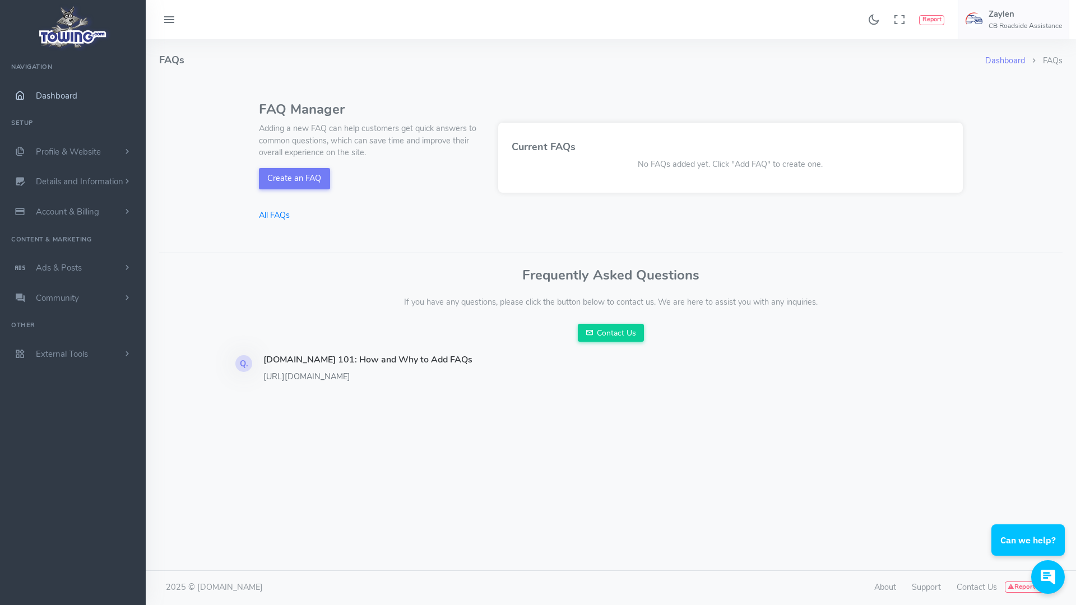
click at [73, 94] on span "Dashboard" at bounding box center [56, 95] width 41 height 11
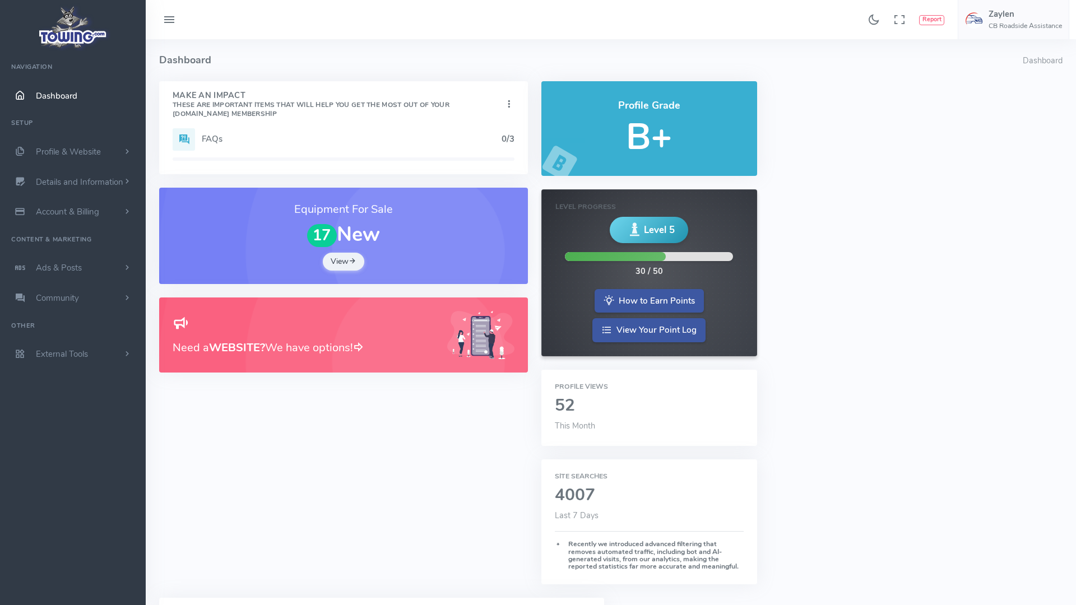
click at [69, 94] on span "Dashboard" at bounding box center [56, 95] width 41 height 11
click at [667, 119] on h5 "B+" at bounding box center [649, 137] width 189 height 40
click at [645, 223] on span "Level 5" at bounding box center [659, 230] width 31 height 14
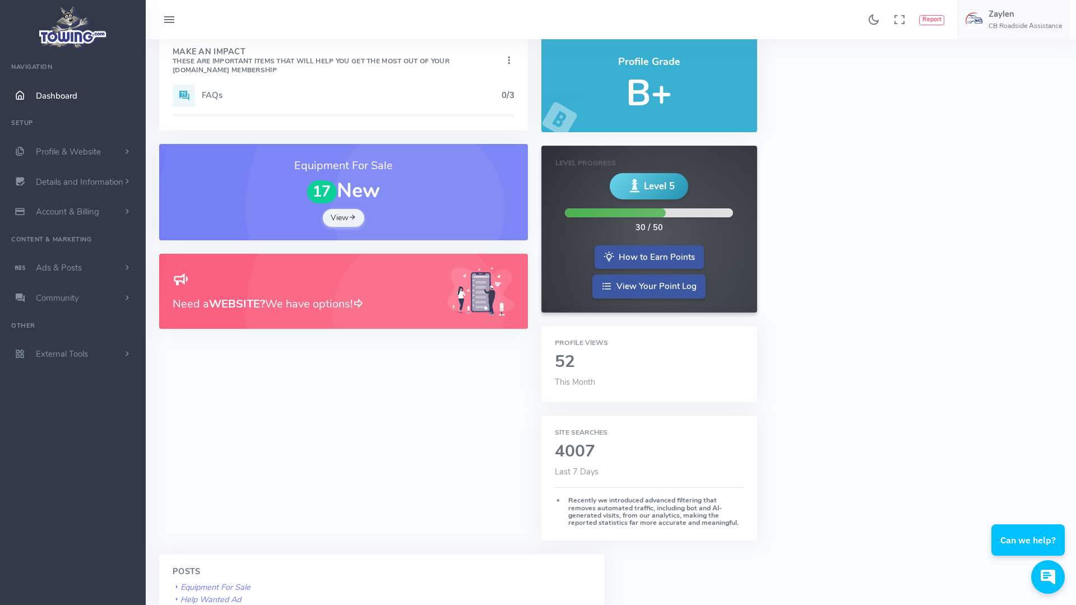
scroll to position [46, 0]
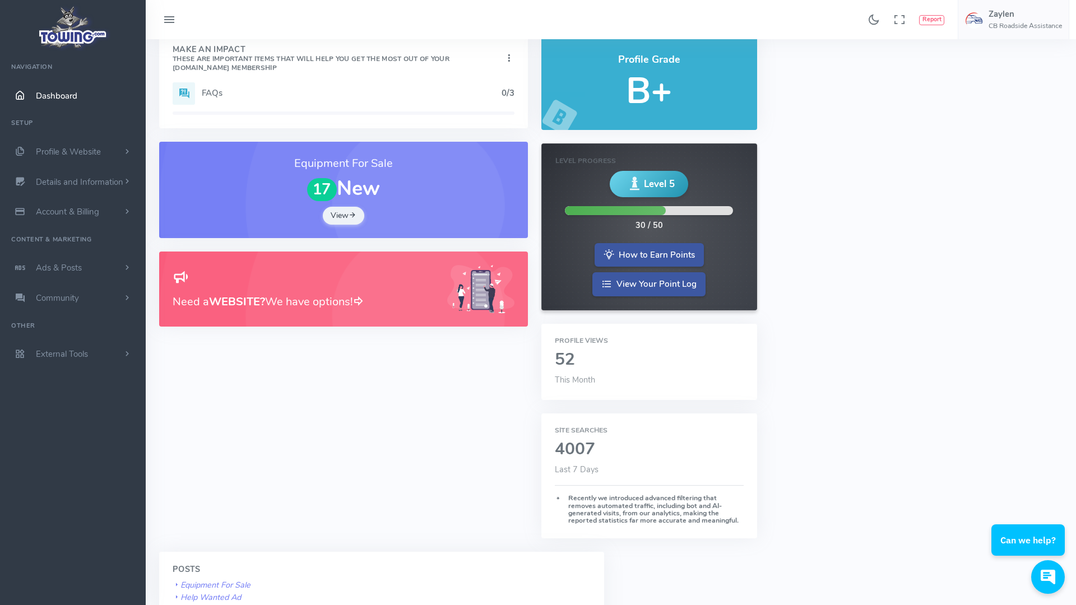
click at [566, 364] on h2 "52" at bounding box center [649, 360] width 189 height 18
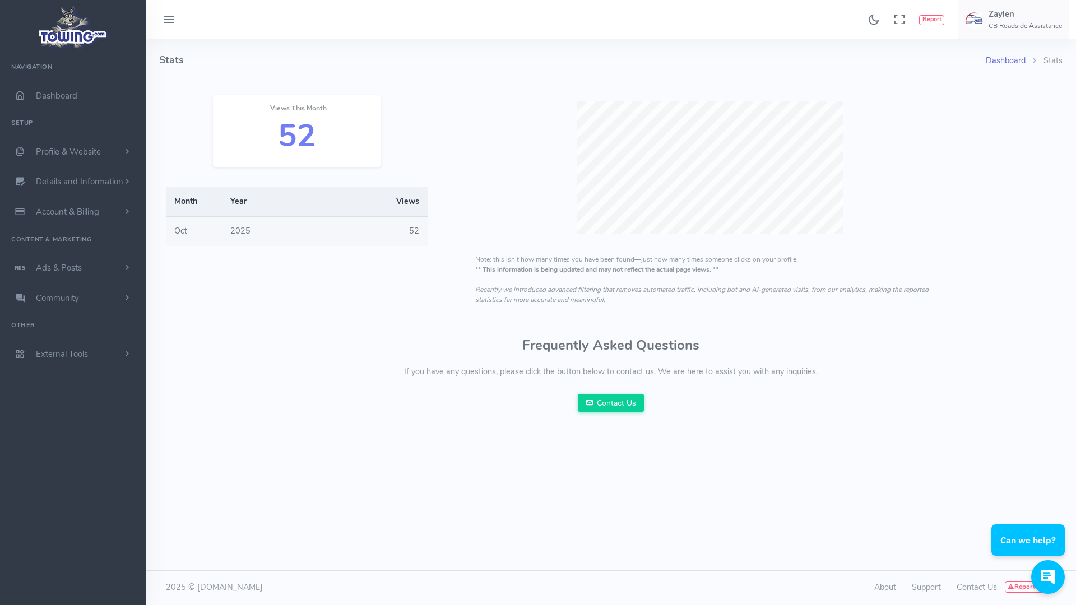
click at [1001, 57] on link "Dashboard" at bounding box center [1006, 60] width 40 height 11
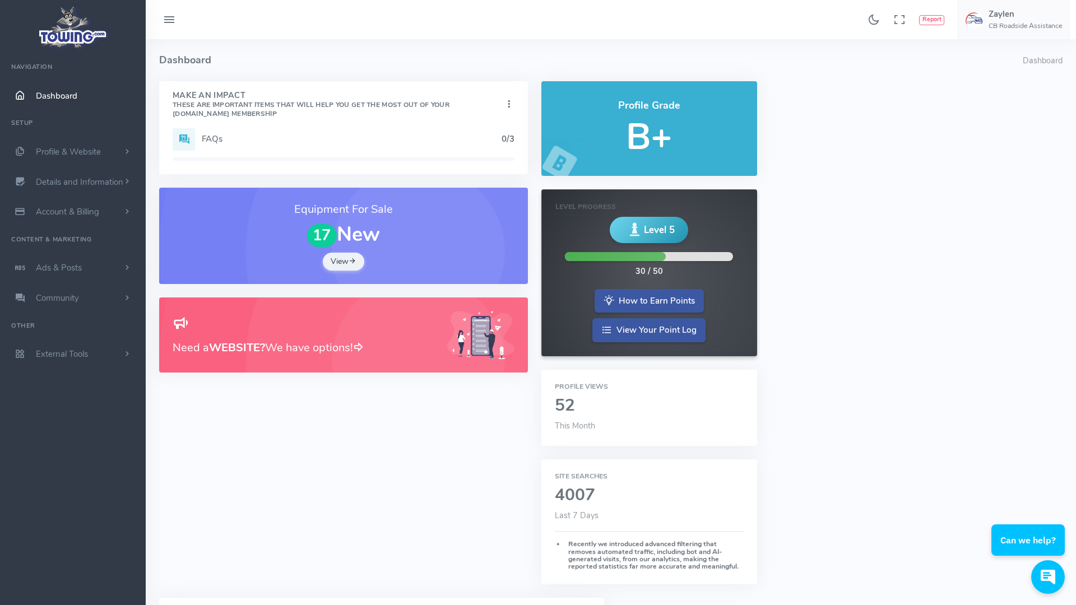
click at [357, 209] on h3 "Equipment For Sale" at bounding box center [344, 209] width 342 height 17
click at [351, 257] on icon at bounding box center [353, 261] width 8 height 11
click at [59, 91] on span "Dashboard" at bounding box center [56, 95] width 41 height 11
click at [68, 172] on link "Homepage Content" at bounding box center [87, 173] width 118 height 22
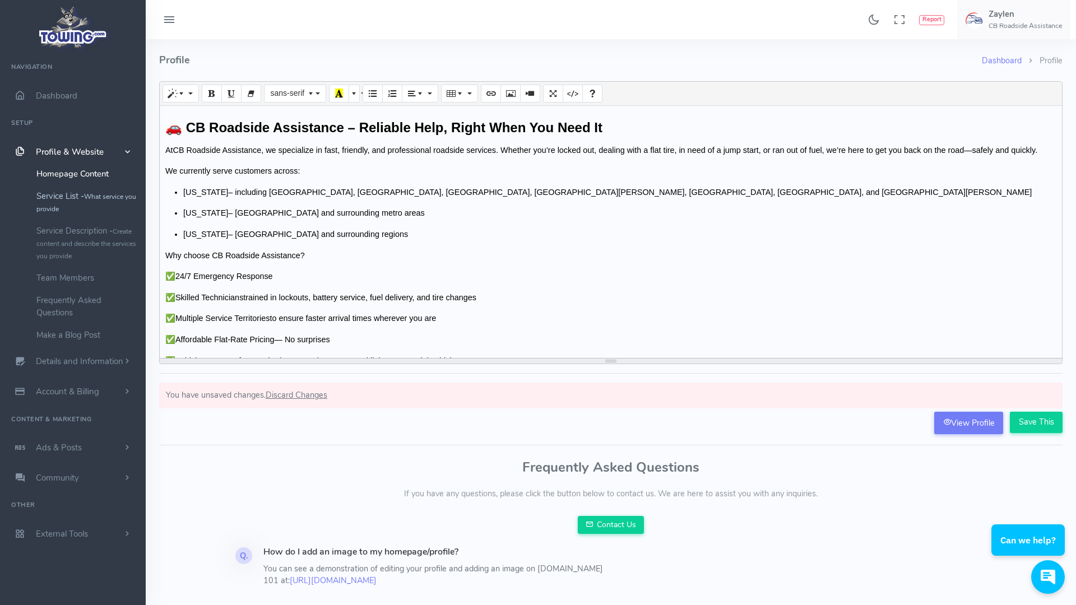
click at [79, 197] on link "Service List - What service you provide" at bounding box center [87, 202] width 118 height 35
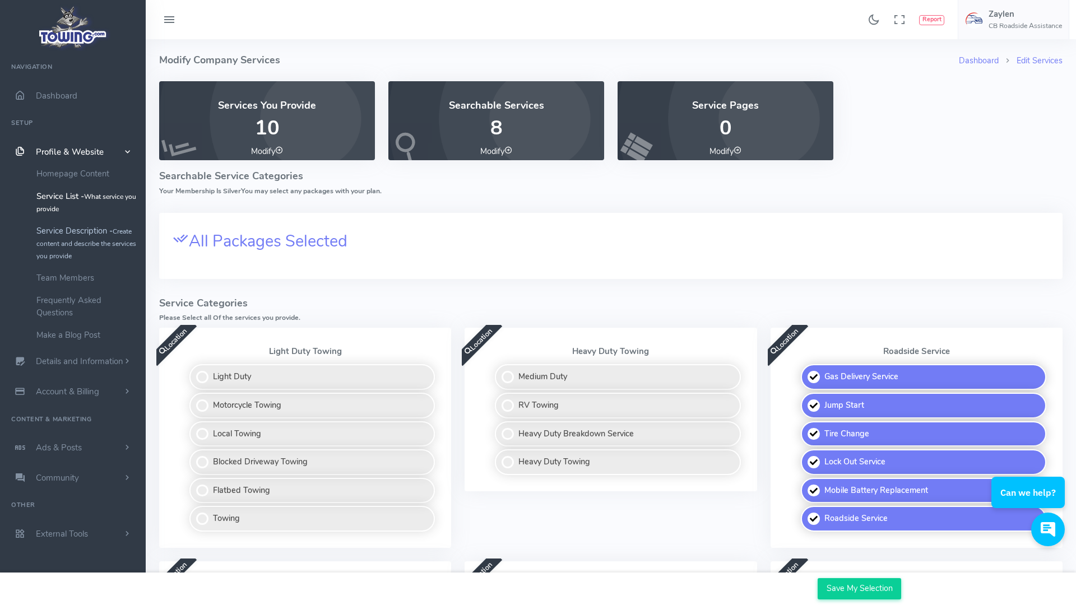
click at [79, 234] on link "Service Description - Create content and describe the services you provide" at bounding box center [87, 243] width 118 height 47
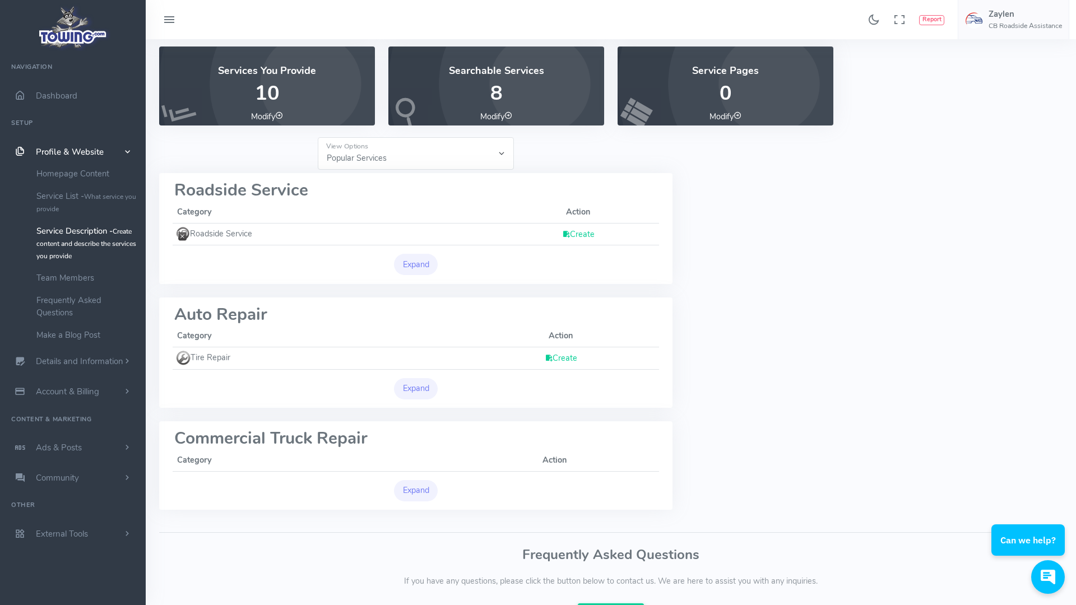
scroll to position [40, 0]
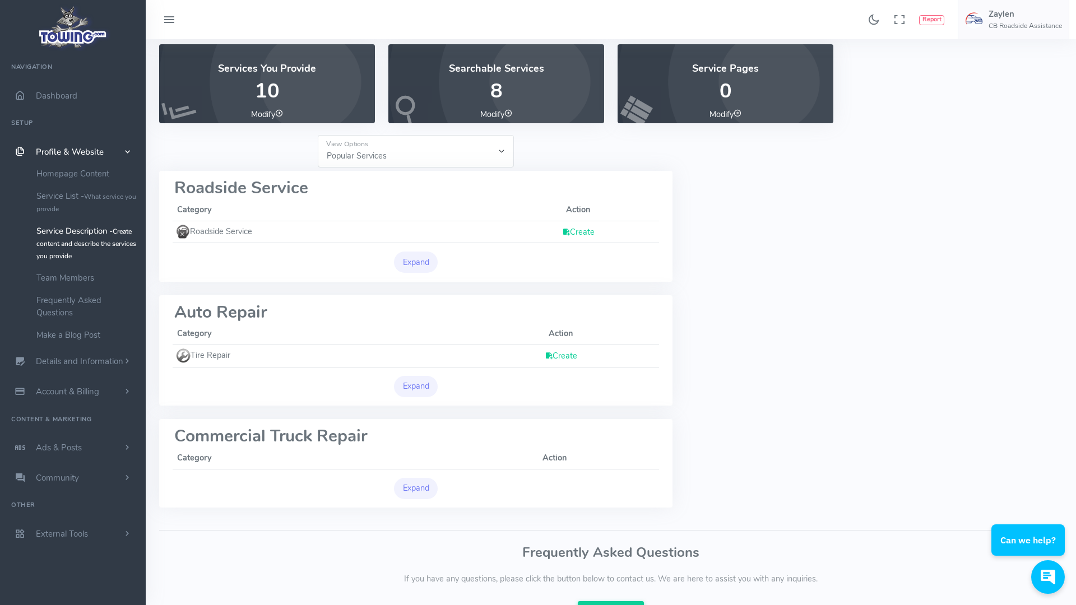
click at [578, 233] on link "Create" at bounding box center [578, 231] width 32 height 11
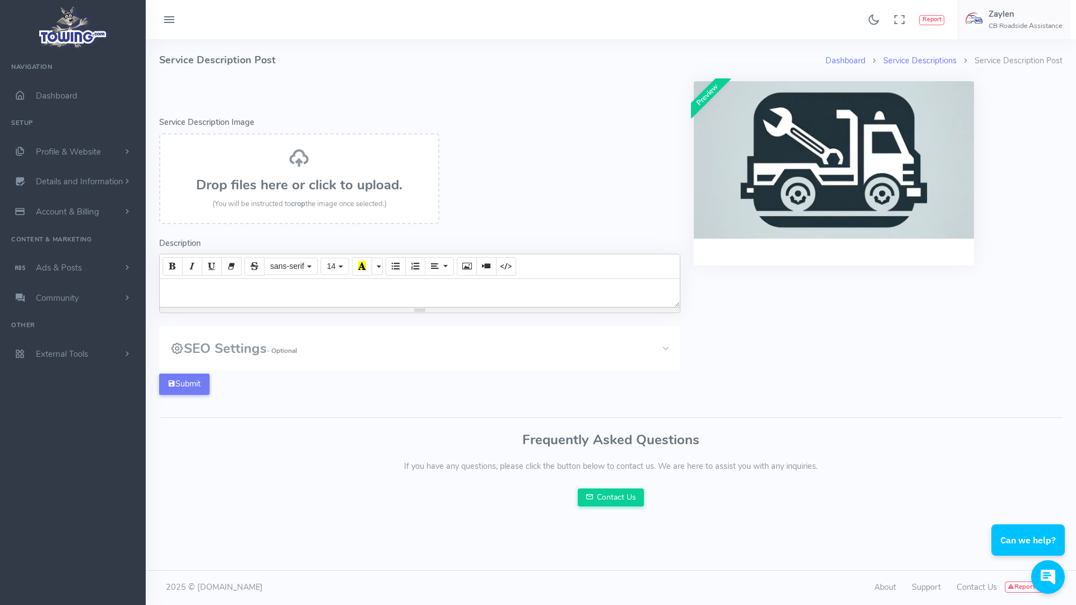
click at [346, 293] on div at bounding box center [420, 293] width 520 height 28
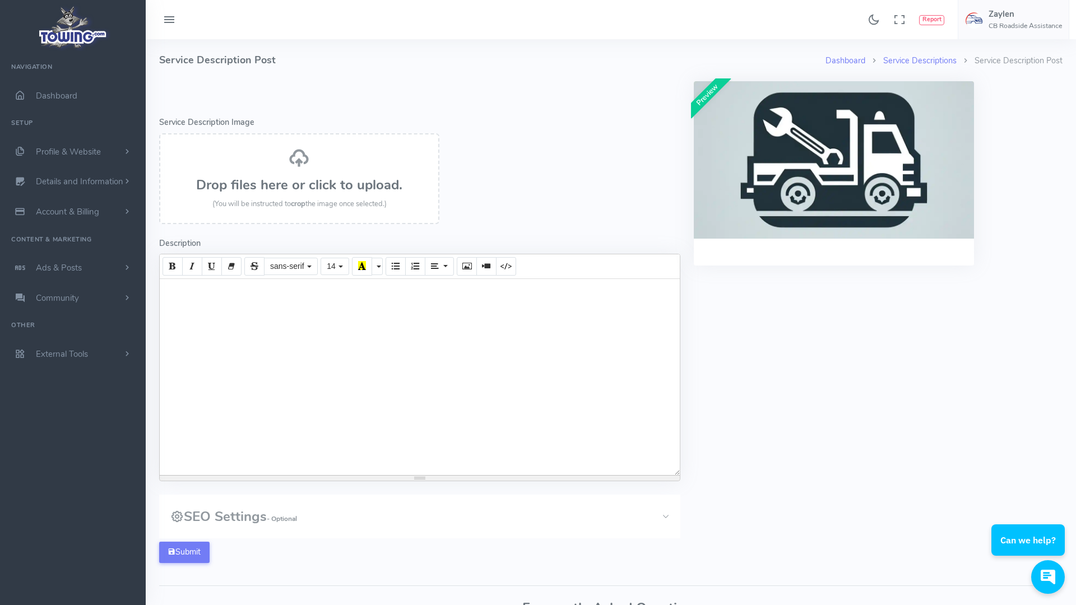
paste div
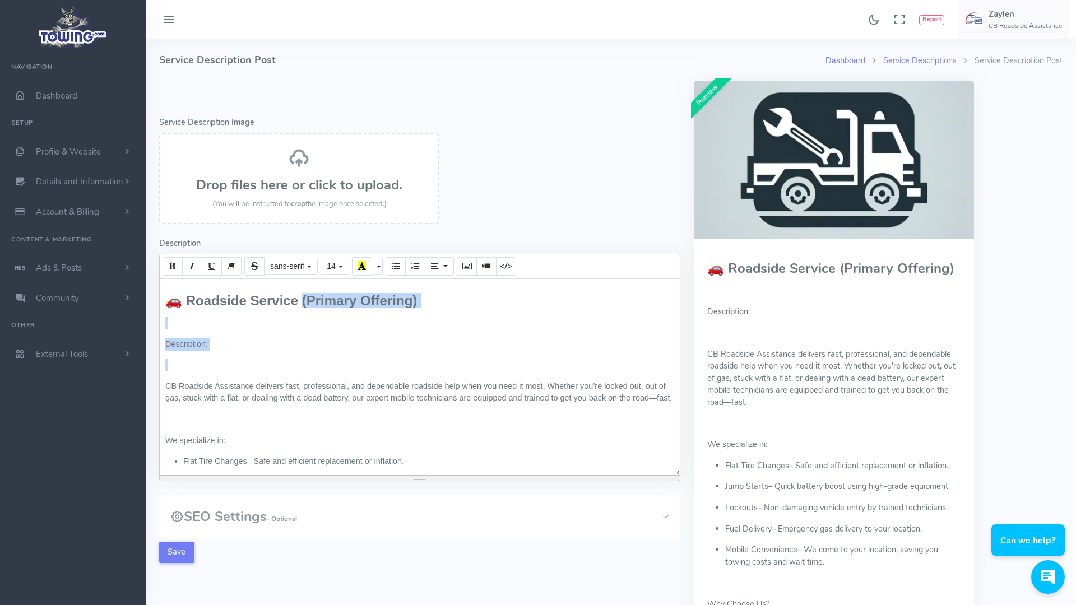
drag, startPoint x: 210, startPoint y: 375, endPoint x: 298, endPoint y: 299, distance: 116.0
click at [298, 299] on div "🚗 Roadside Service (Primary Offering) Description: CB Roadside Assistance deliv…" at bounding box center [420, 377] width 520 height 196
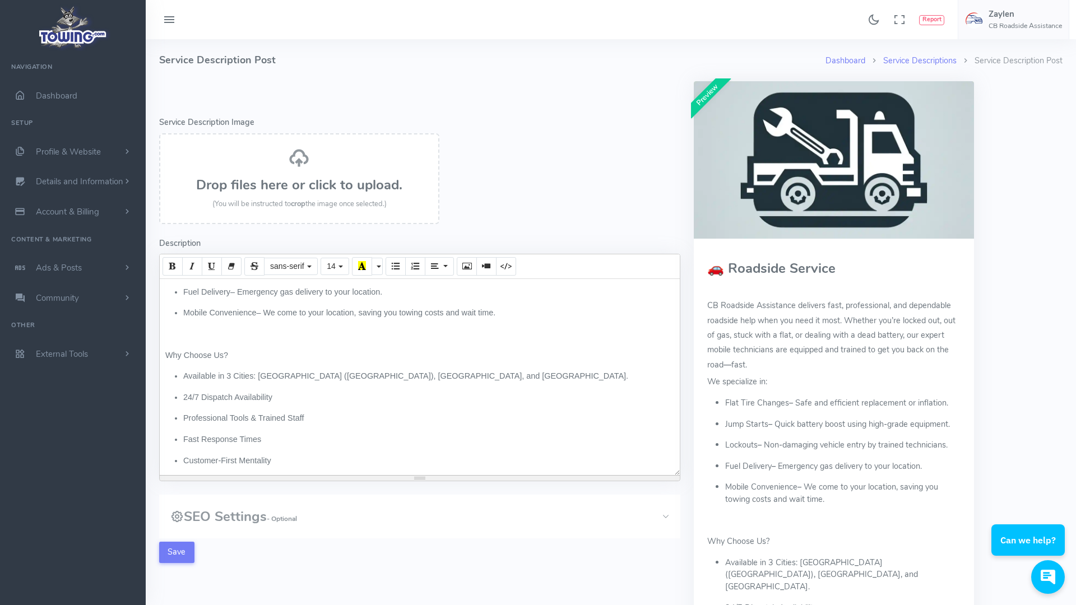
scroll to position [168, 0]
click at [201, 331] on p at bounding box center [419, 328] width 509 height 12
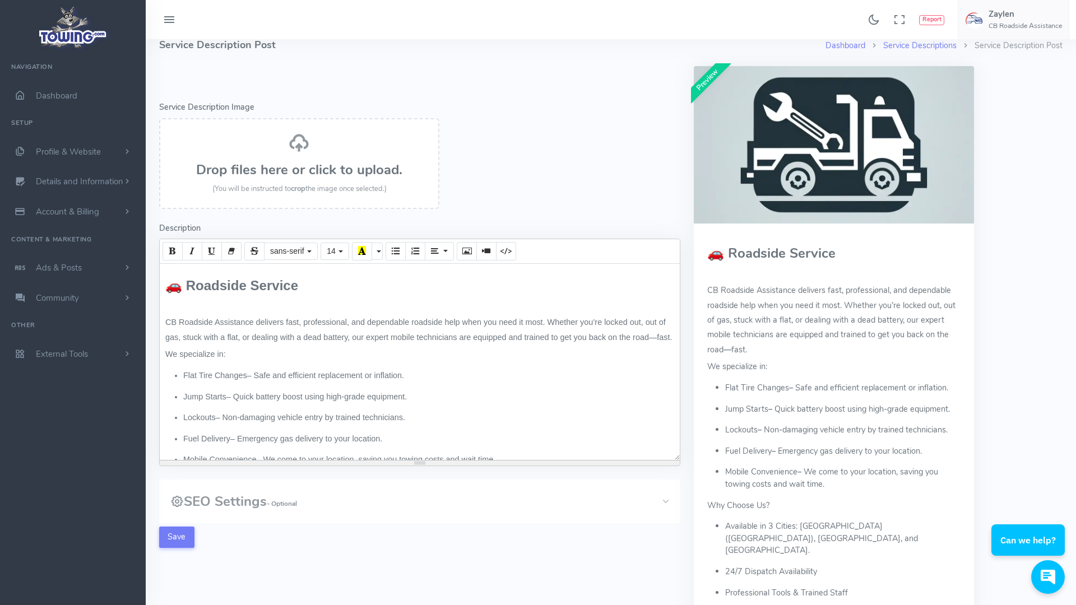
scroll to position [0, 0]
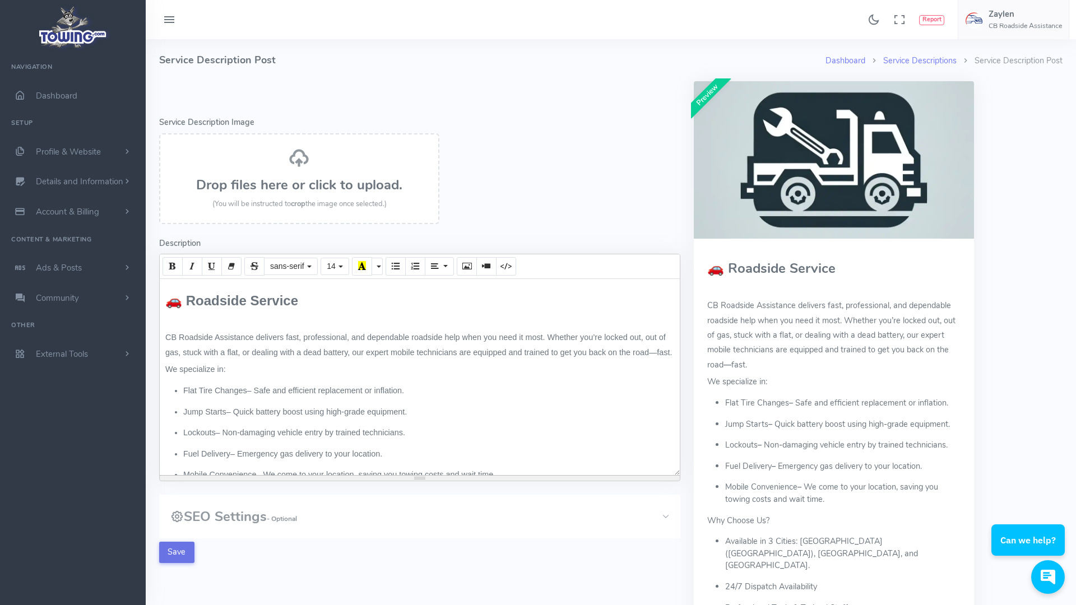
click at [185, 557] on button "Save" at bounding box center [176, 552] width 35 height 21
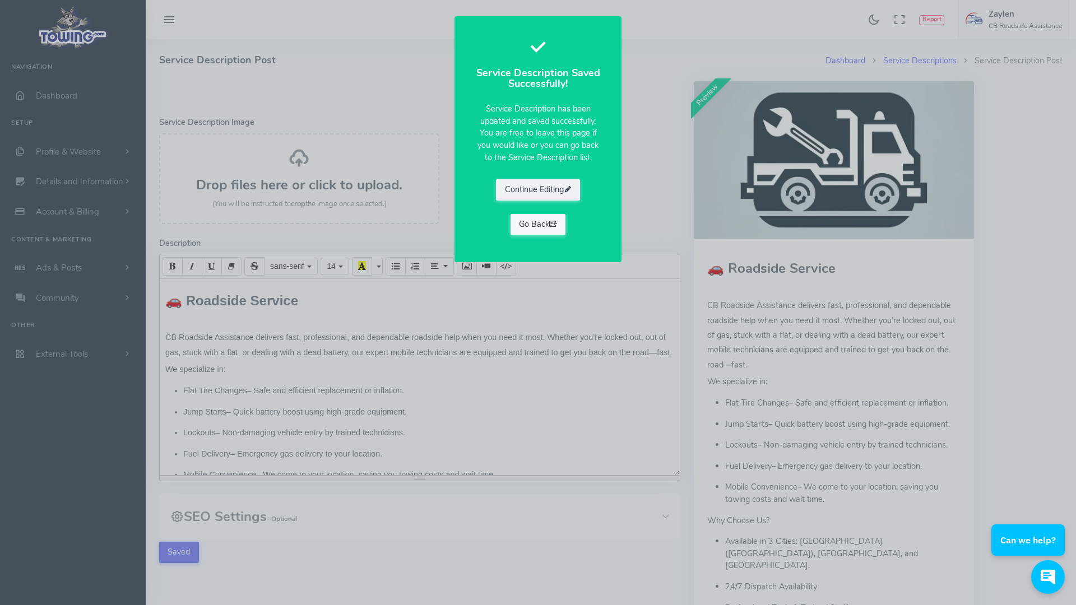
click at [545, 224] on link "Go Back" at bounding box center [537, 224] width 55 height 21
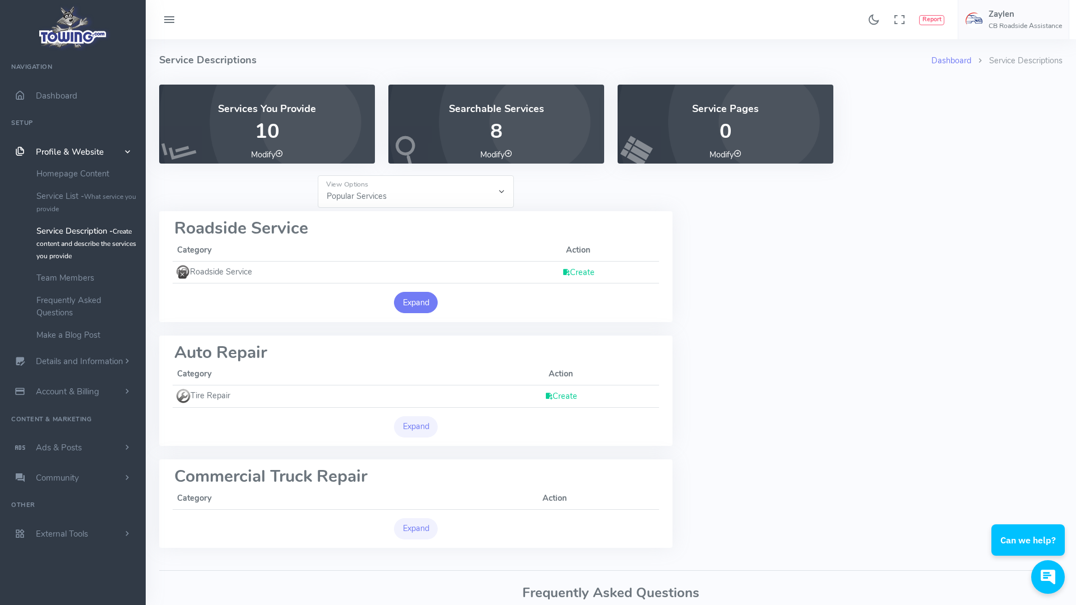
click at [410, 304] on button "Expand" at bounding box center [416, 302] width 44 height 21
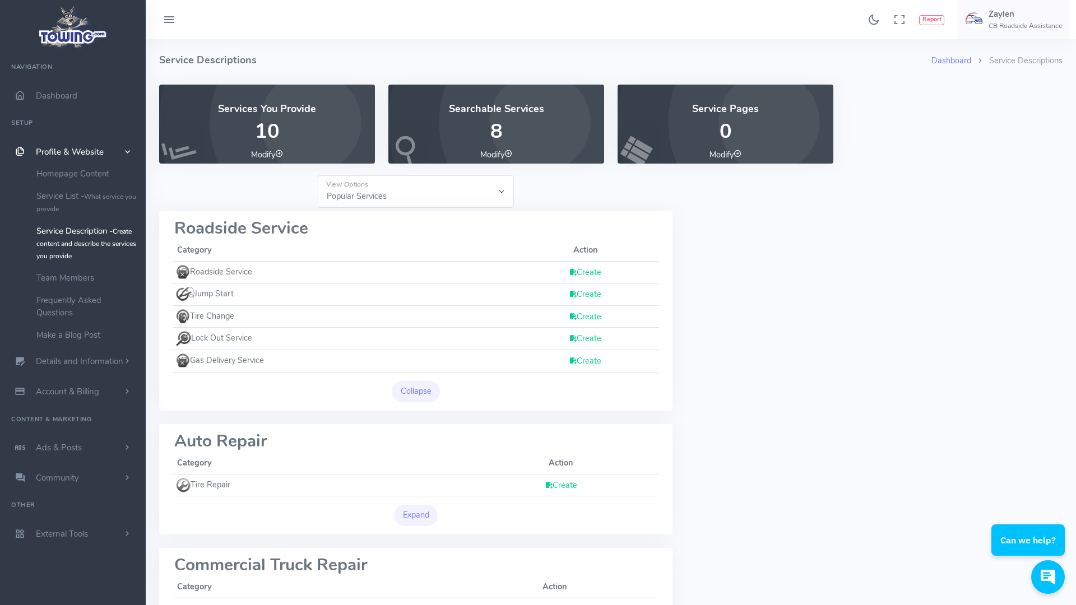
click at [566, 484] on link "Create" at bounding box center [561, 485] width 32 height 11
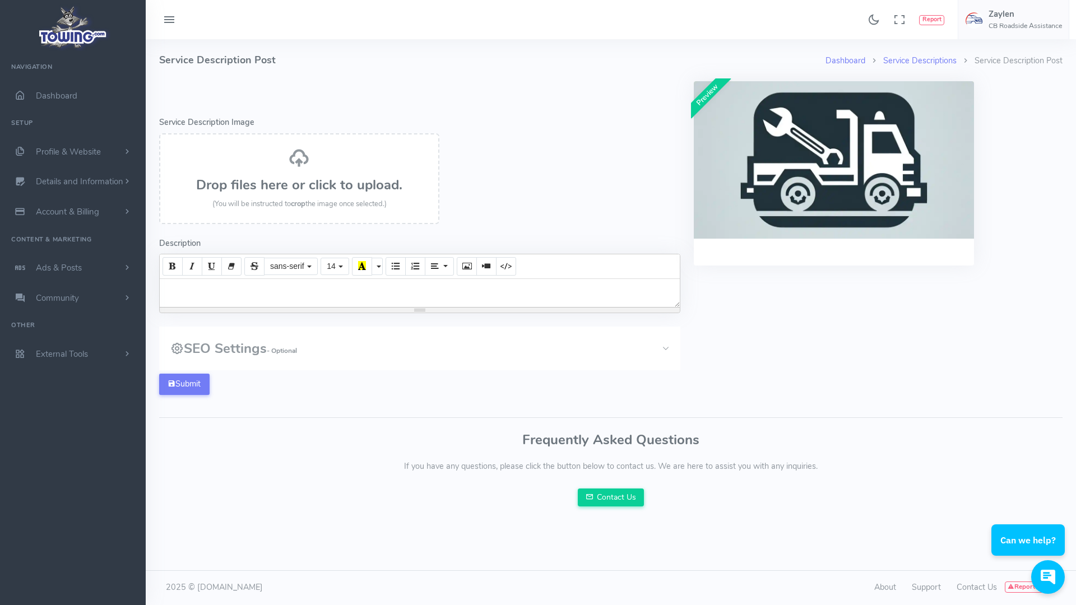
click at [267, 291] on div at bounding box center [420, 293] width 520 height 28
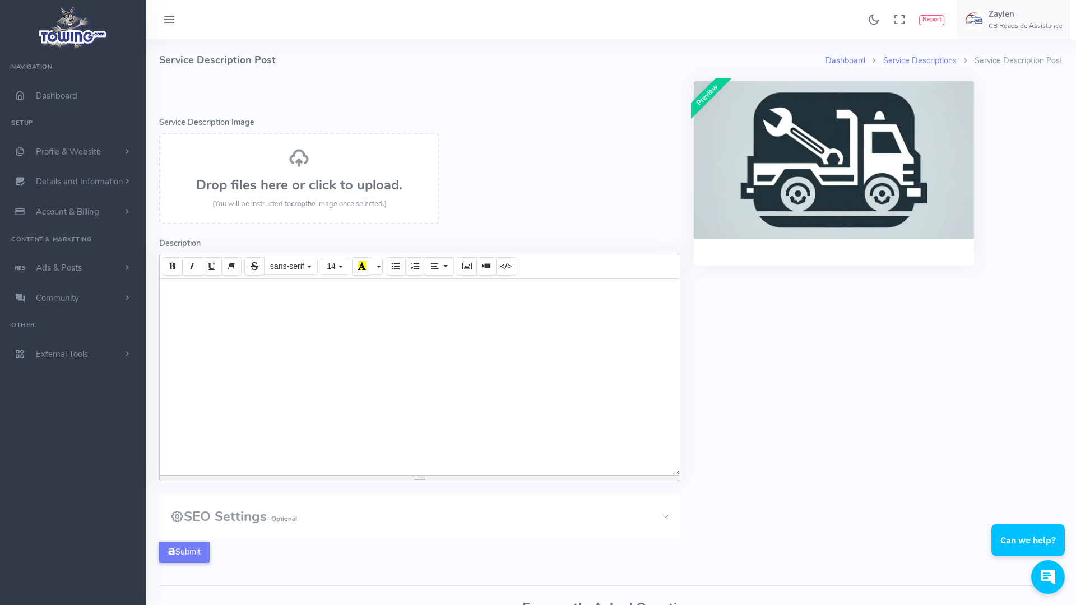
click at [245, 310] on div at bounding box center [420, 377] width 520 height 196
paste div
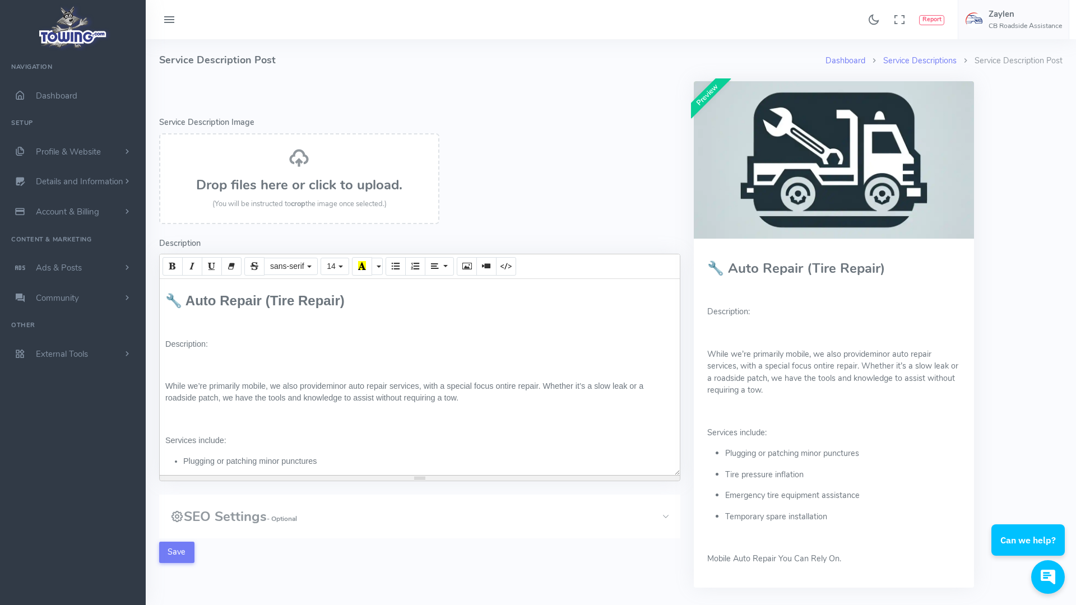
scroll to position [97, 0]
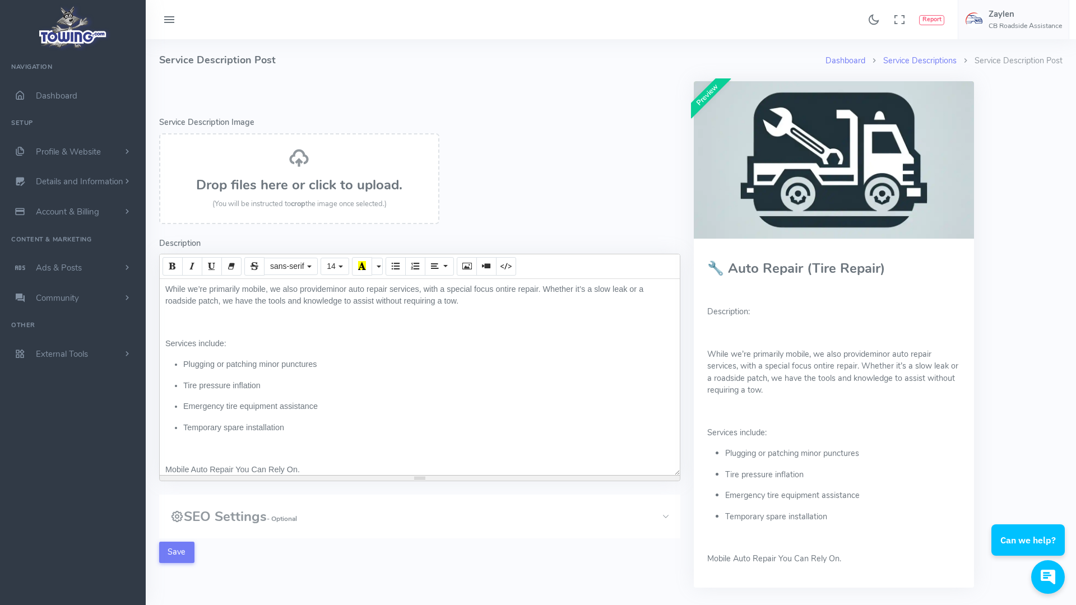
click at [212, 325] on p at bounding box center [419, 323] width 509 height 12
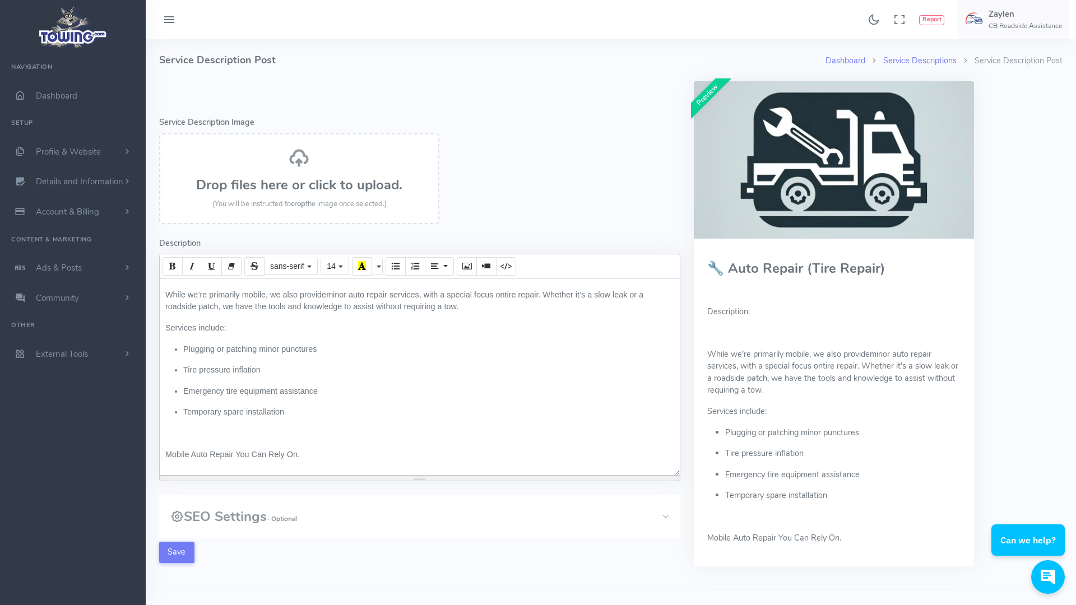
click at [184, 432] on p at bounding box center [419, 434] width 509 height 12
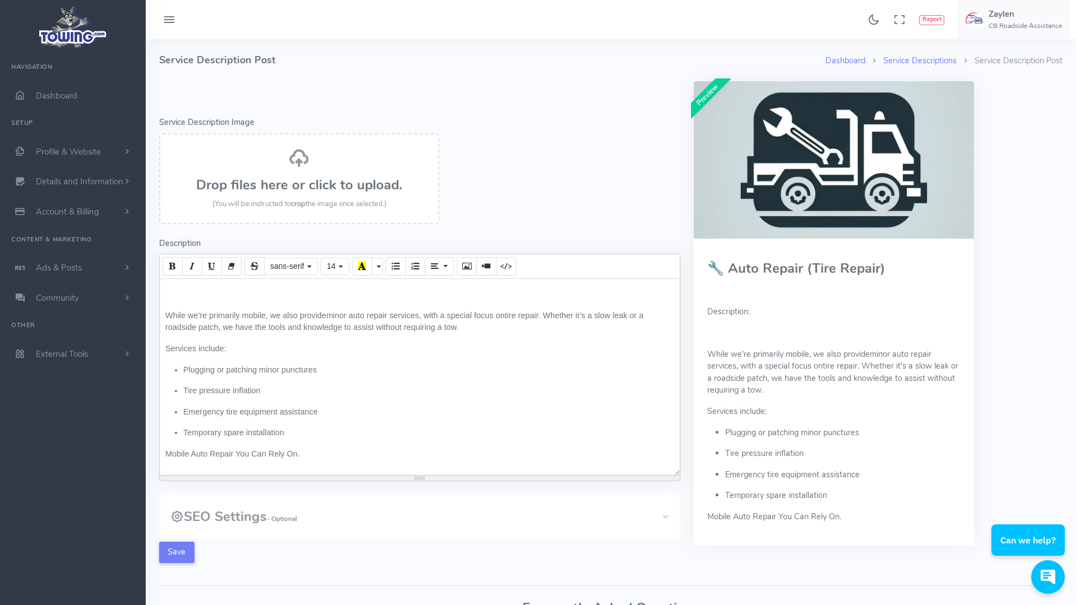
scroll to position [0, 0]
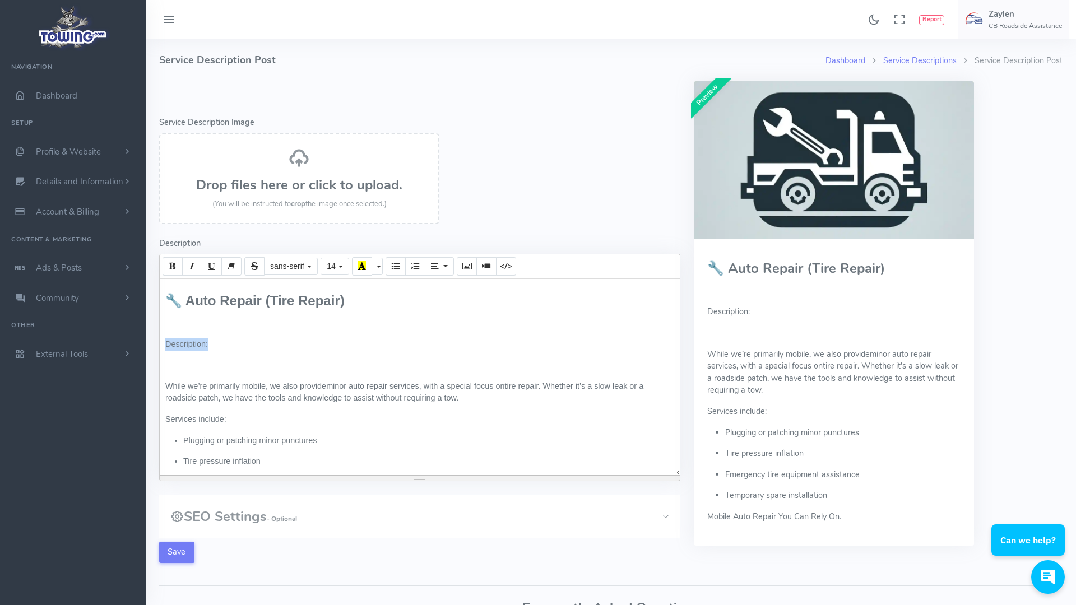
drag, startPoint x: 171, startPoint y: 370, endPoint x: 149, endPoint y: 335, distance: 41.8
click at [149, 335] on div "Image Removed 1 Second ago Click Submit to confirm and keep this change. Dashbo…" at bounding box center [611, 380] width 930 height 682
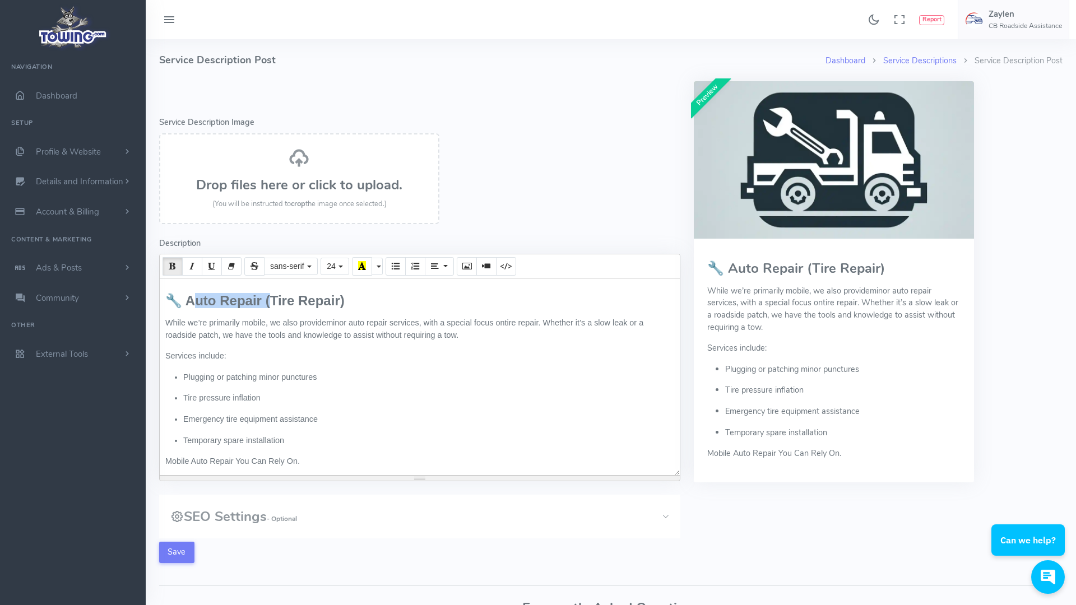
drag, startPoint x: 267, startPoint y: 301, endPoint x: 188, endPoint y: 305, distance: 79.1
click at [188, 305] on span "🔧 Auto Repair (Tire Repair)" at bounding box center [254, 300] width 179 height 15
click at [263, 302] on h3 "🔧 Tire Repair)" at bounding box center [419, 301] width 509 height 15
click at [172, 552] on button "Save" at bounding box center [176, 552] width 35 height 21
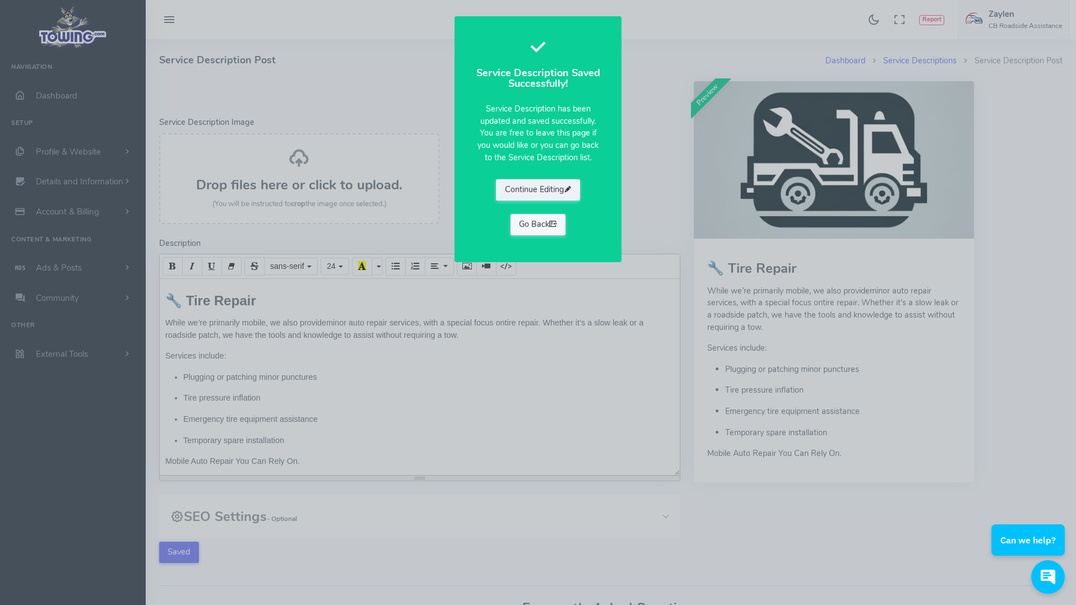
click at [538, 221] on link "Go Back" at bounding box center [537, 224] width 55 height 21
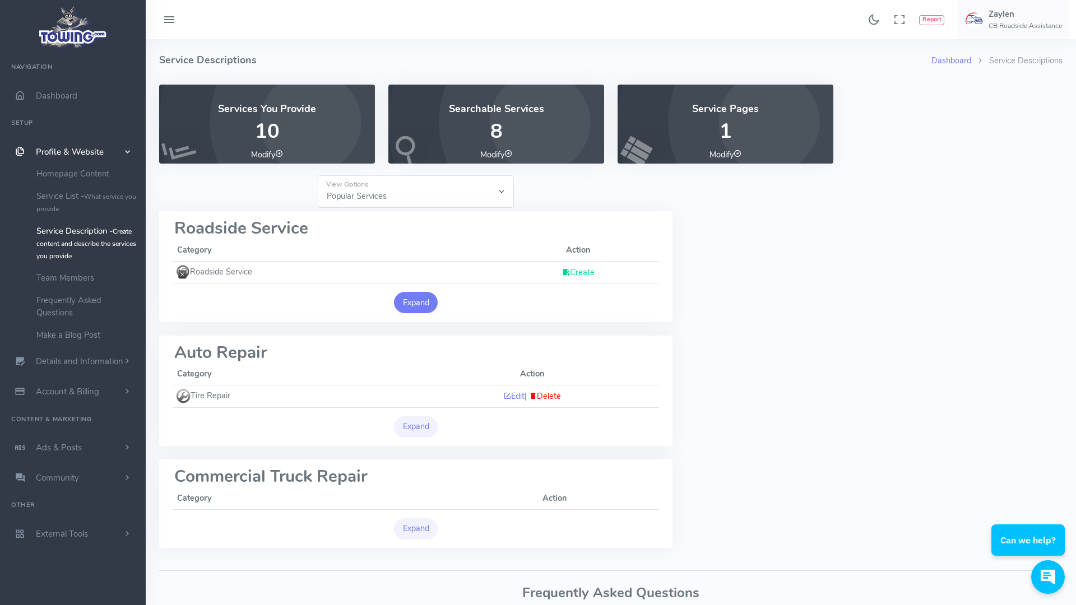
click at [413, 304] on button "Expand" at bounding box center [416, 302] width 44 height 21
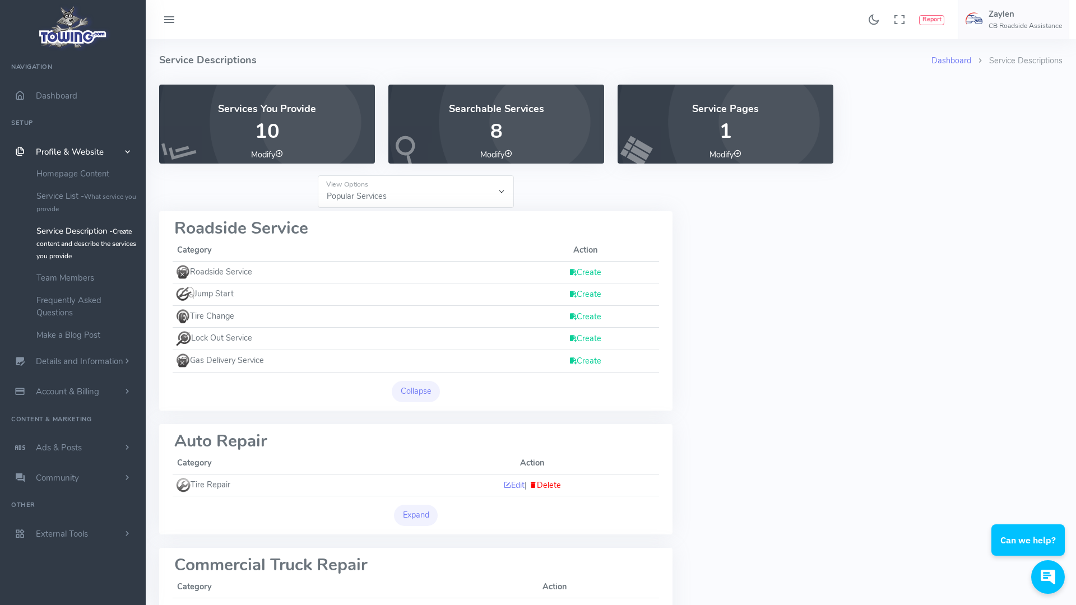
click at [582, 273] on link "Create" at bounding box center [585, 272] width 32 height 11
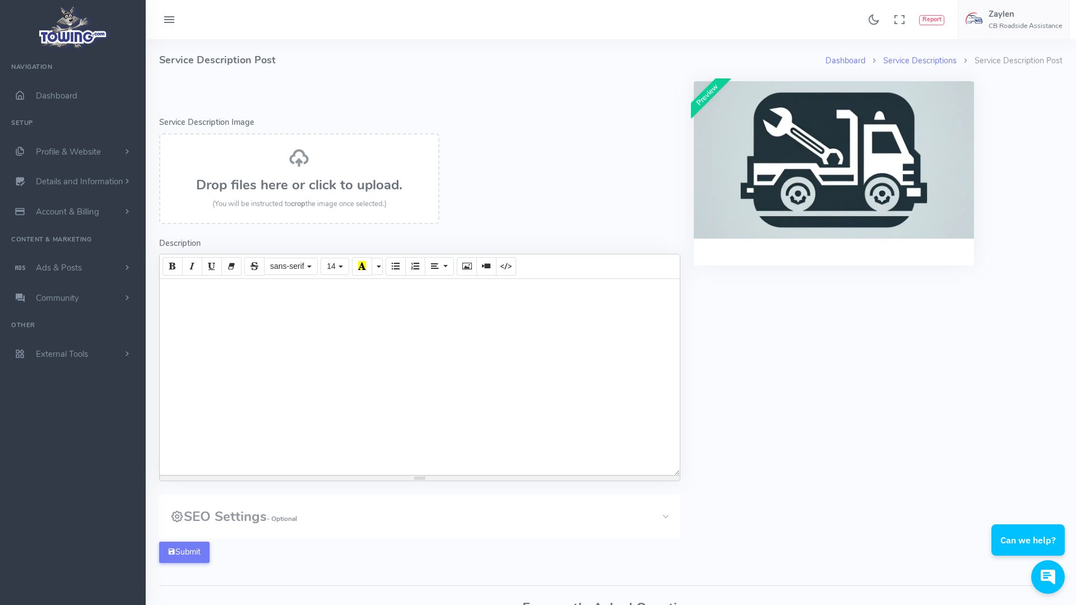
click at [486, 295] on div at bounding box center [420, 377] width 520 height 196
click at [186, 312] on div at bounding box center [420, 377] width 520 height 196
paste div
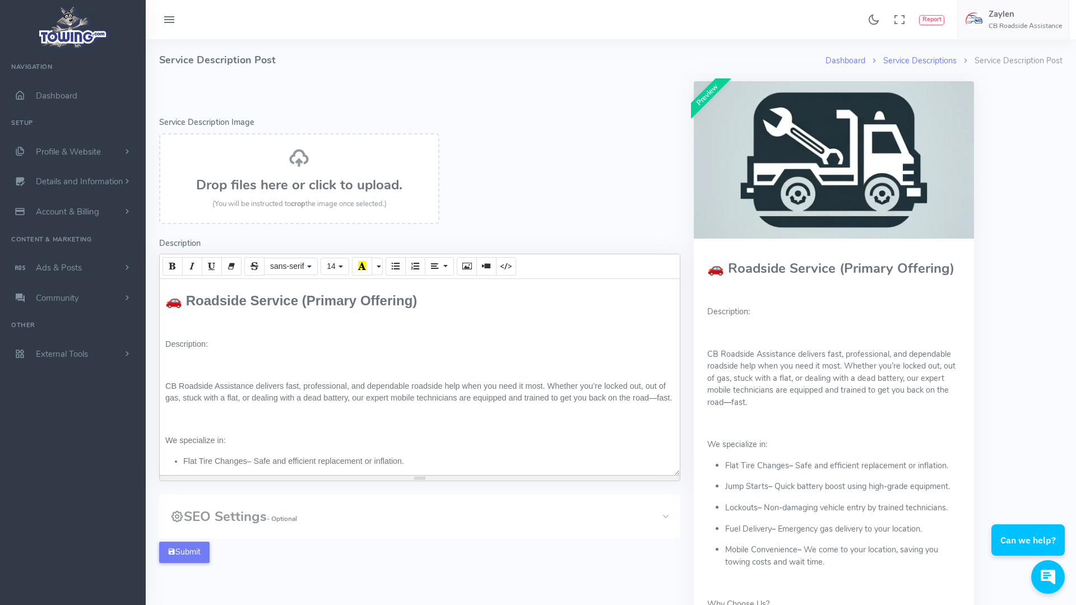
scroll to position [223, 0]
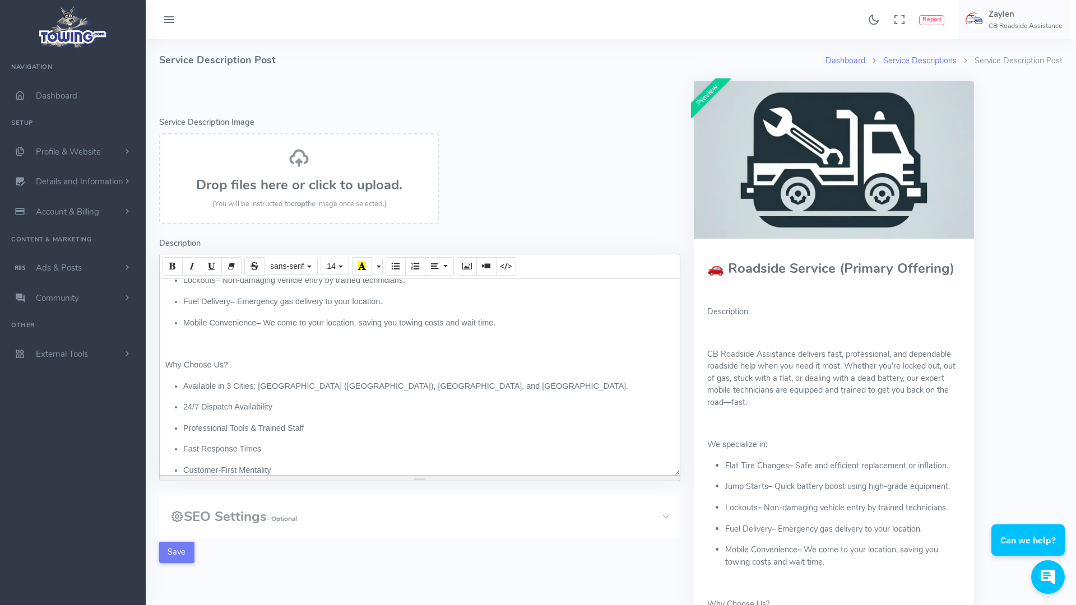
click at [204, 338] on p at bounding box center [419, 344] width 509 height 12
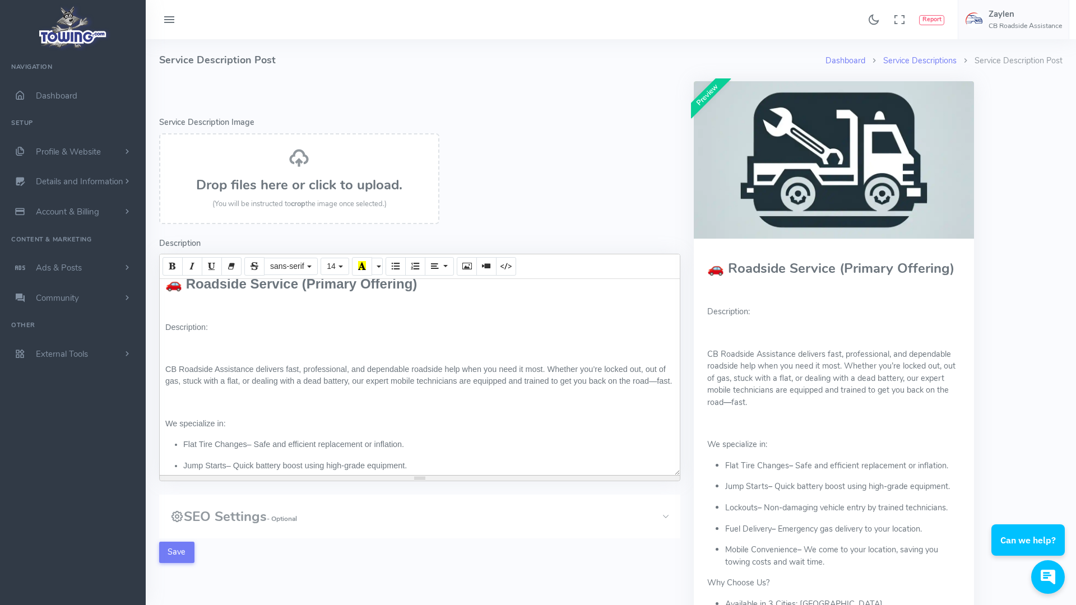
scroll to position [10, 0]
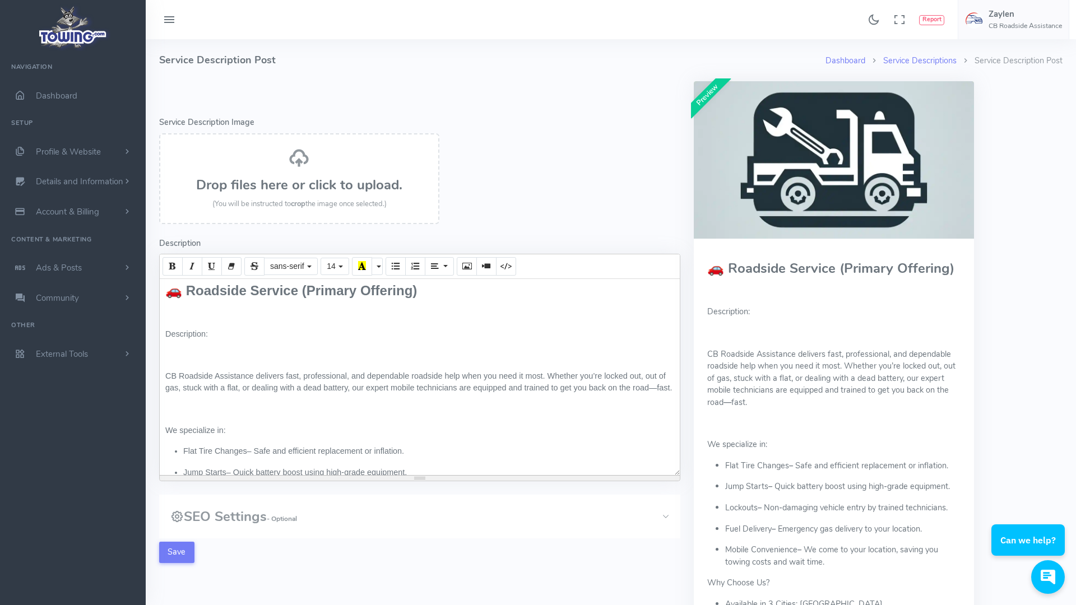
click at [240, 418] on div "🚗 Roadside Service (Primary Offering) Description: CB Roadside Assistance deliv…" at bounding box center [420, 377] width 520 height 196
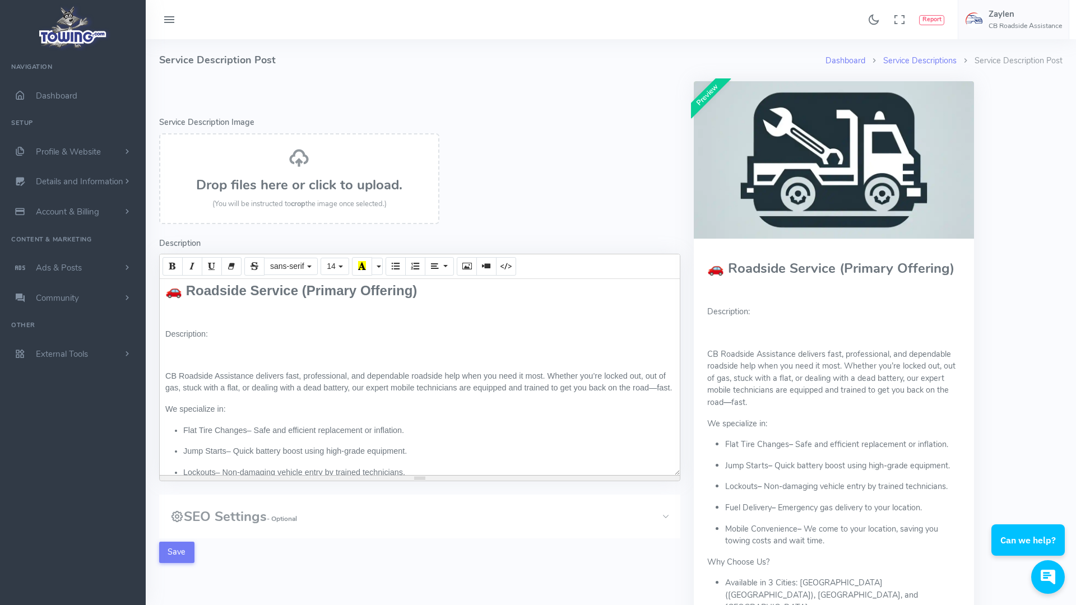
click at [216, 359] on p at bounding box center [419, 355] width 509 height 12
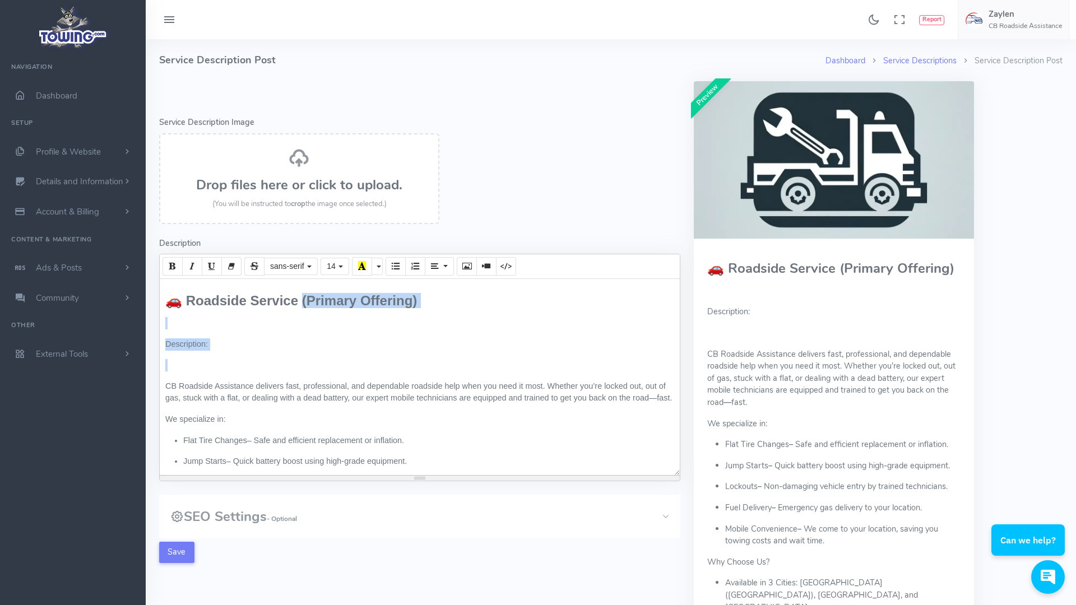
drag, startPoint x: 206, startPoint y: 363, endPoint x: 300, endPoint y: 296, distance: 115.7
click at [300, 296] on div "🚗 Roadside Service (Primary Offering) Description: CB Roadside Assistance deliv…" at bounding box center [420, 377] width 520 height 196
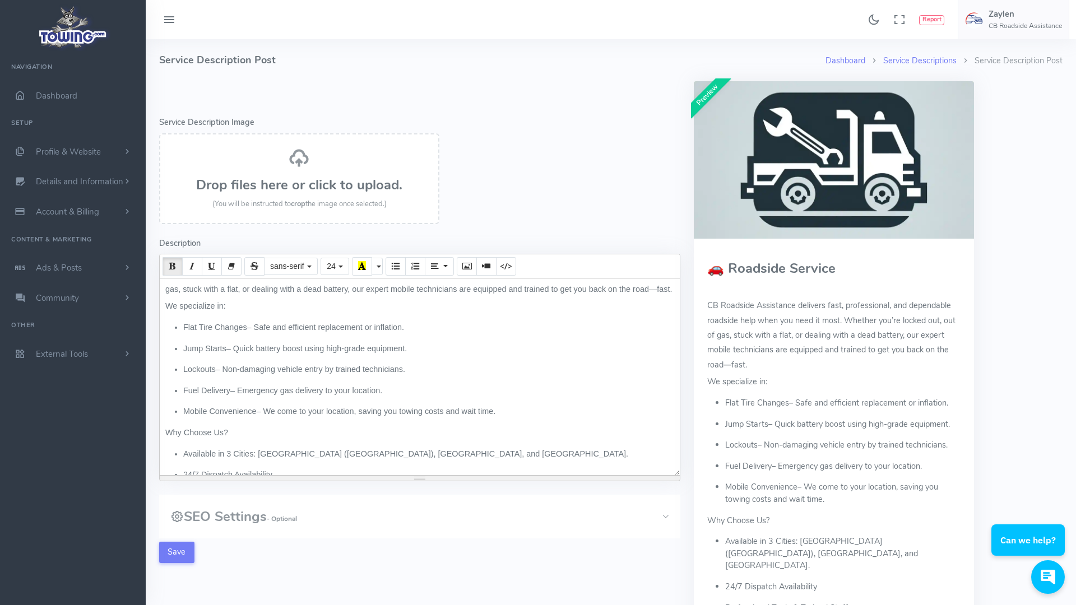
scroll to position [147, 0]
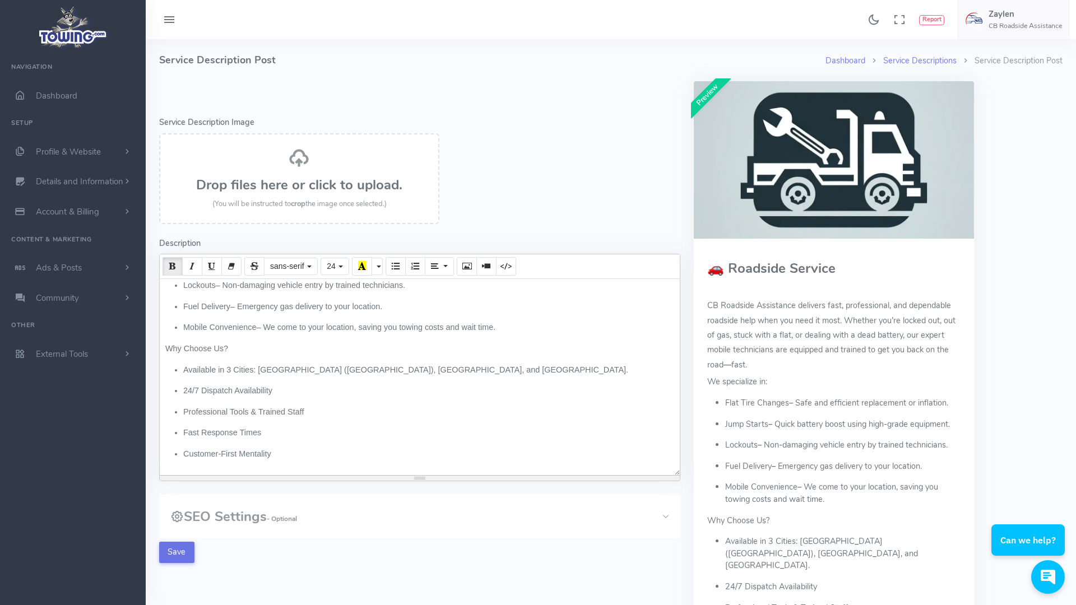
click at [184, 555] on button "Save" at bounding box center [176, 552] width 35 height 21
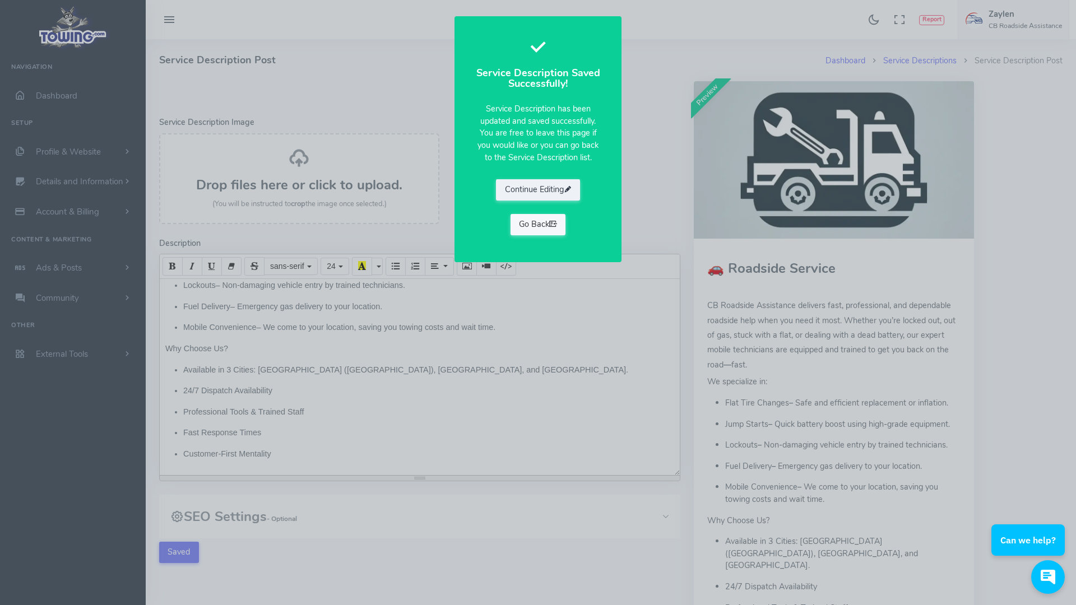
click at [549, 227] on link "Go Back" at bounding box center [537, 224] width 55 height 21
click at [535, 224] on link "Go Back" at bounding box center [537, 224] width 55 height 21
click at [652, 213] on div "Service Description Saved Successfully! Service Description has been updated an…" at bounding box center [538, 302] width 1076 height 605
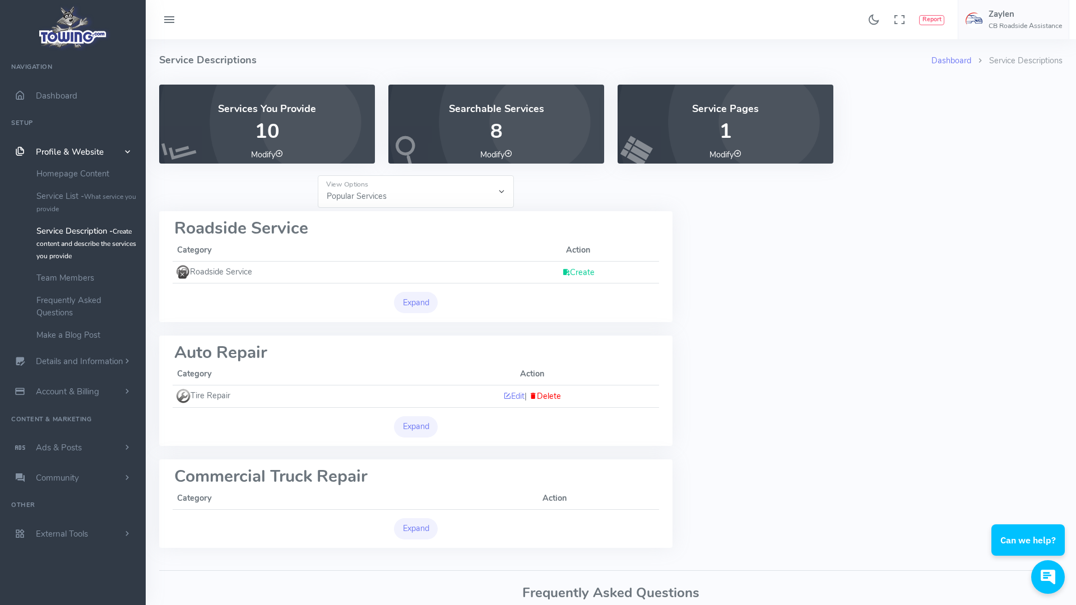
click at [579, 271] on link "Create" at bounding box center [578, 272] width 32 height 11
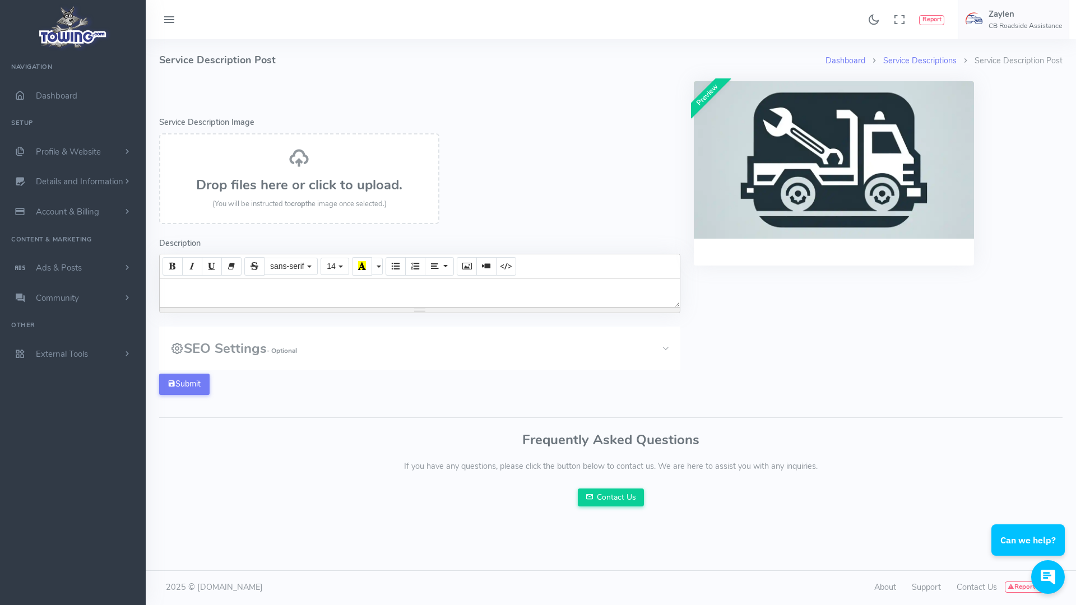
click at [436, 292] on div at bounding box center [420, 293] width 520 height 28
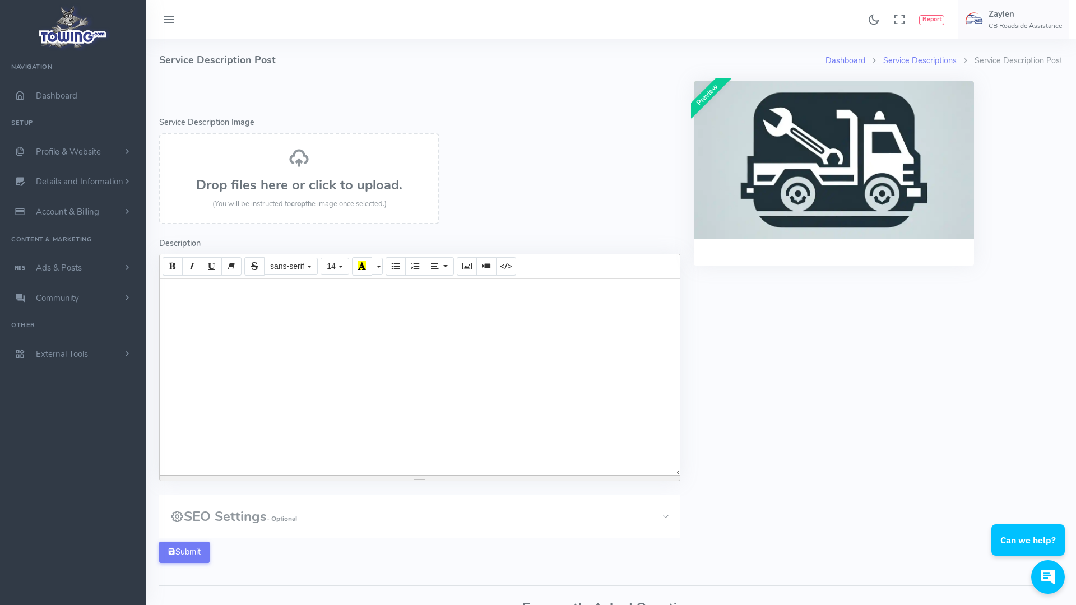
paste div
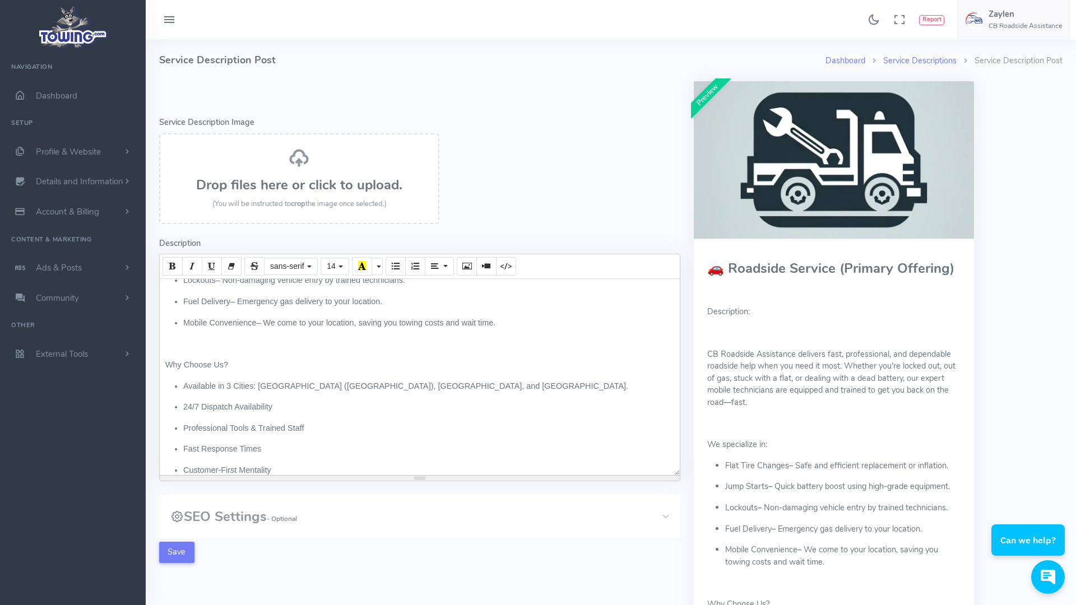
click at [185, 345] on p at bounding box center [419, 344] width 509 height 12
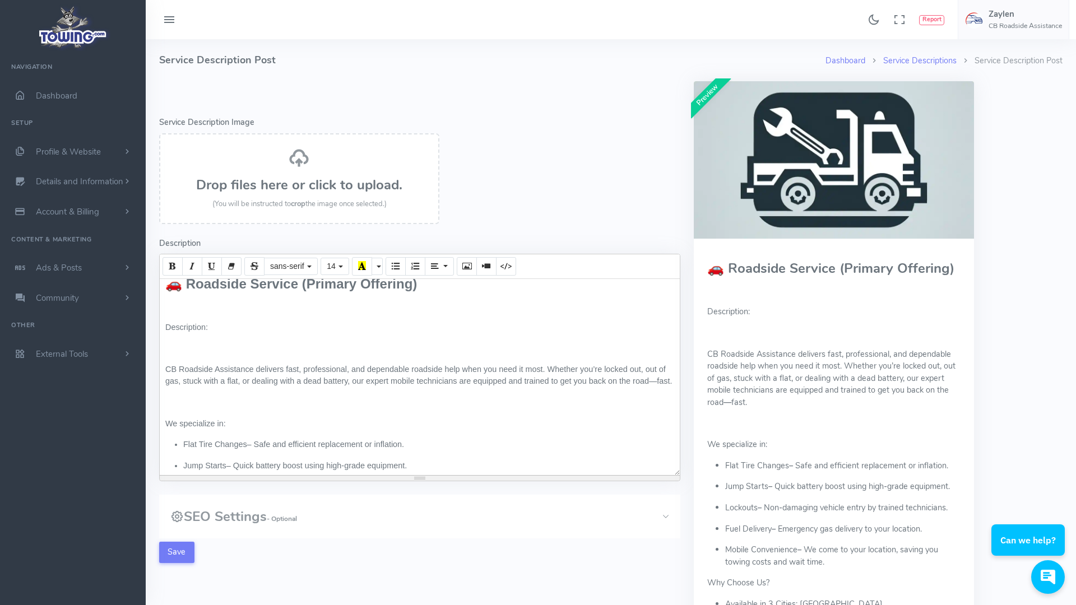
scroll to position [0, 0]
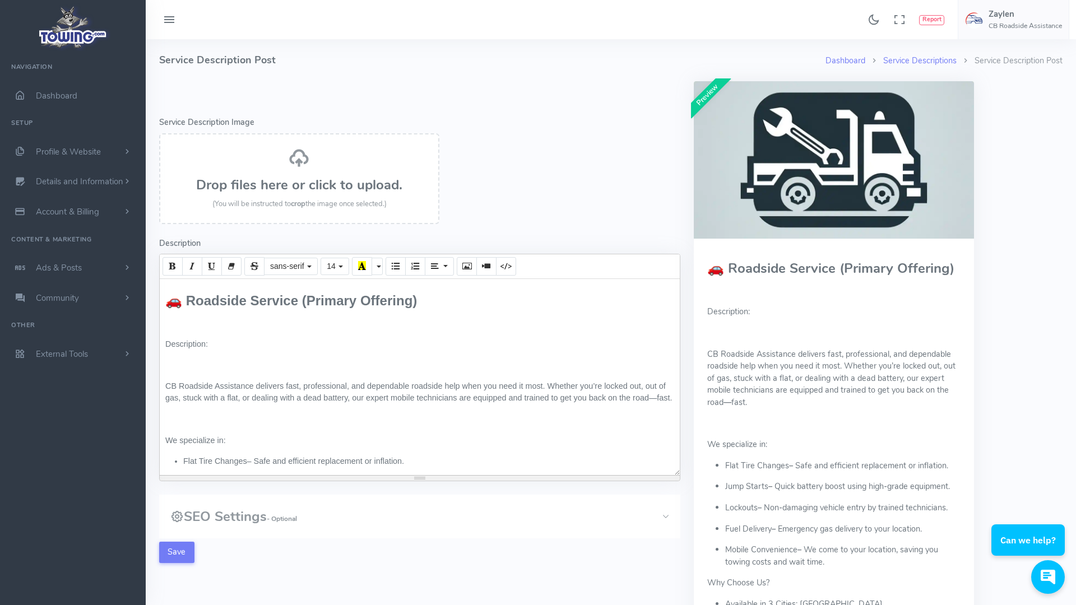
click at [195, 431] on div "🚗 Roadside Service (Primary Offering) Description: CB Roadside Assistance deliv…" at bounding box center [420, 377] width 520 height 196
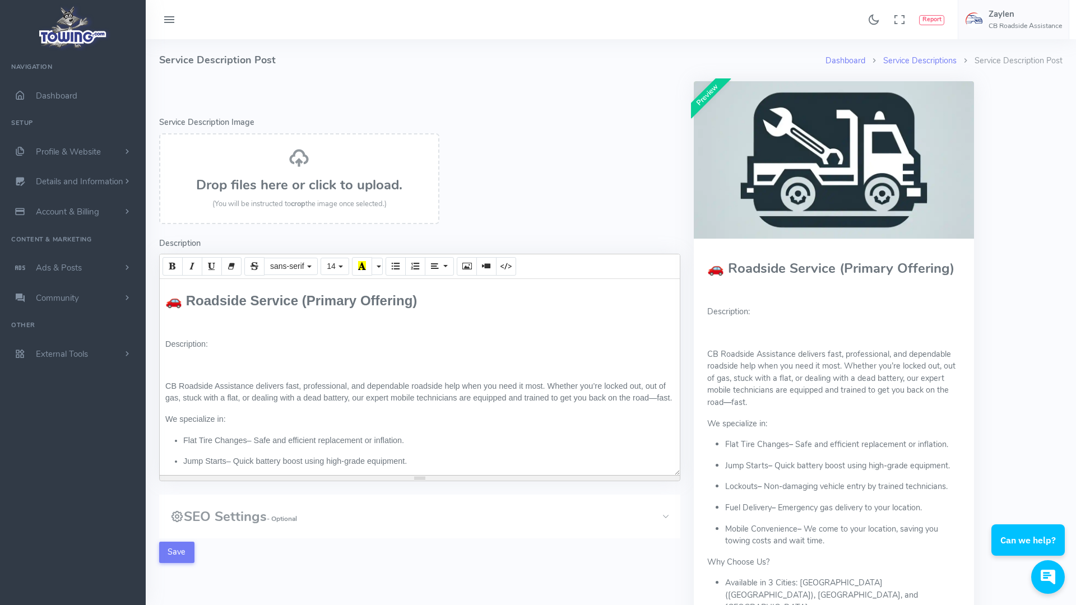
click at [169, 361] on p at bounding box center [419, 365] width 509 height 12
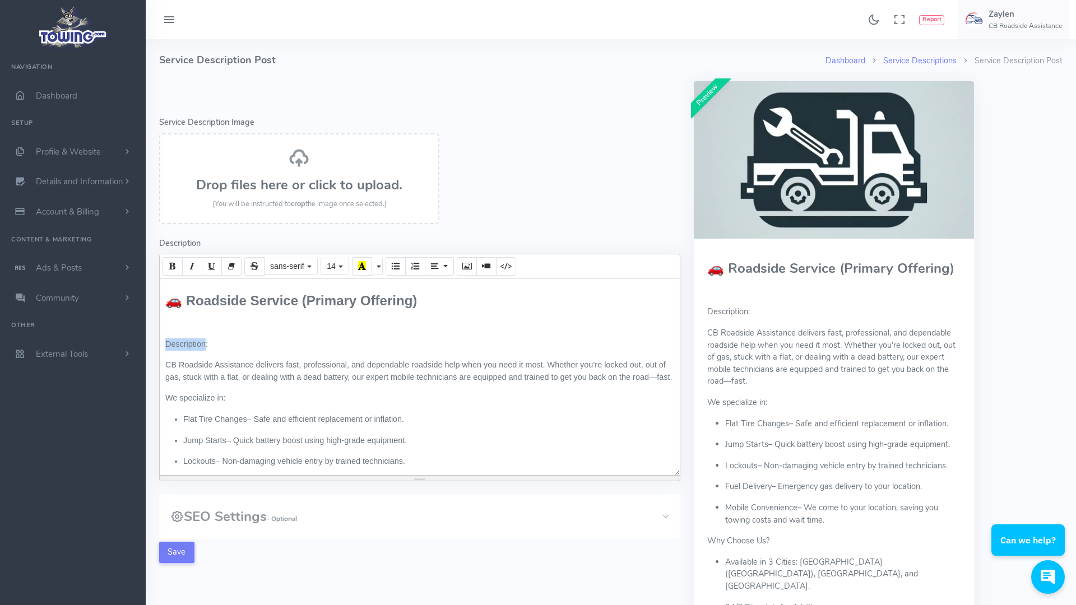
drag, startPoint x: 206, startPoint y: 343, endPoint x: 143, endPoint y: 330, distance: 63.6
click at [143, 330] on div "Found 17 results Analytics Report" at bounding box center [538, 429] width 1076 height 858
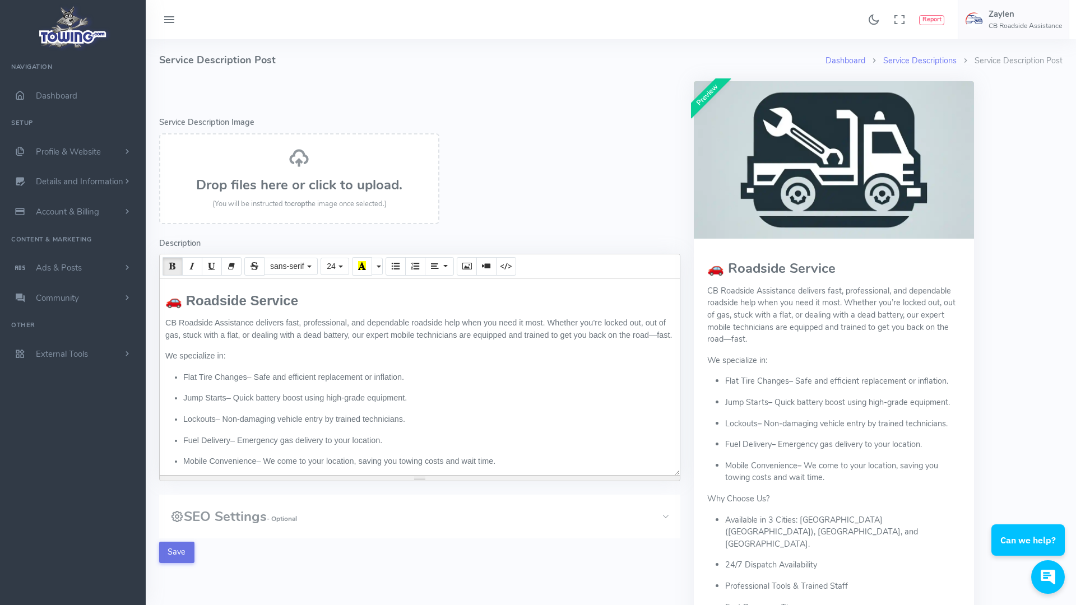
click at [182, 553] on button "Save" at bounding box center [176, 552] width 35 height 21
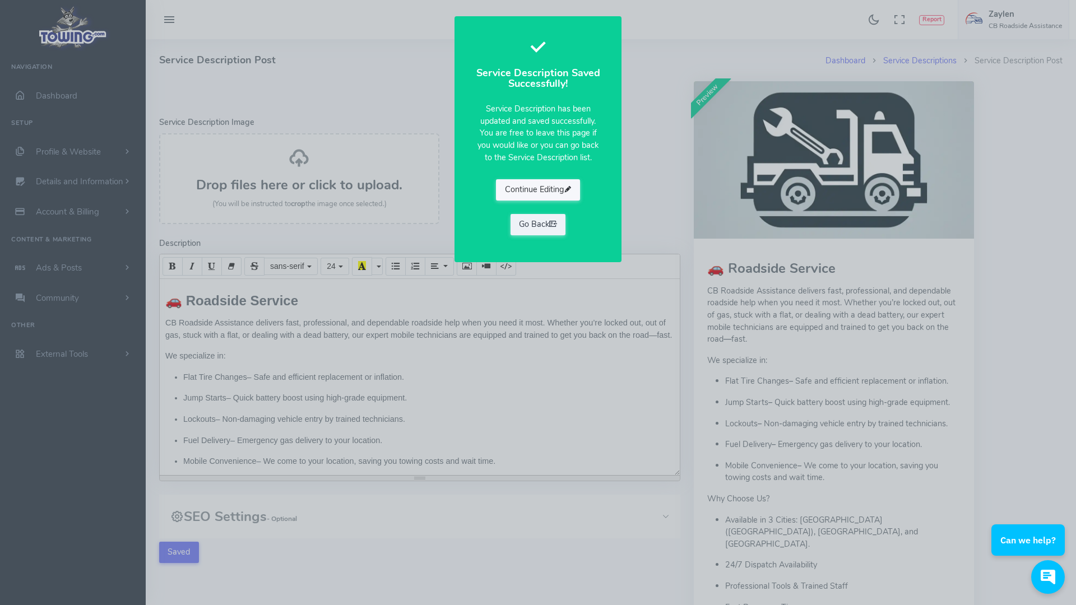
click at [549, 194] on button "Continue Editing" at bounding box center [538, 189] width 84 height 21
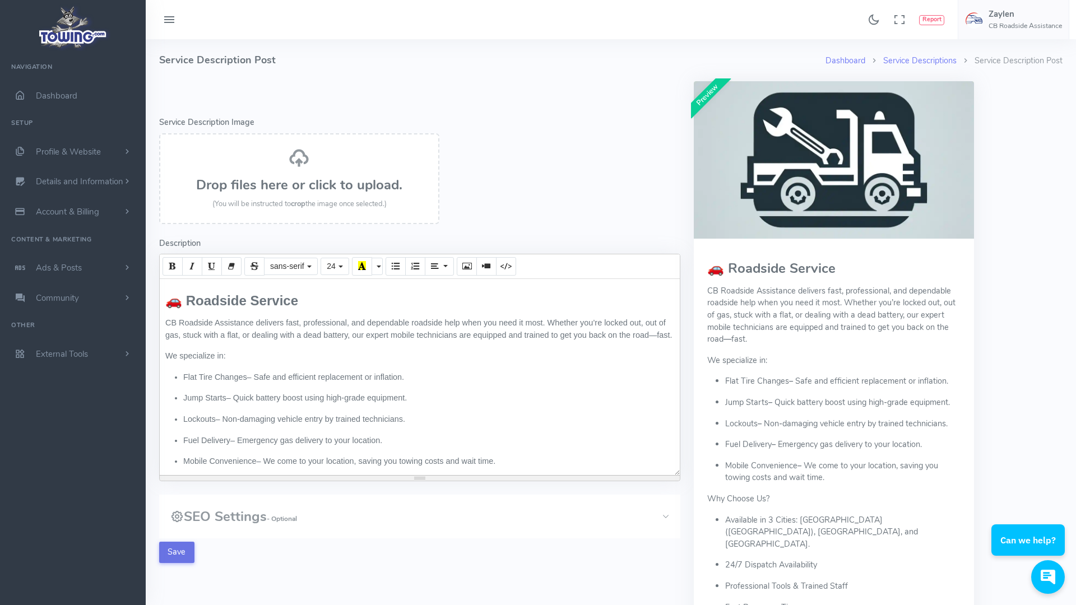
click at [184, 556] on button "Save" at bounding box center [176, 552] width 35 height 21
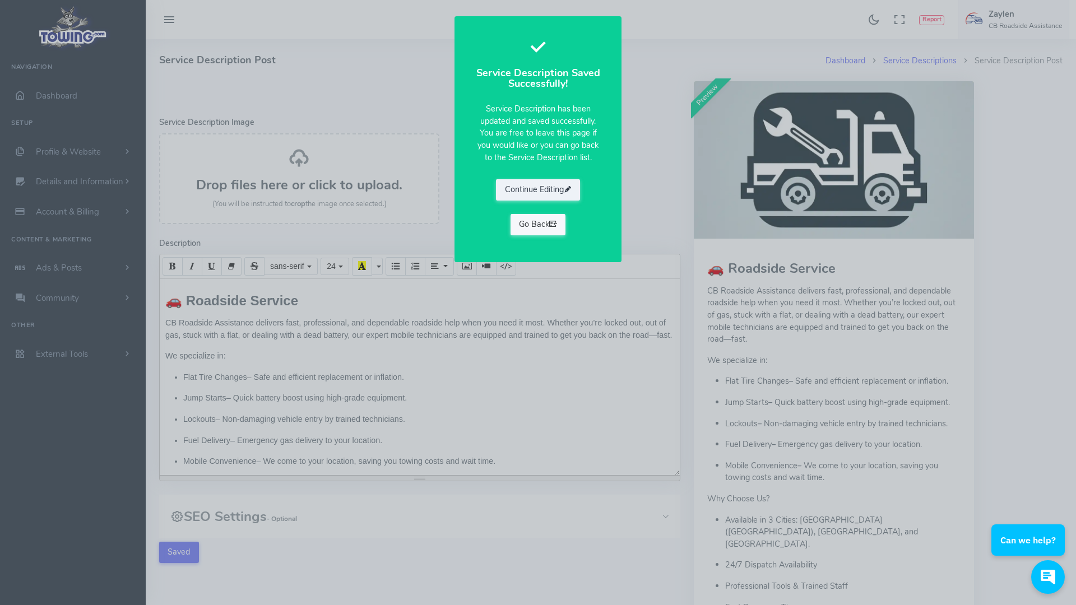
click at [542, 225] on link "Go Back" at bounding box center [537, 224] width 55 height 21
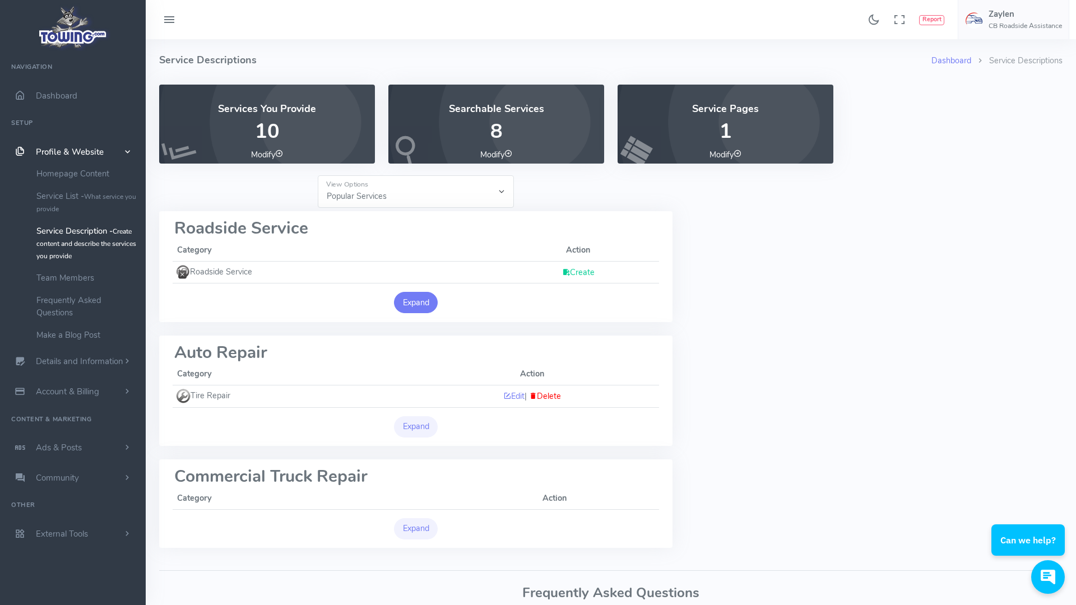
click at [428, 300] on button "Expand" at bounding box center [416, 302] width 44 height 21
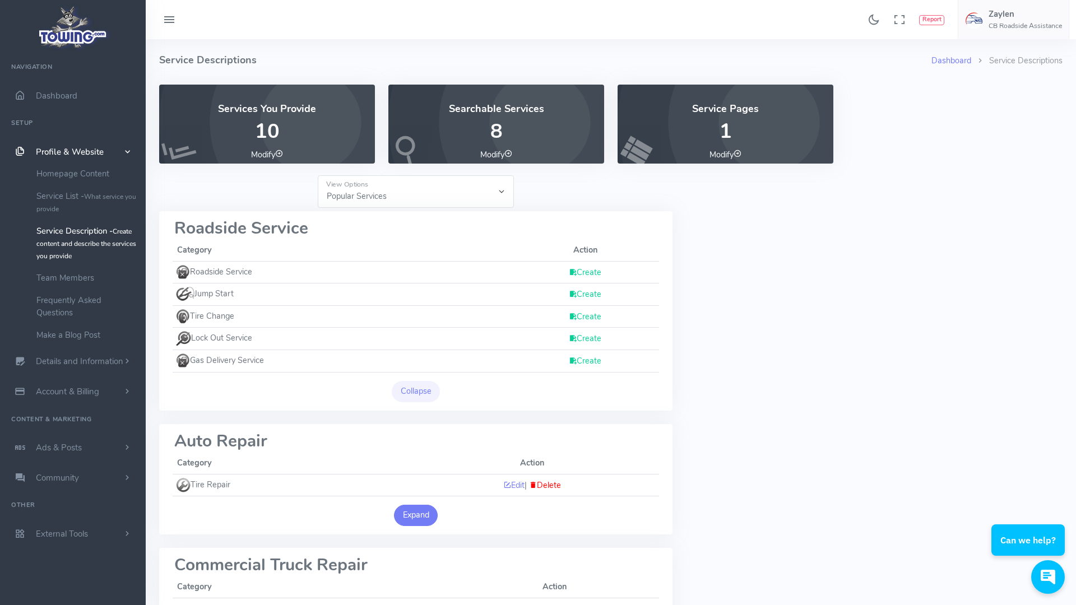
click at [413, 515] on button "Expand" at bounding box center [416, 515] width 44 height 21
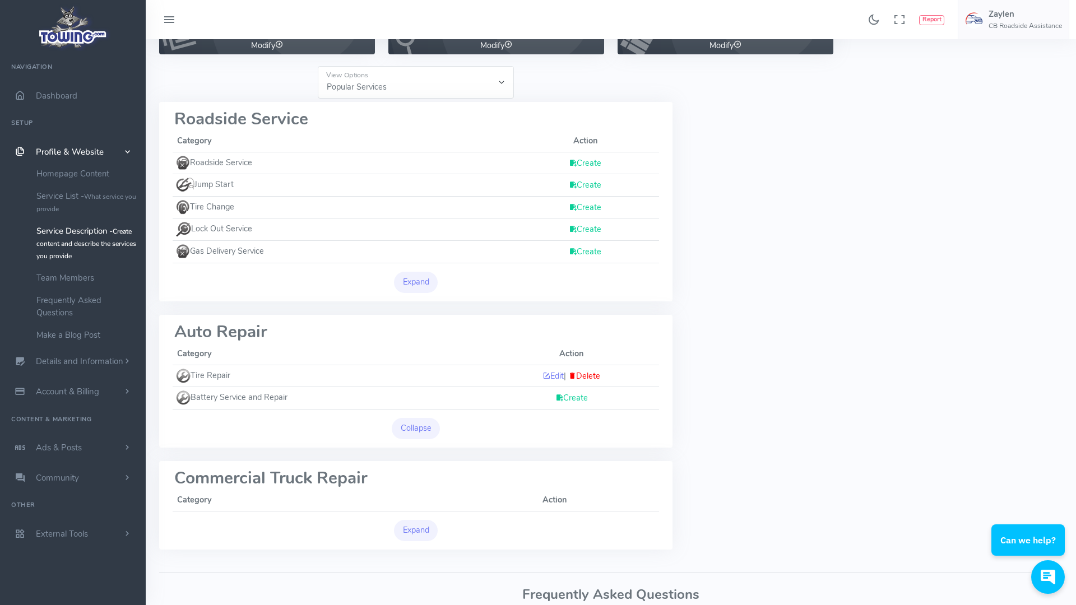
scroll to position [179, 0]
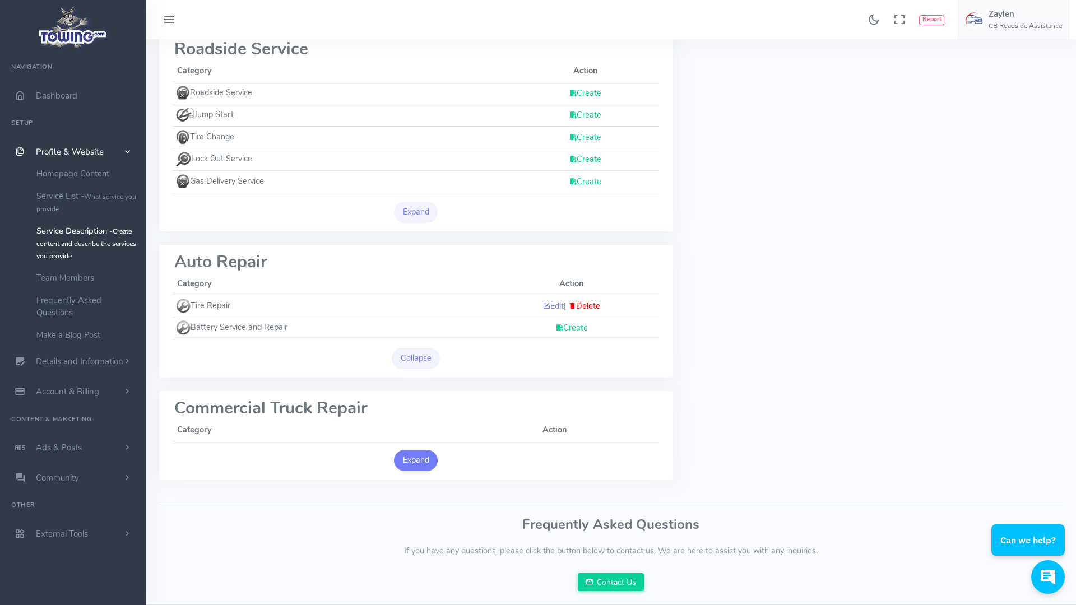
click at [431, 456] on button "Expand" at bounding box center [416, 460] width 44 height 21
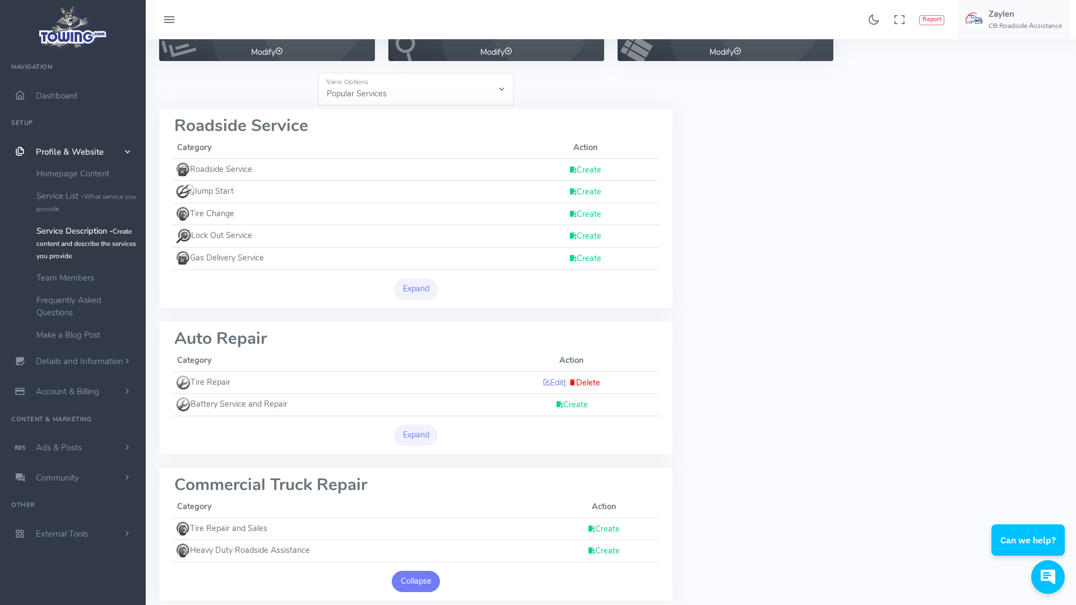
scroll to position [110, 0]
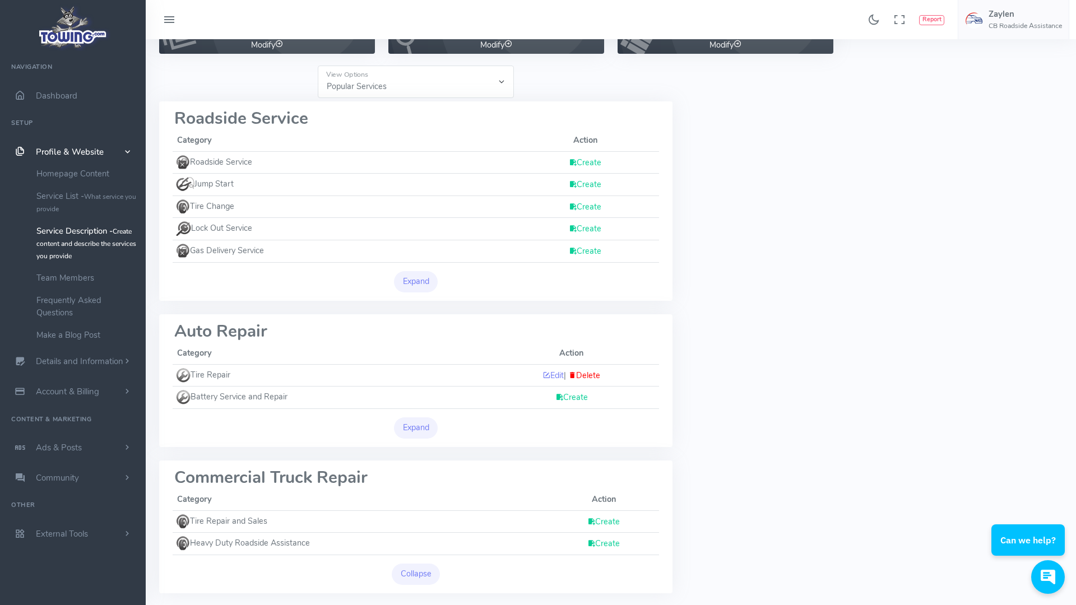
click at [591, 182] on link "Create" at bounding box center [585, 184] width 32 height 11
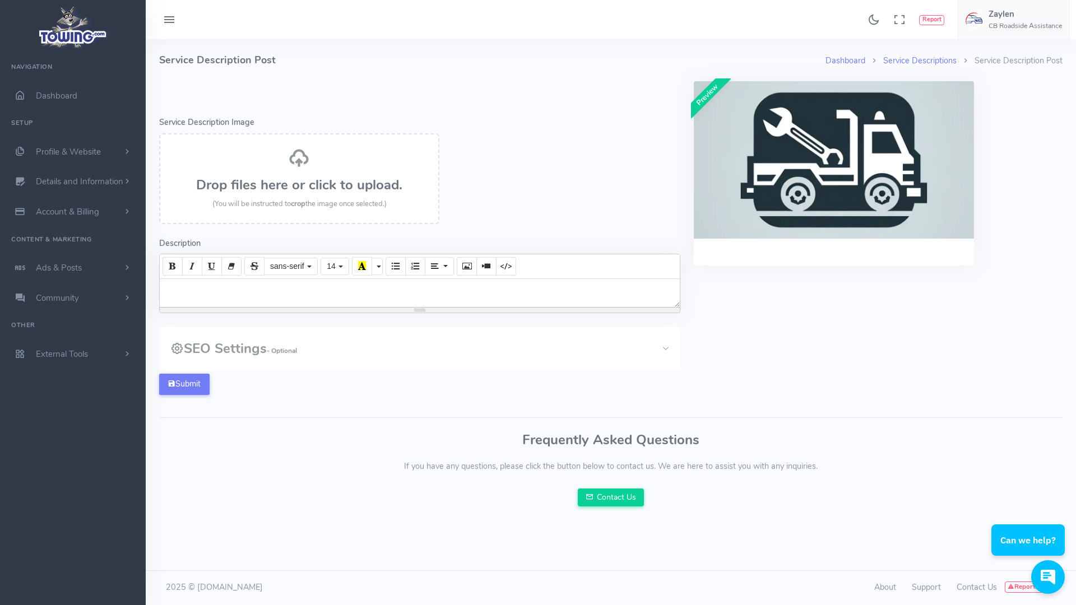
click at [202, 287] on div at bounding box center [420, 293] width 520 height 28
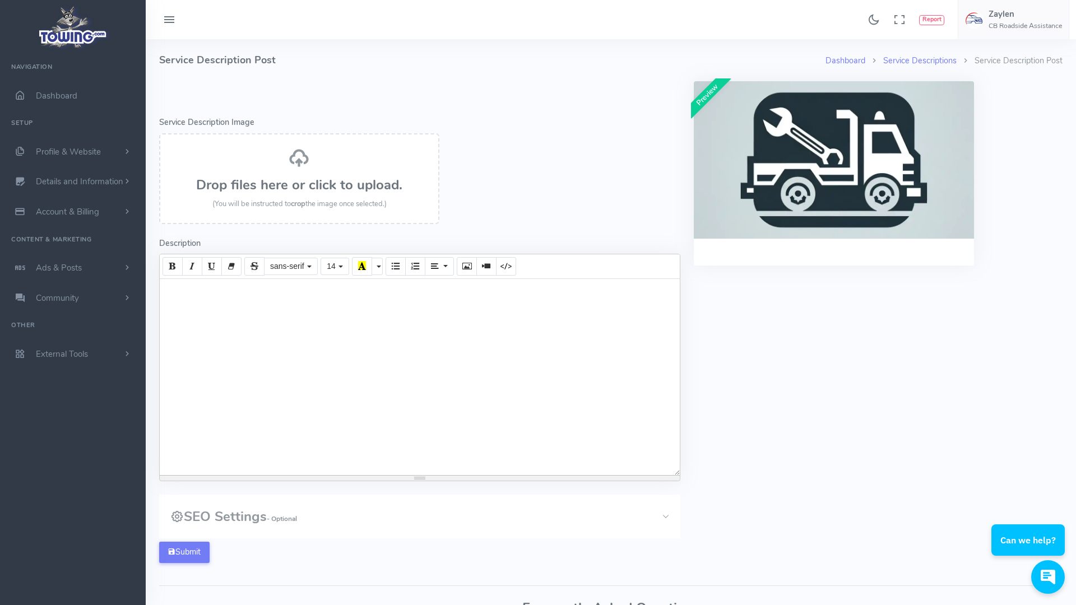
paste div
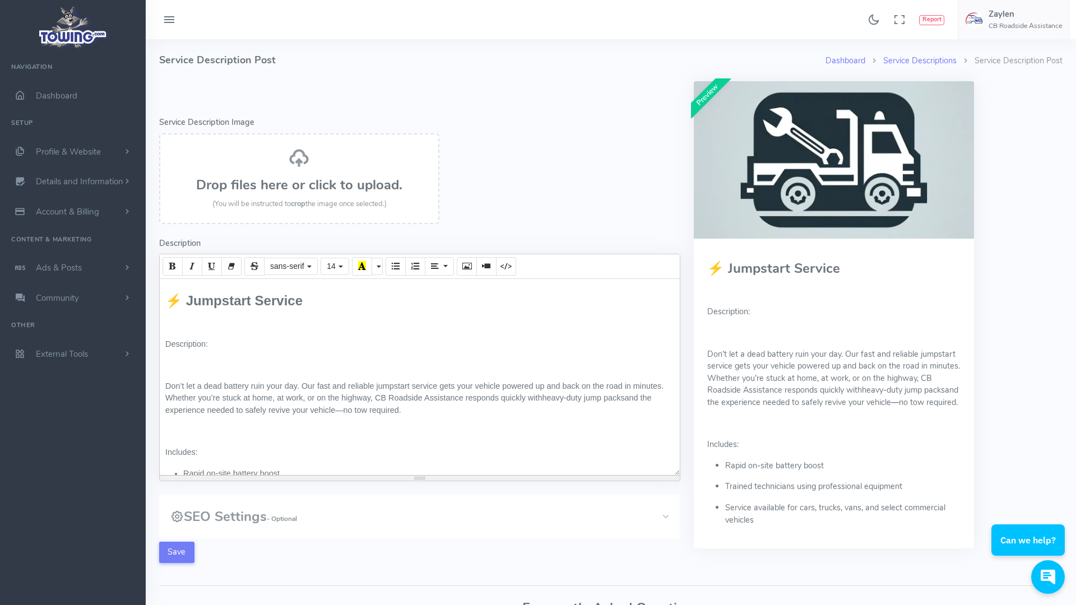
scroll to position [45, 0]
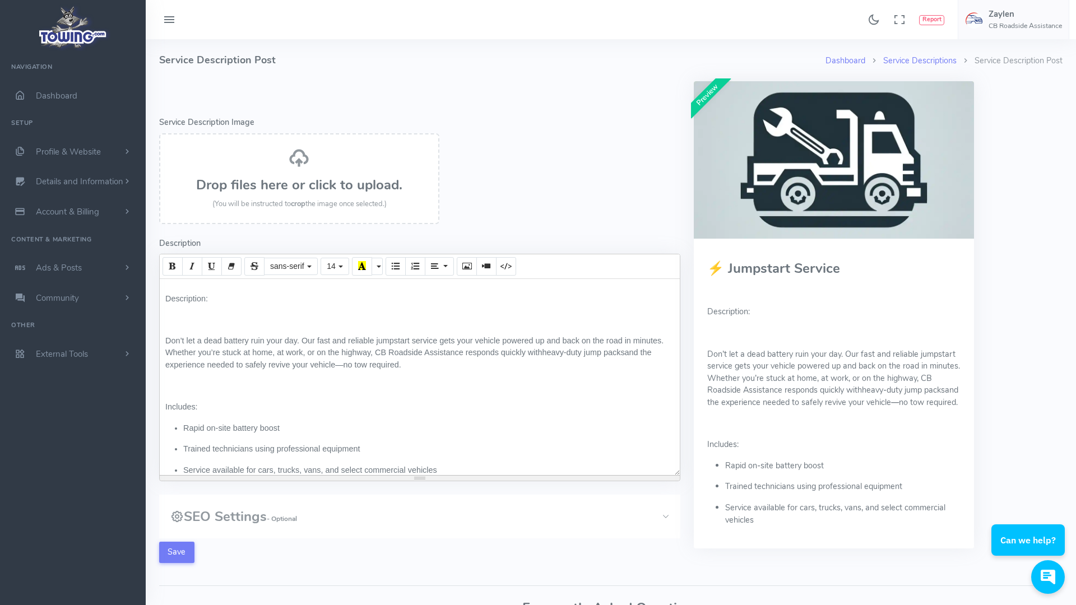
click at [196, 389] on p at bounding box center [419, 386] width 509 height 12
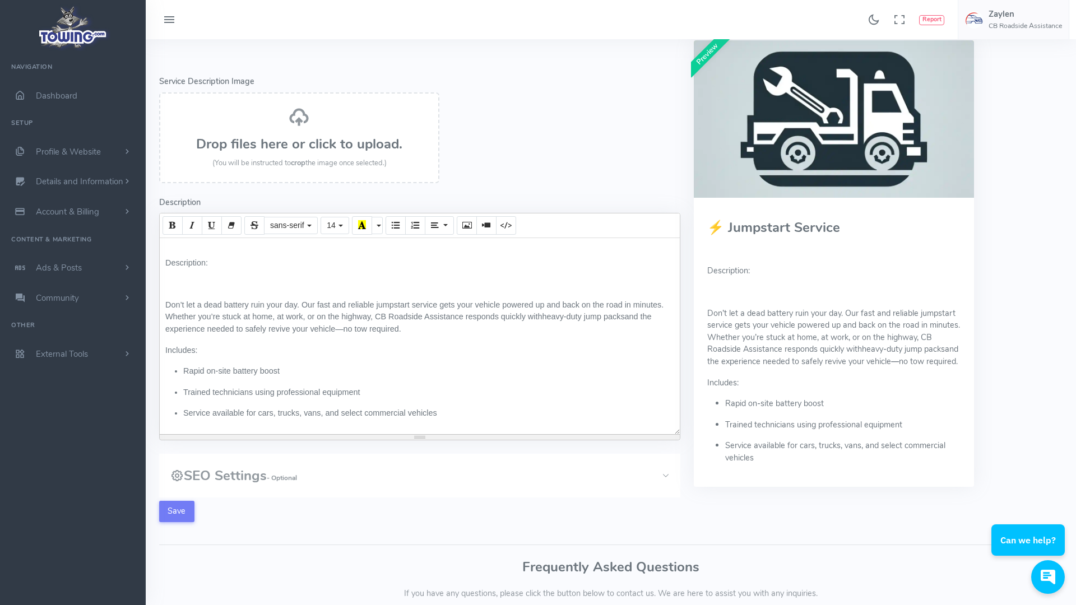
scroll to position [0, 0]
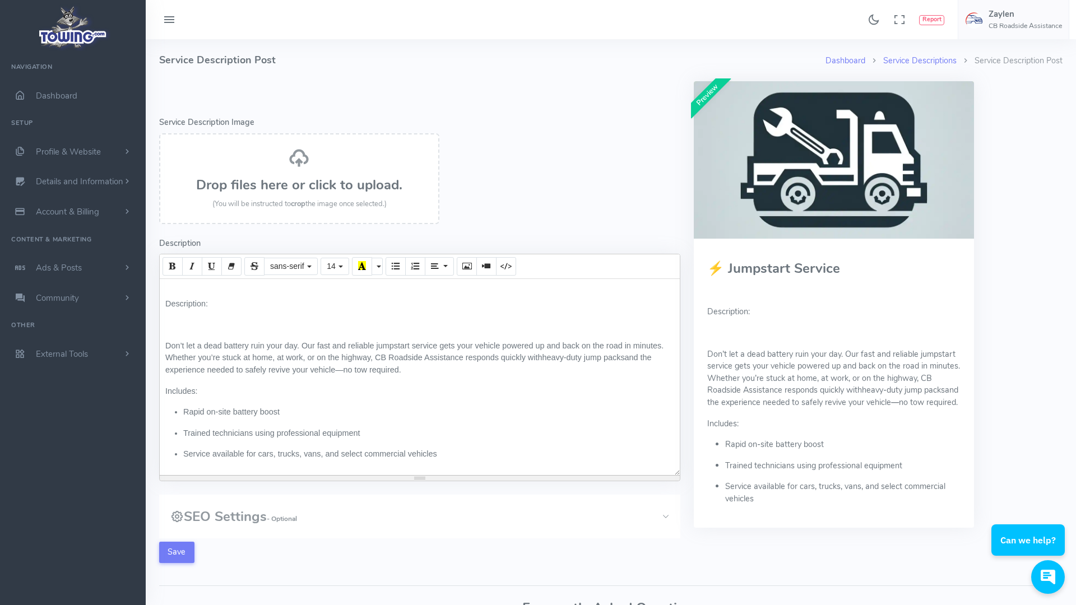
click at [195, 333] on div "⚡ Jumpstart Service Description: Don’t let a dead battery ruin your day. Our fa…" at bounding box center [420, 377] width 520 height 196
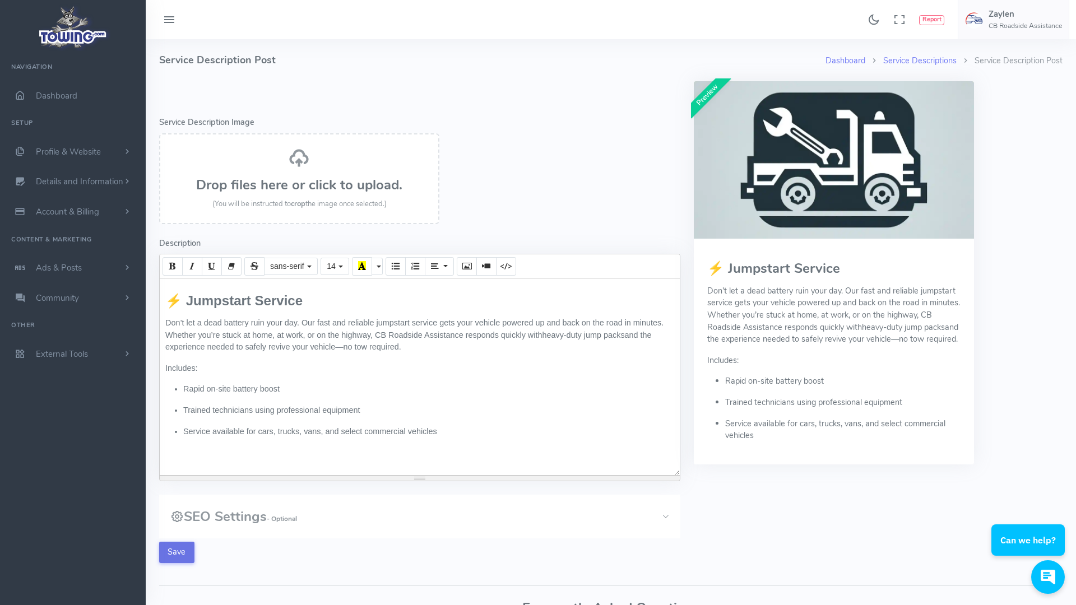
click at [183, 547] on button "Save" at bounding box center [176, 552] width 35 height 21
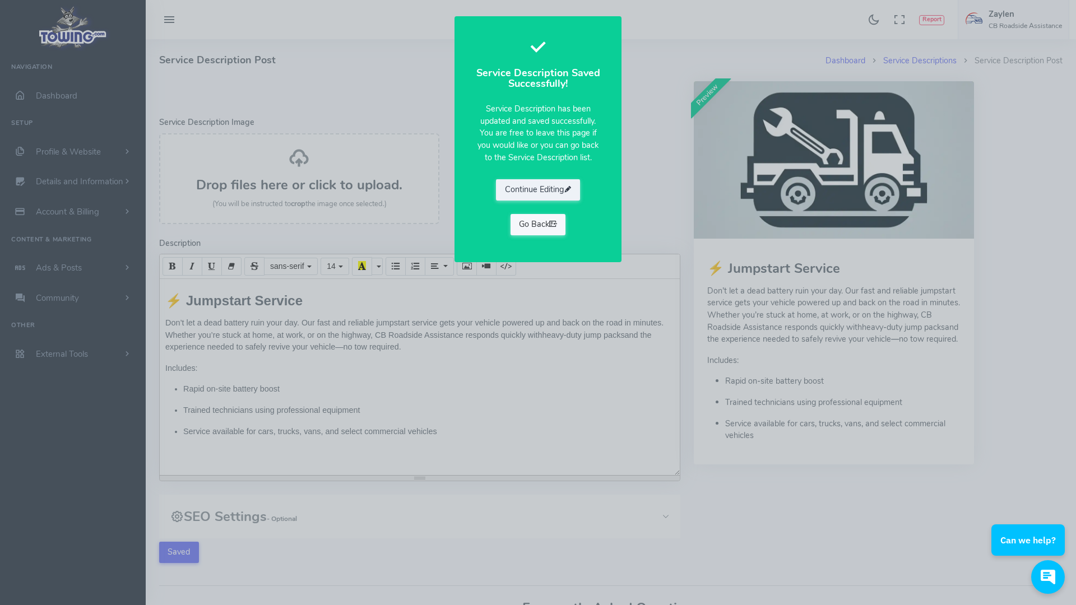
click at [526, 221] on link "Go Back" at bounding box center [537, 224] width 55 height 21
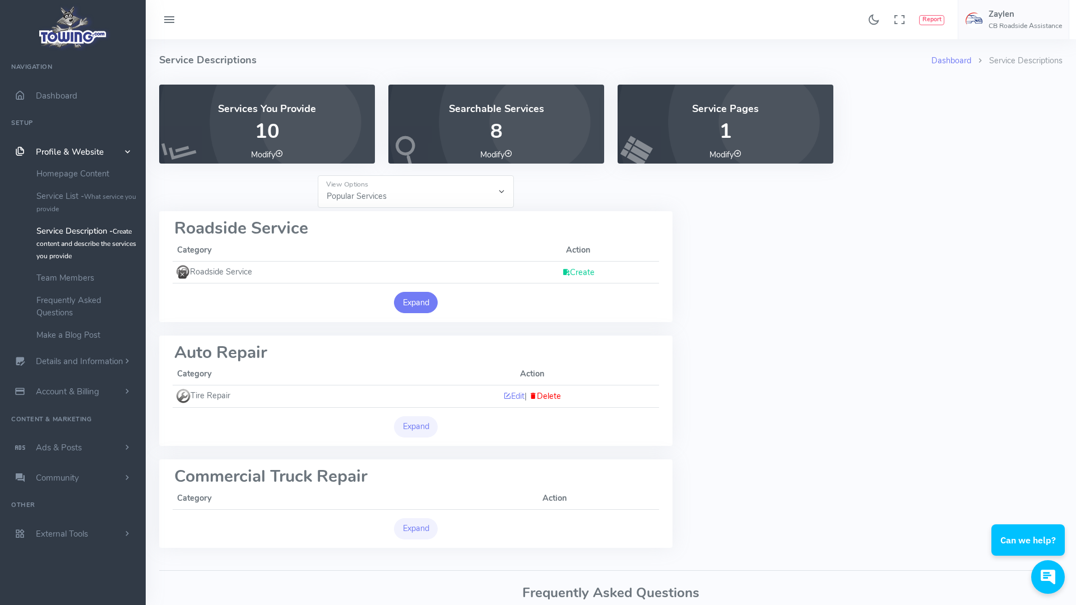
click at [426, 303] on button "Expand" at bounding box center [416, 302] width 44 height 21
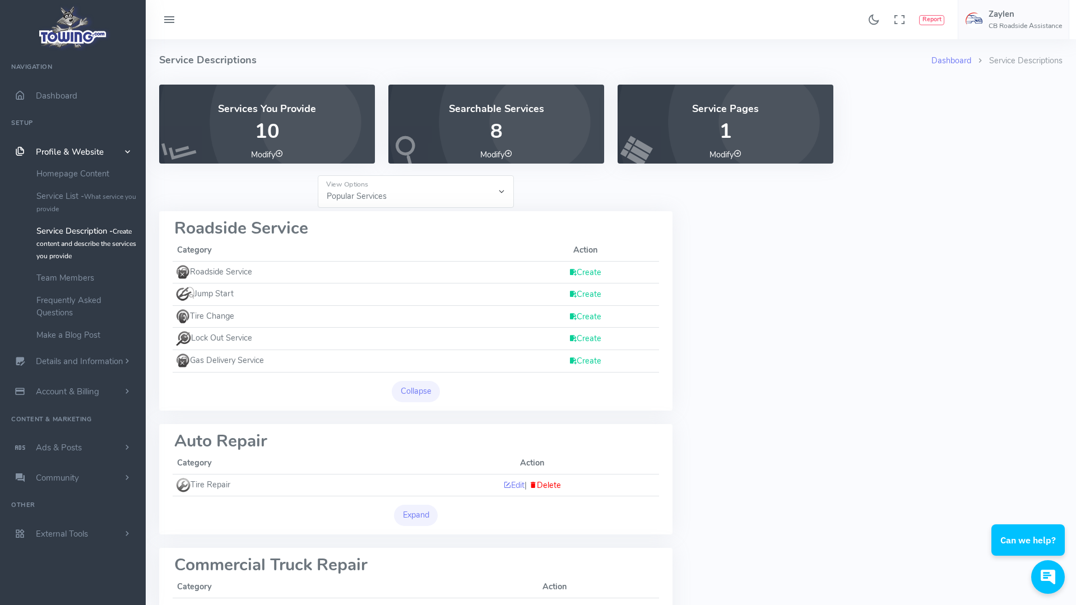
click at [588, 318] on link "Create" at bounding box center [585, 316] width 32 height 11
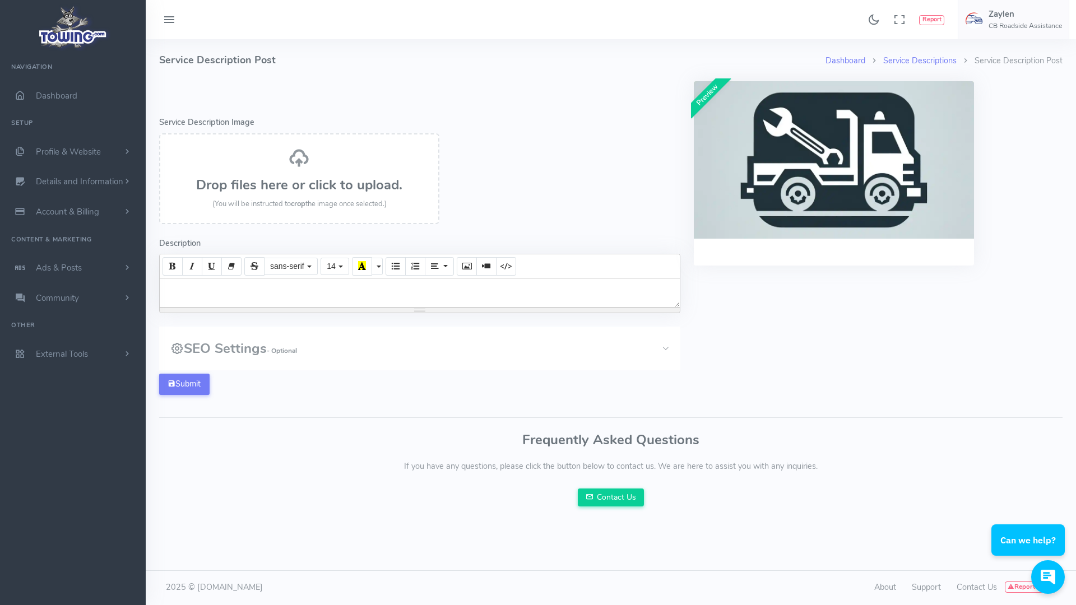
click at [484, 292] on div at bounding box center [420, 293] width 520 height 28
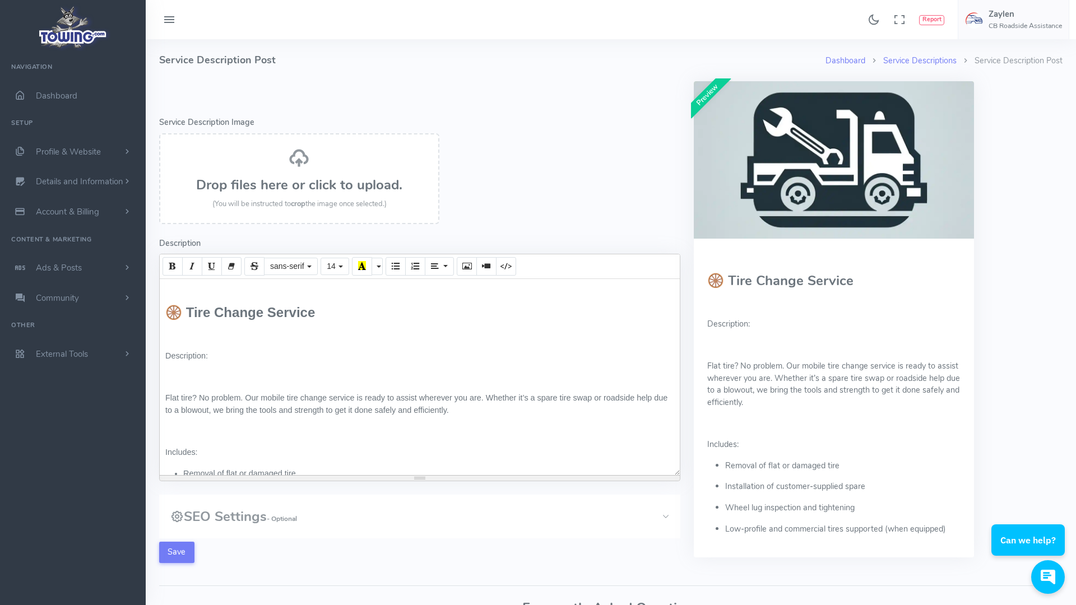
scroll to position [67, 0]
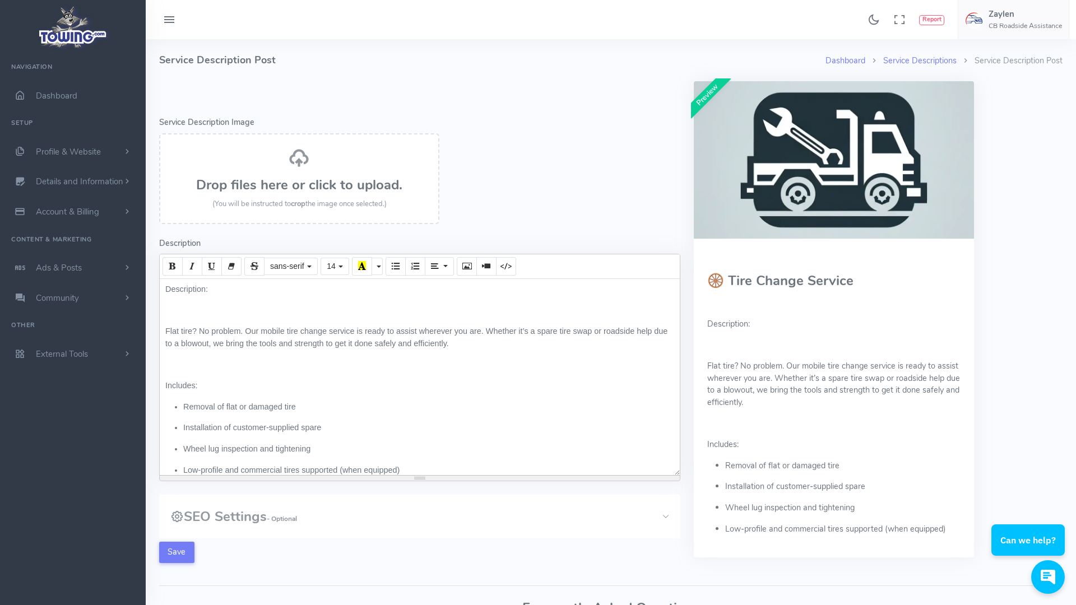
click at [193, 369] on p at bounding box center [419, 365] width 509 height 12
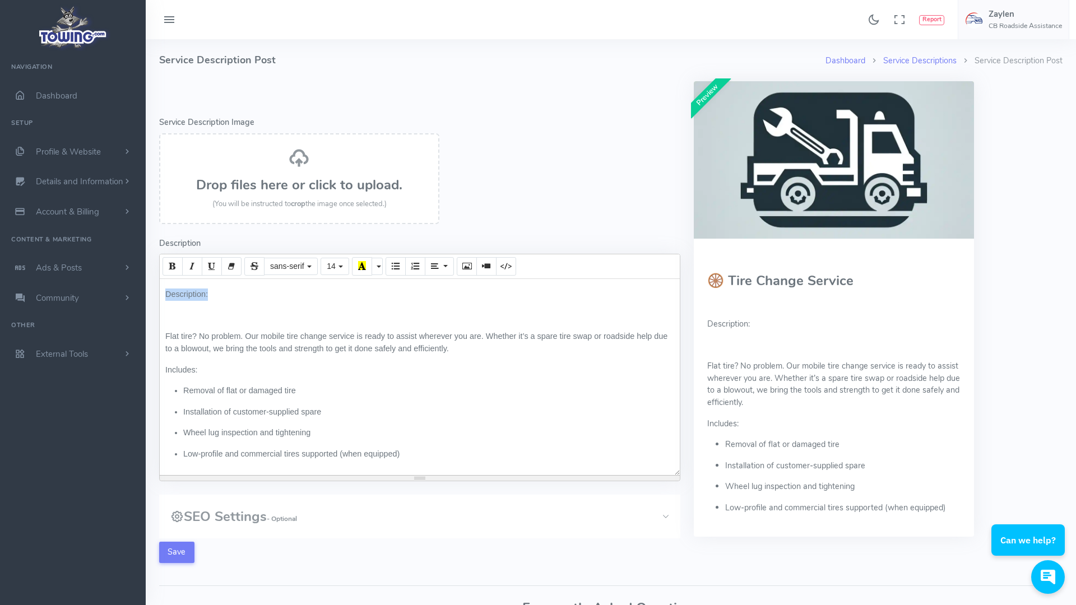
drag, startPoint x: 189, startPoint y: 319, endPoint x: 164, endPoint y: 292, distance: 36.9
click at [164, 292] on div "🛞 Tire Change Service Description: Flat tire? No problem. Our mobile tire chang…" at bounding box center [420, 377] width 520 height 196
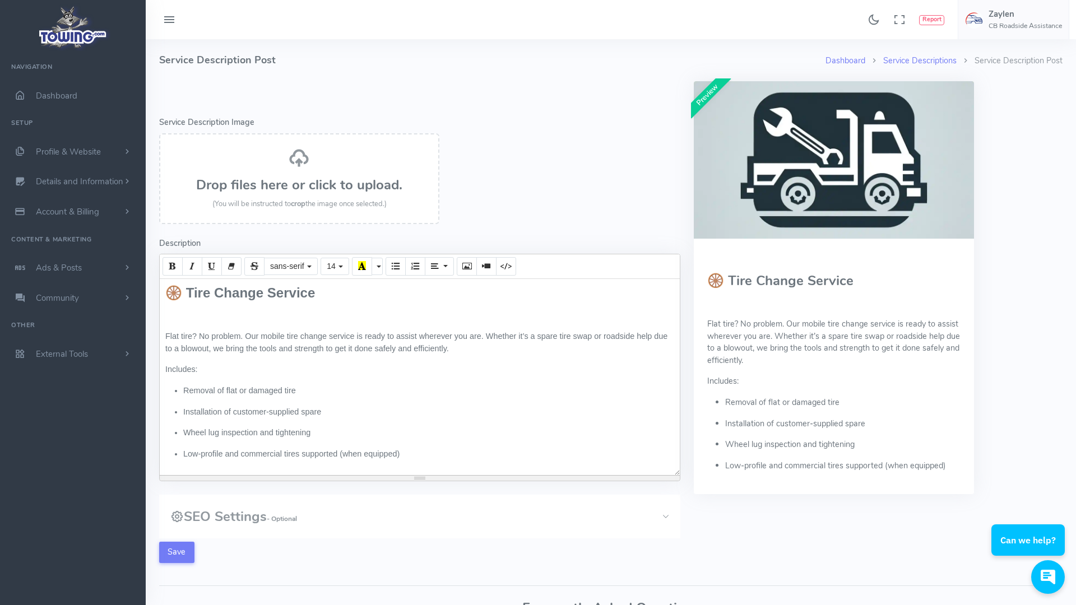
scroll to position [0, 0]
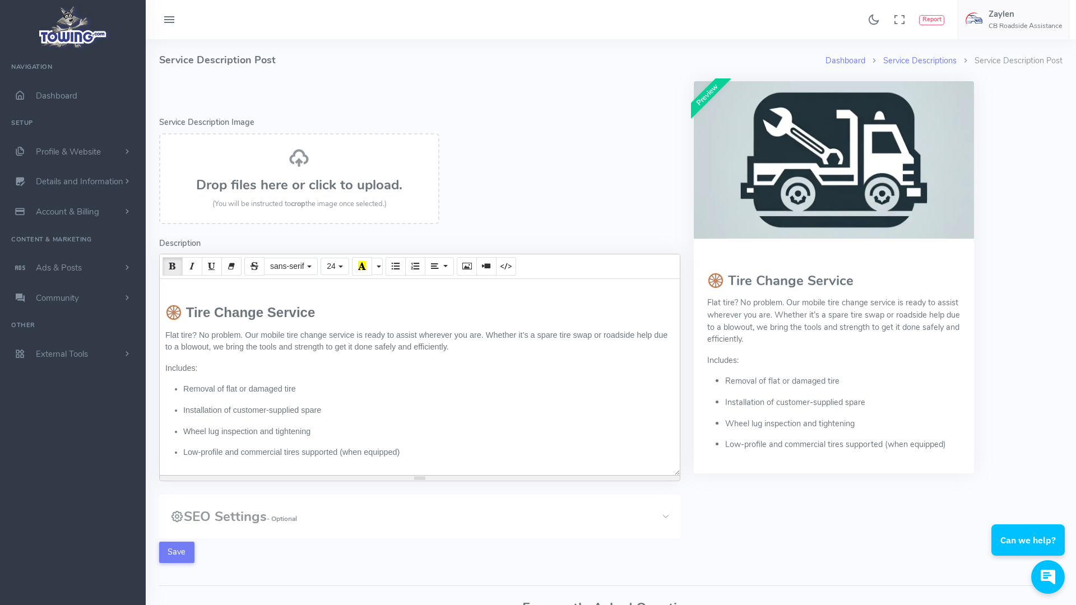
click at [181, 296] on div "🛞 Tire Change Service Flat tire? No problem. Our mobile tire change service is …" at bounding box center [420, 377] width 520 height 196
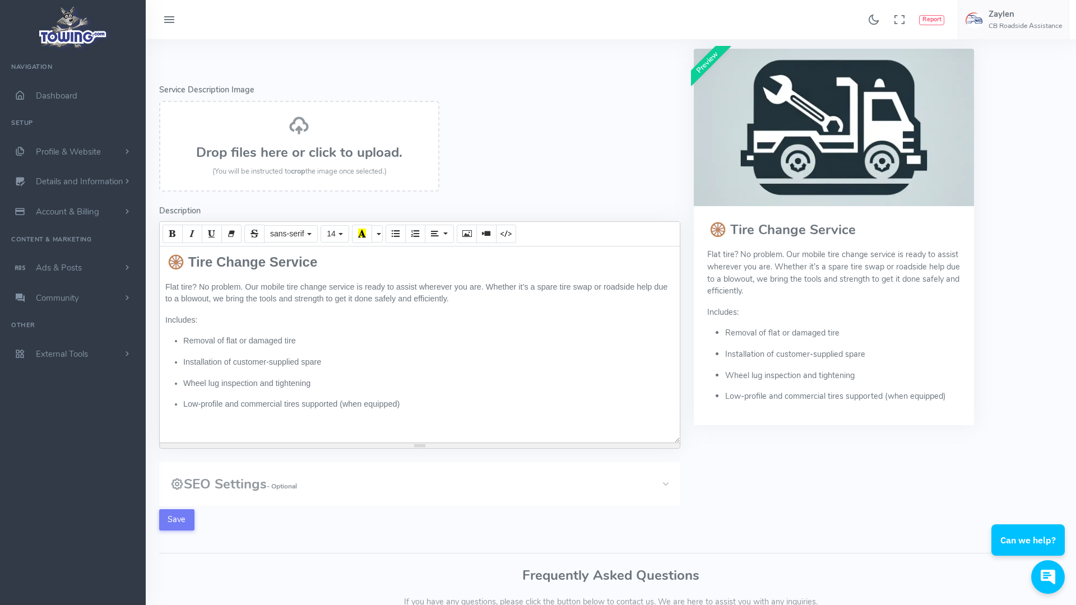
scroll to position [64, 0]
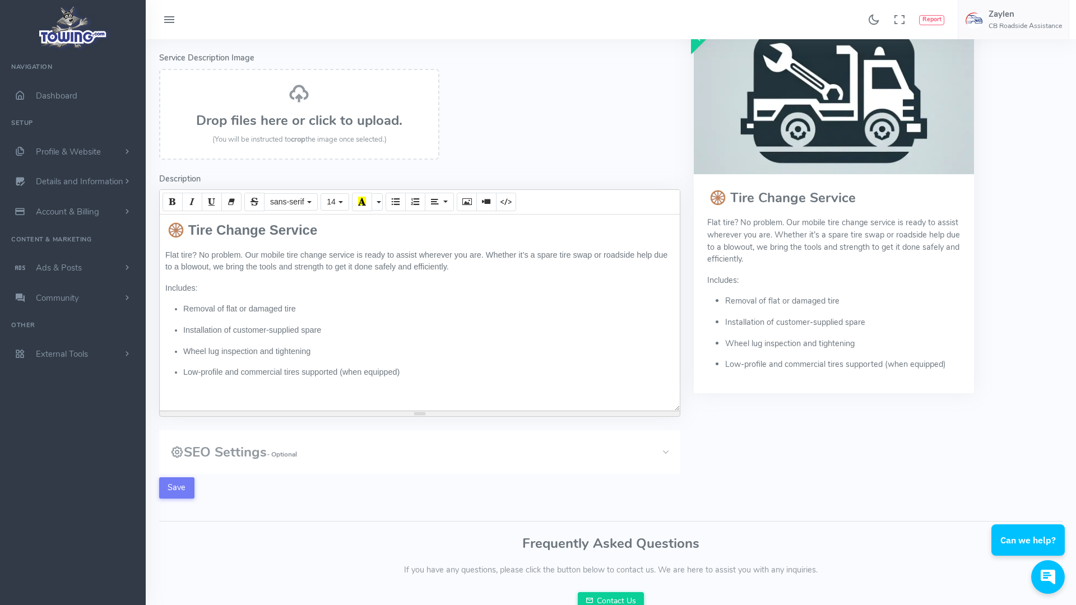
click at [230, 391] on div "🛞 Tire Change Service Flat tire? No problem. Our mobile tire change service is …" at bounding box center [420, 313] width 520 height 196
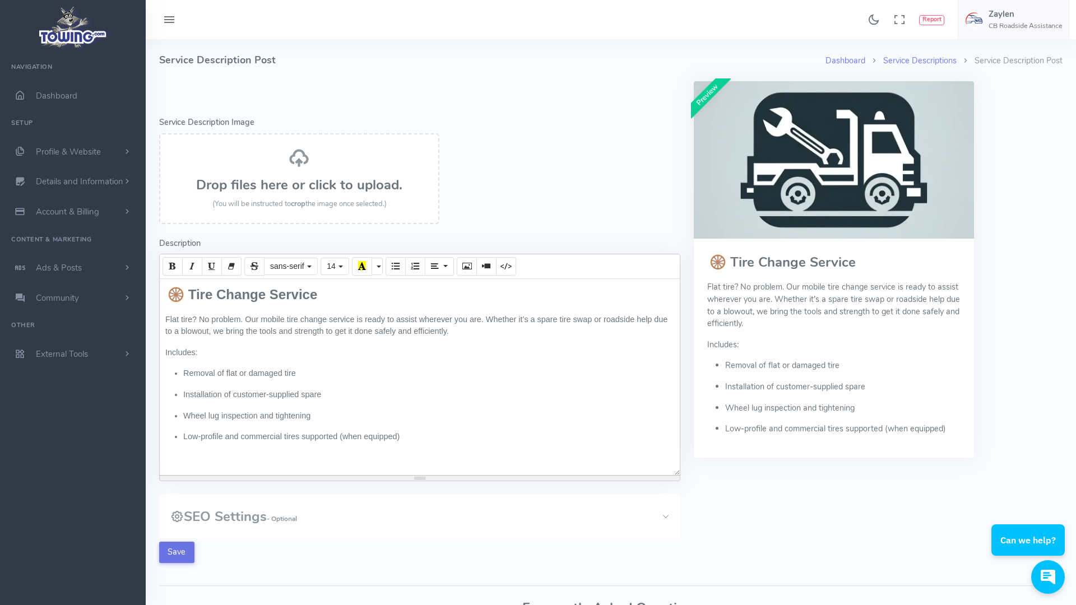
click at [180, 554] on button "Save" at bounding box center [176, 552] width 35 height 21
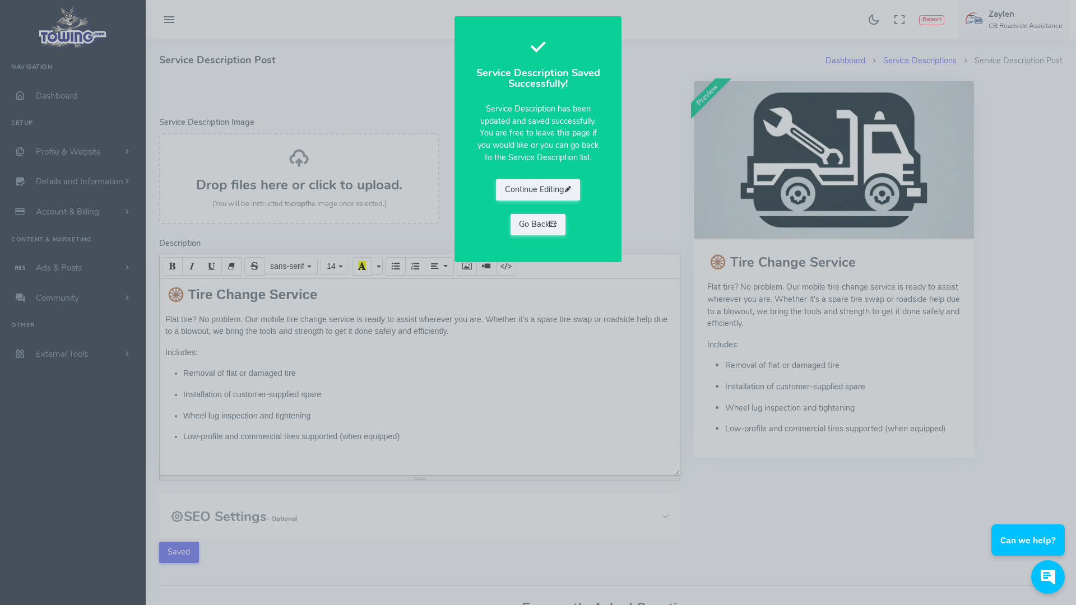
drag, startPoint x: 568, startPoint y: 191, endPoint x: 595, endPoint y: 133, distance: 63.4
click at [595, 133] on div "Service Description Saved Successfully! Service Description has been updated an…" at bounding box center [538, 139] width 127 height 206
click at [565, 189] on icon "button" at bounding box center [568, 189] width 8 height 11
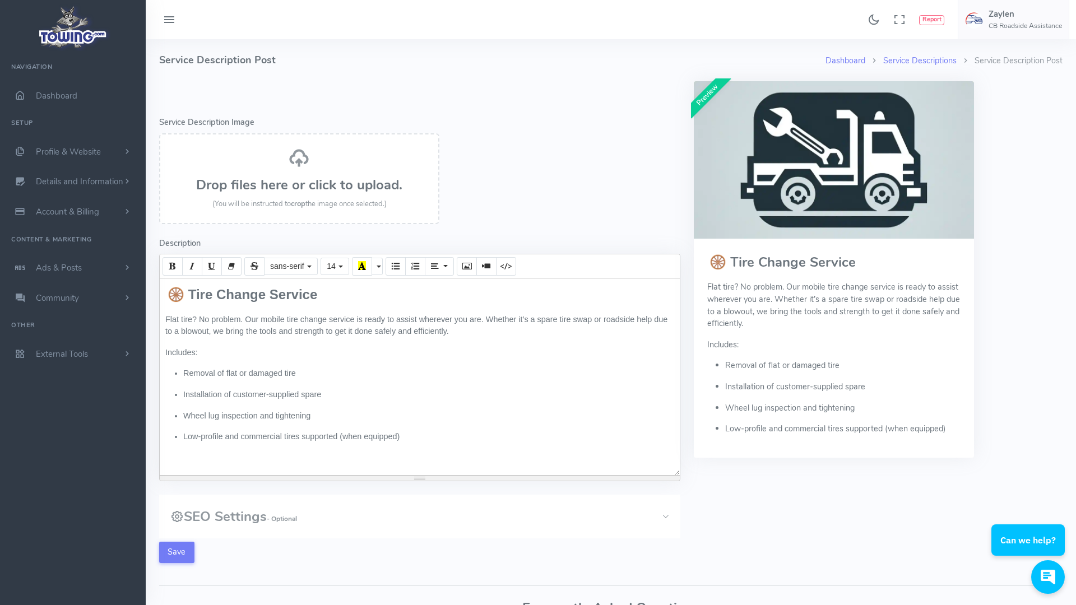
click at [212, 504] on button "SEO Settings - Optional" at bounding box center [419, 517] width 521 height 44
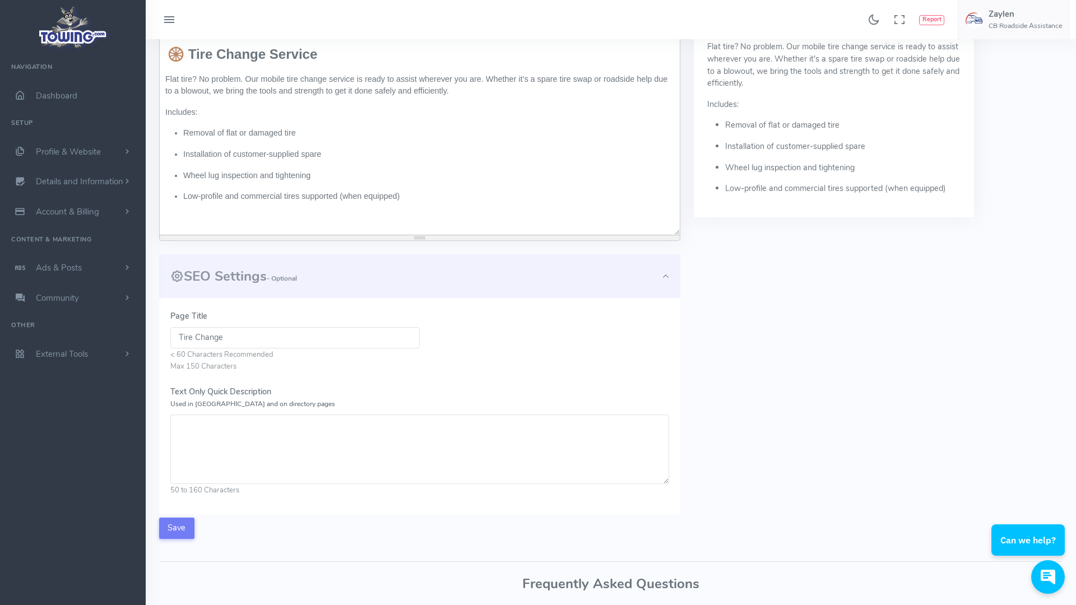
scroll to position [256, 0]
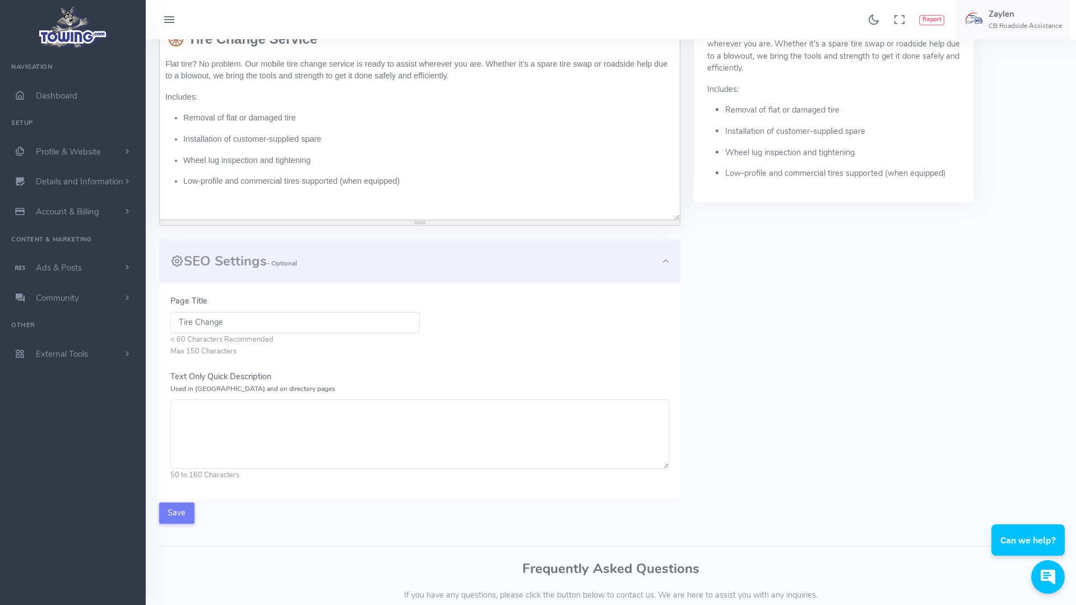
click at [221, 258] on h3 "SEO Settings - Optional" at bounding box center [233, 261] width 127 height 15
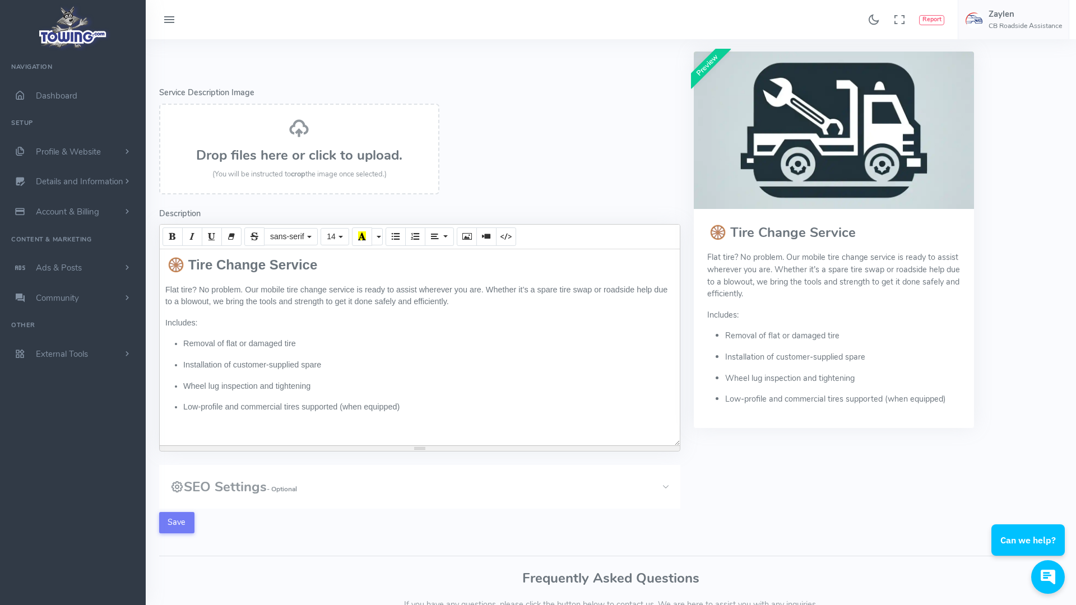
scroll to position [0, 0]
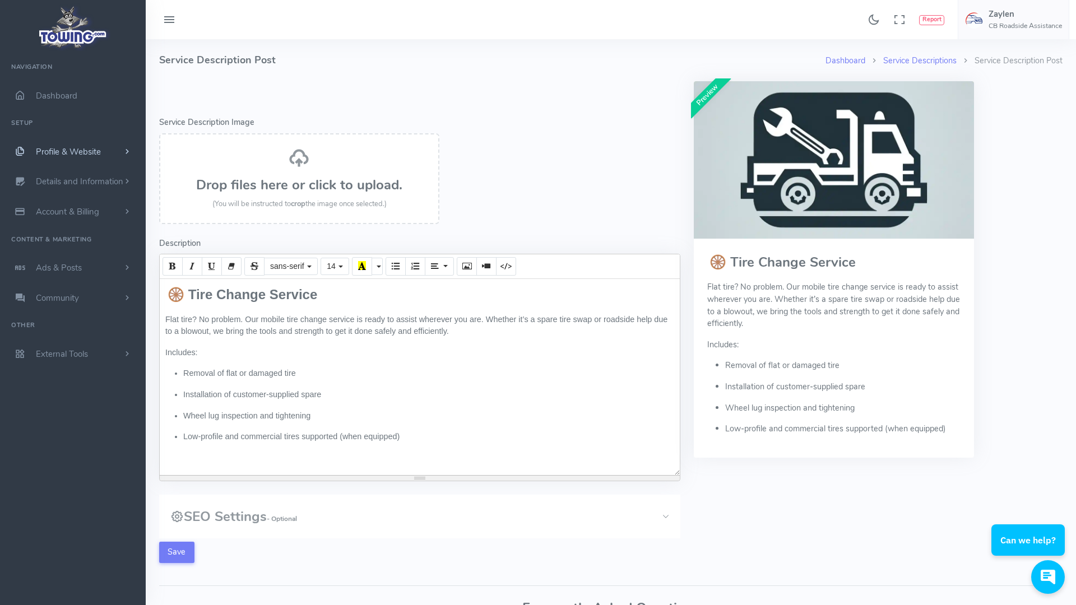
click at [80, 152] on span "Profile & Website" at bounding box center [68, 151] width 65 height 11
click at [78, 199] on link "Service List - What service you provide" at bounding box center [87, 202] width 118 height 35
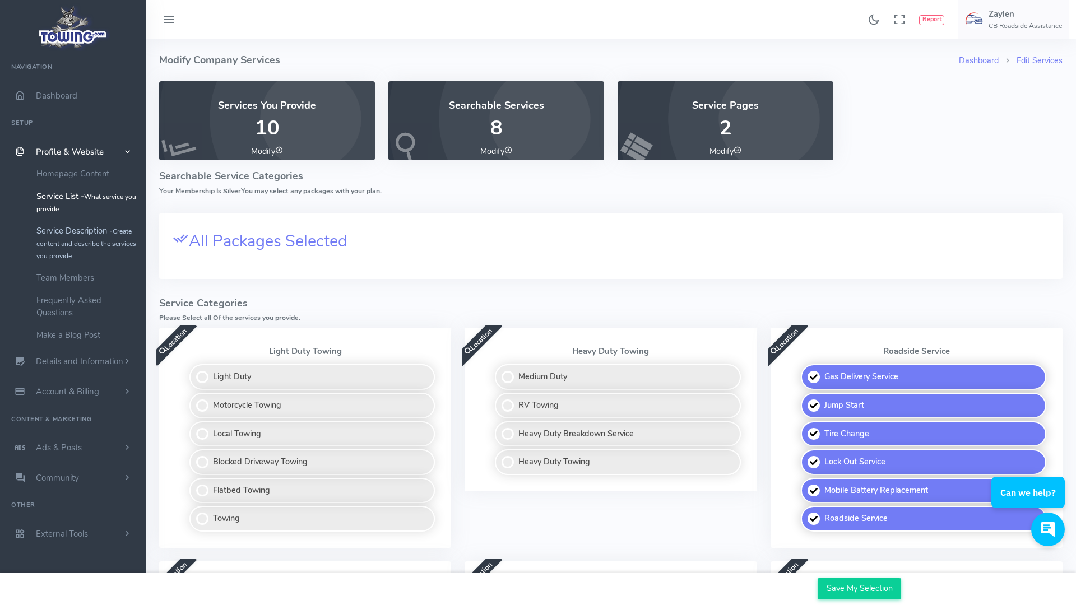
click at [78, 238] on link "Service Description - Create content and describe the services you provide" at bounding box center [87, 243] width 118 height 47
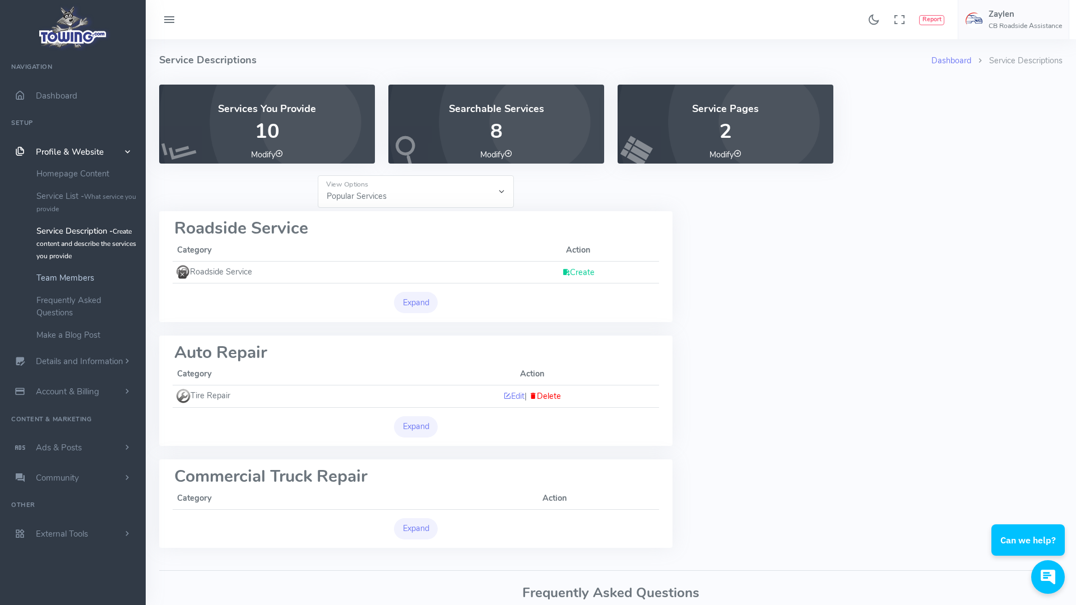
click at [69, 277] on link "Team Members" at bounding box center [87, 278] width 118 height 22
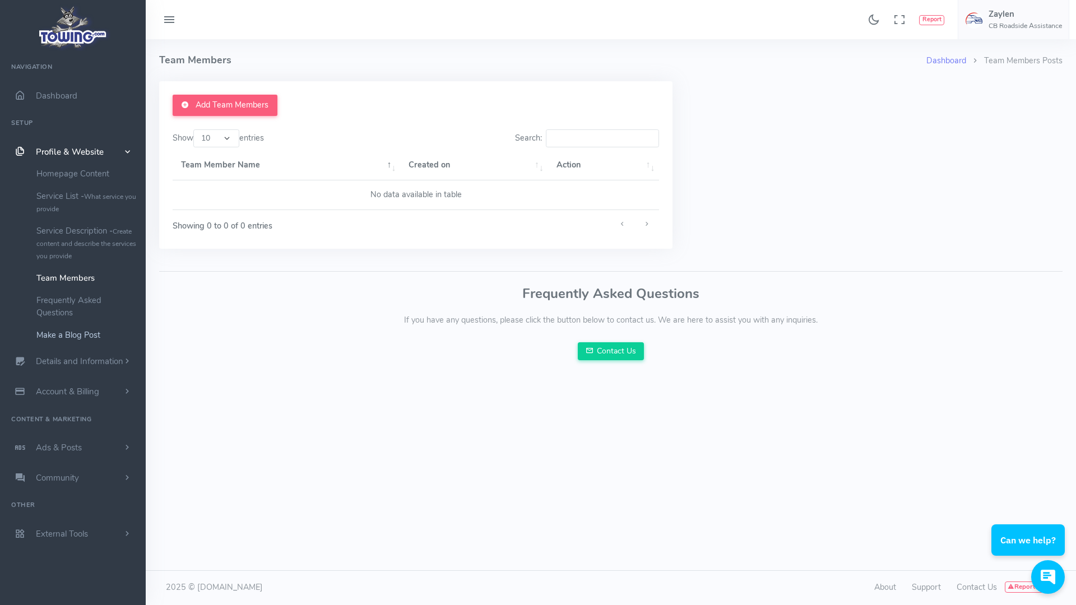
click at [68, 335] on link "Make a Blog Post" at bounding box center [87, 335] width 118 height 22
click at [58, 298] on link "Frequently Asked Questions" at bounding box center [87, 306] width 118 height 35
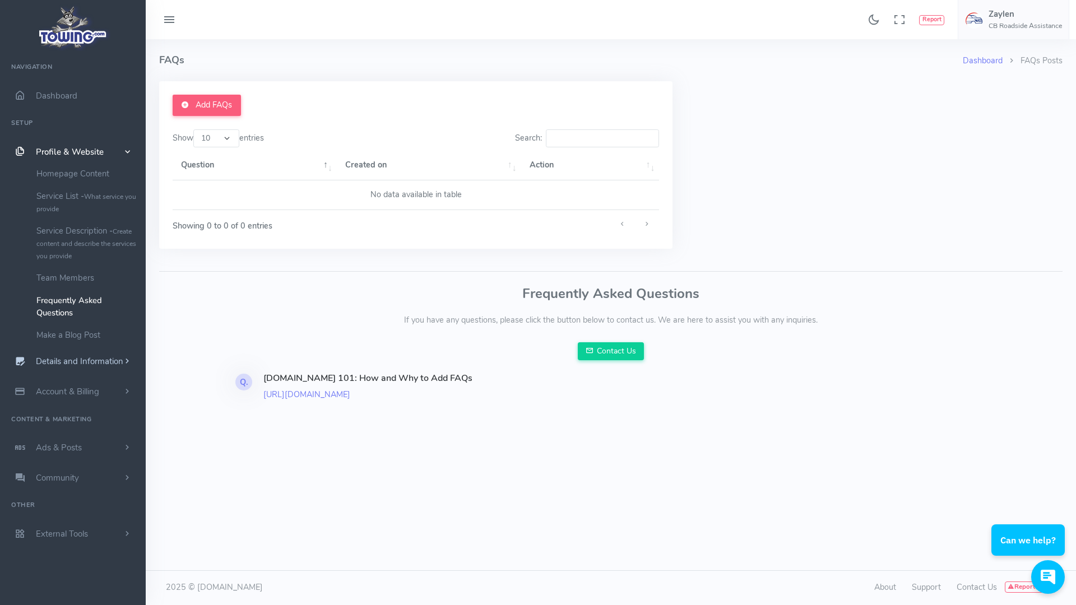
click at [93, 359] on span "Details and Information" at bounding box center [79, 361] width 87 height 11
click at [82, 200] on link "Logo & Banner" at bounding box center [87, 204] width 118 height 22
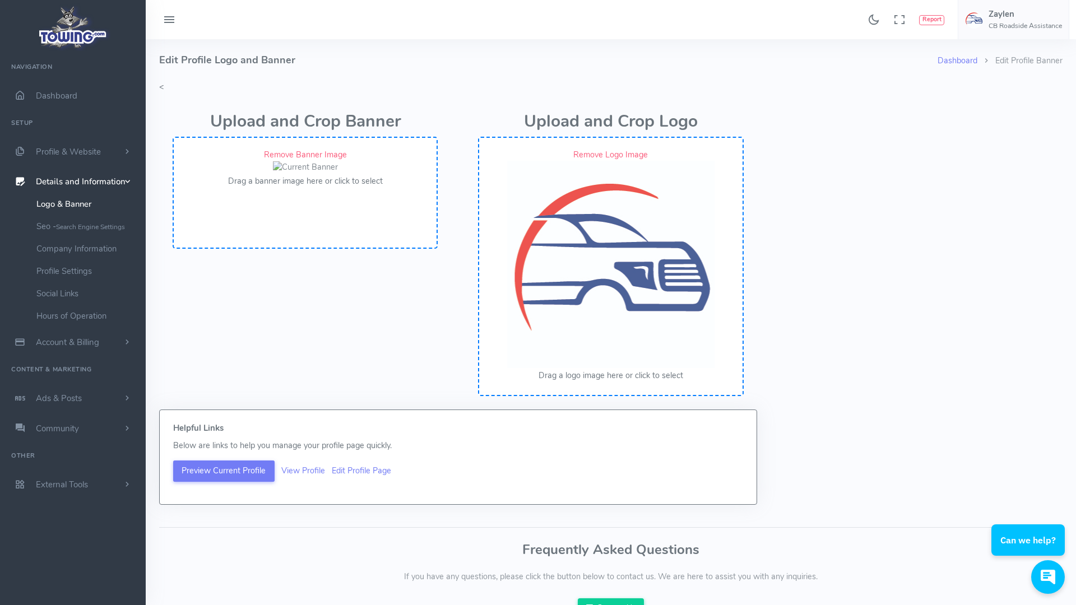
click at [325, 152] on link "Remove Banner Image" at bounding box center [305, 154] width 83 height 11
click at [83, 223] on small "Search Engine Settings" at bounding box center [90, 226] width 69 height 9
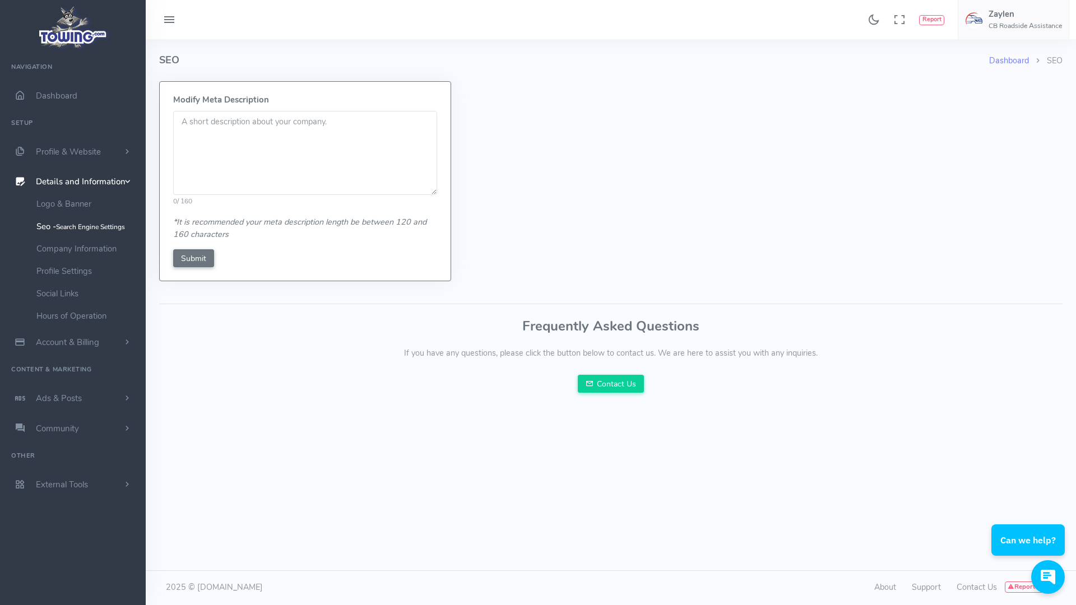
click at [273, 132] on textarea at bounding box center [305, 153] width 264 height 84
